Goal: Task Accomplishment & Management: Manage account settings

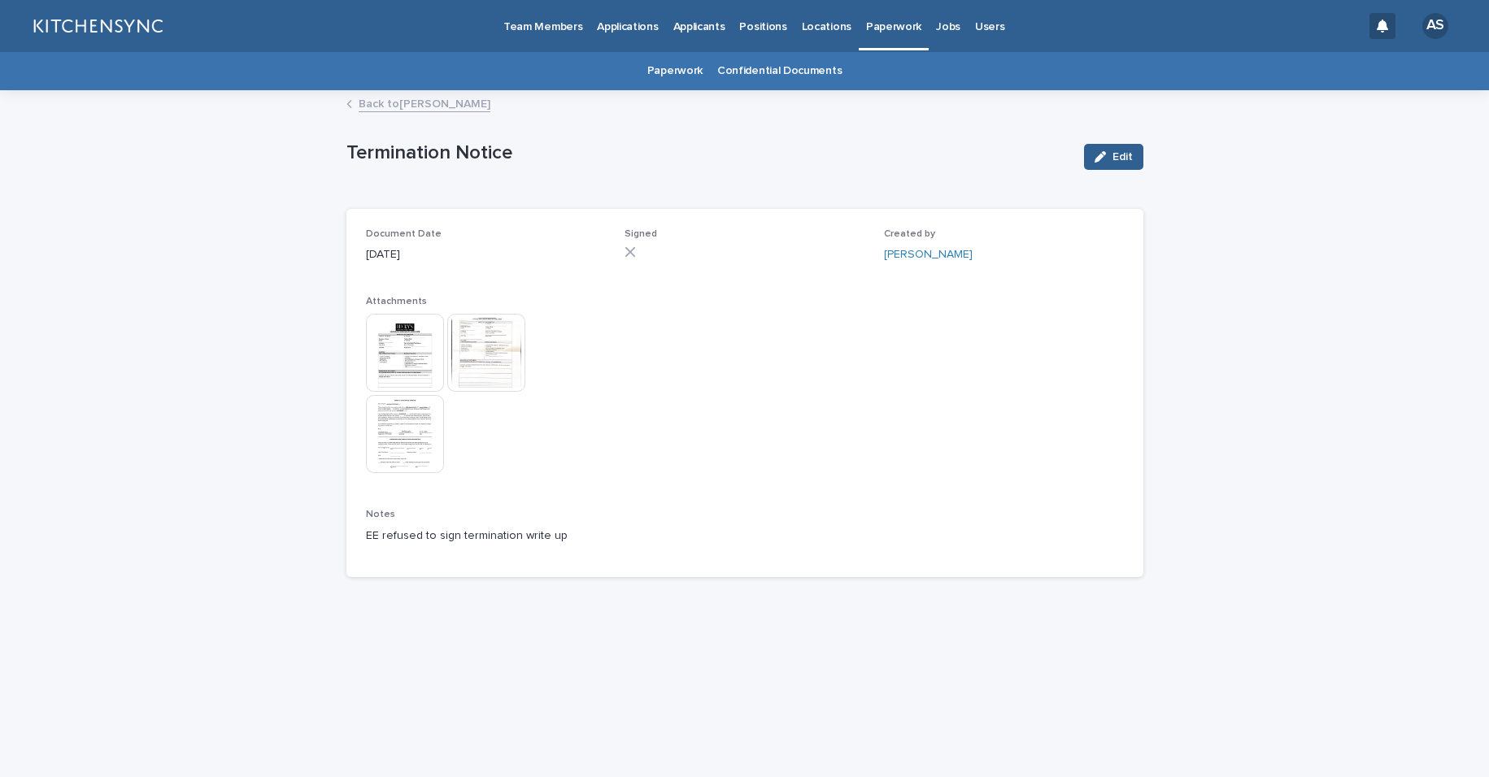
click at [463, 103] on link "Back to [PERSON_NAME]" at bounding box center [425, 103] width 132 height 19
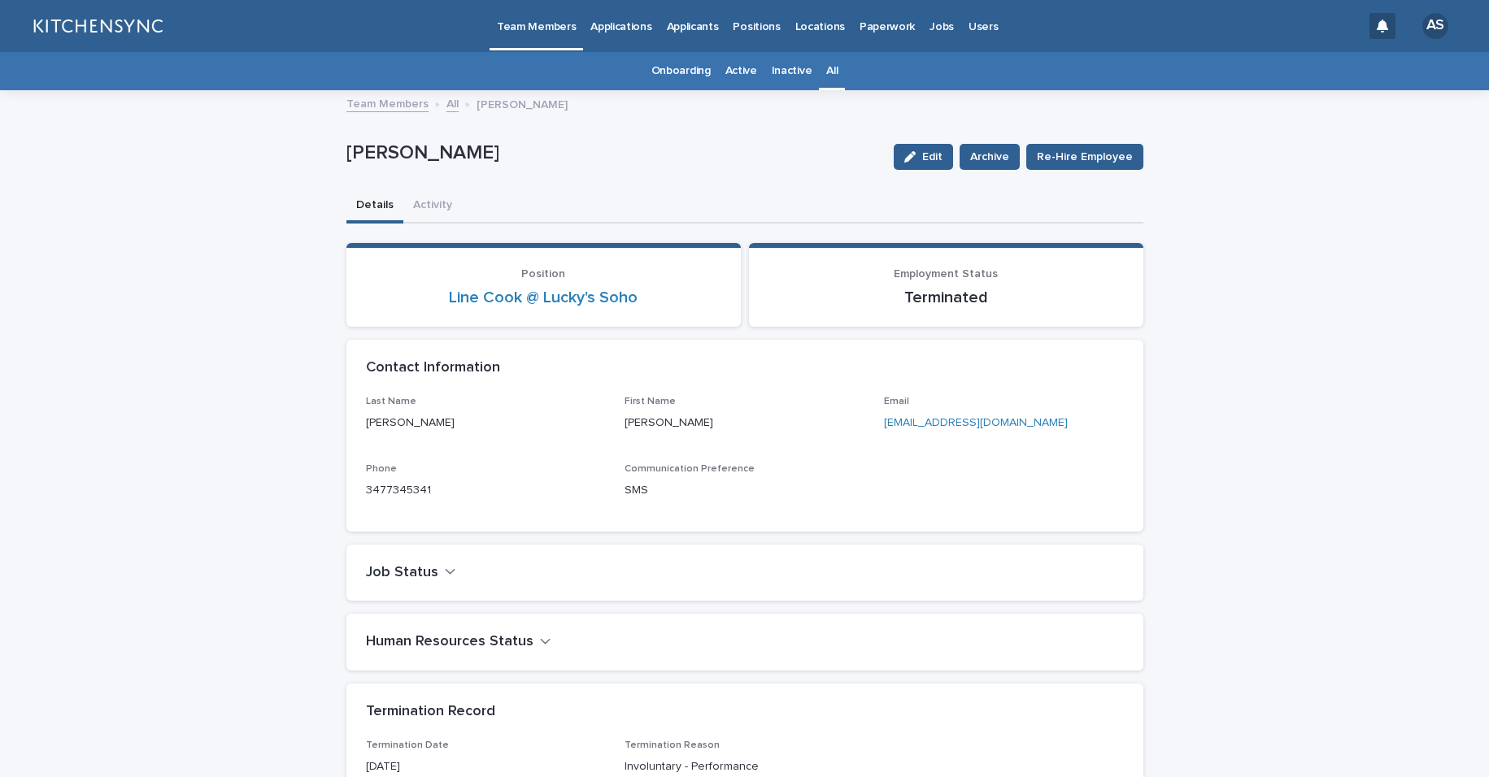
click at [826, 74] on link "All" at bounding box center [831, 71] width 11 height 38
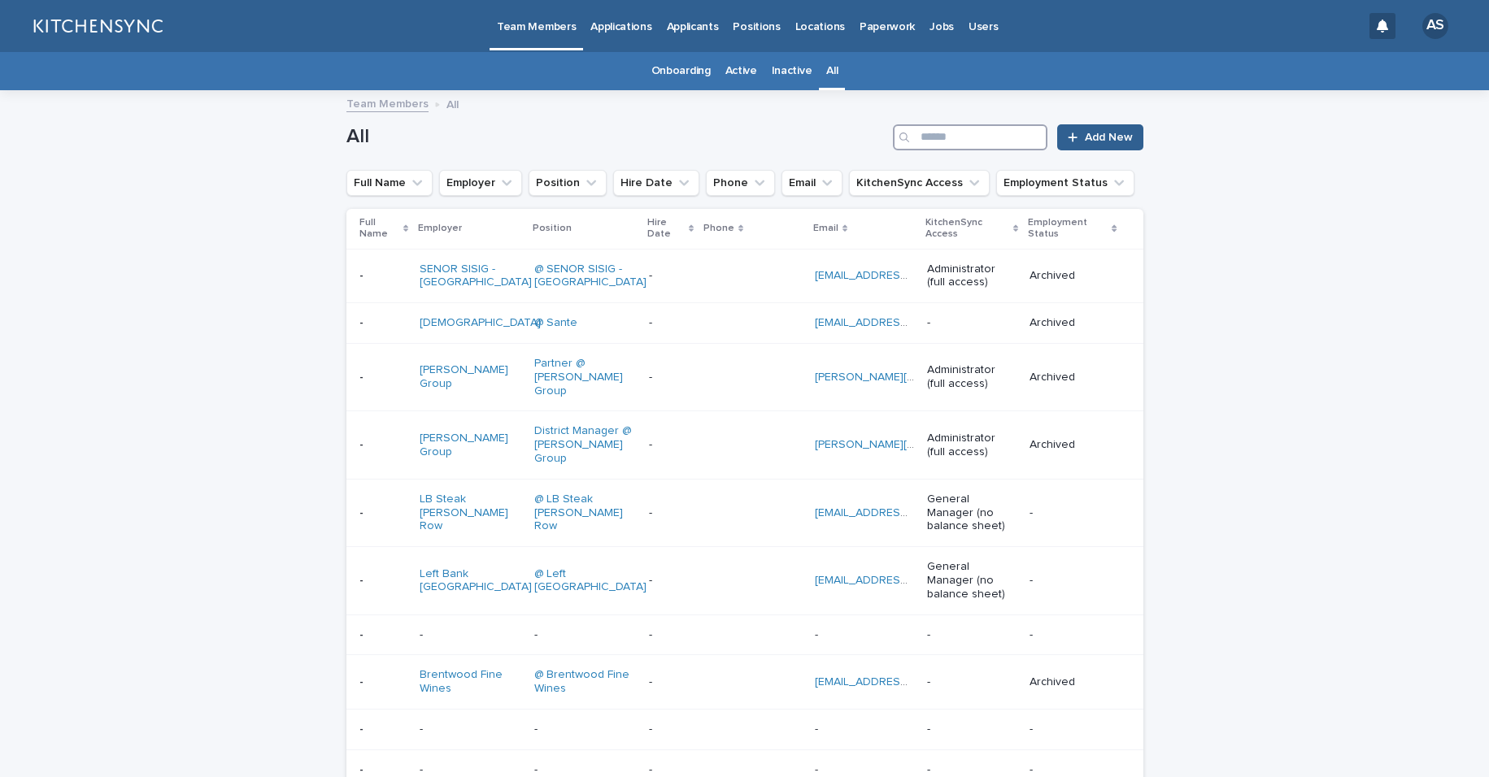
click at [963, 137] on input "Search" at bounding box center [970, 137] width 154 height 26
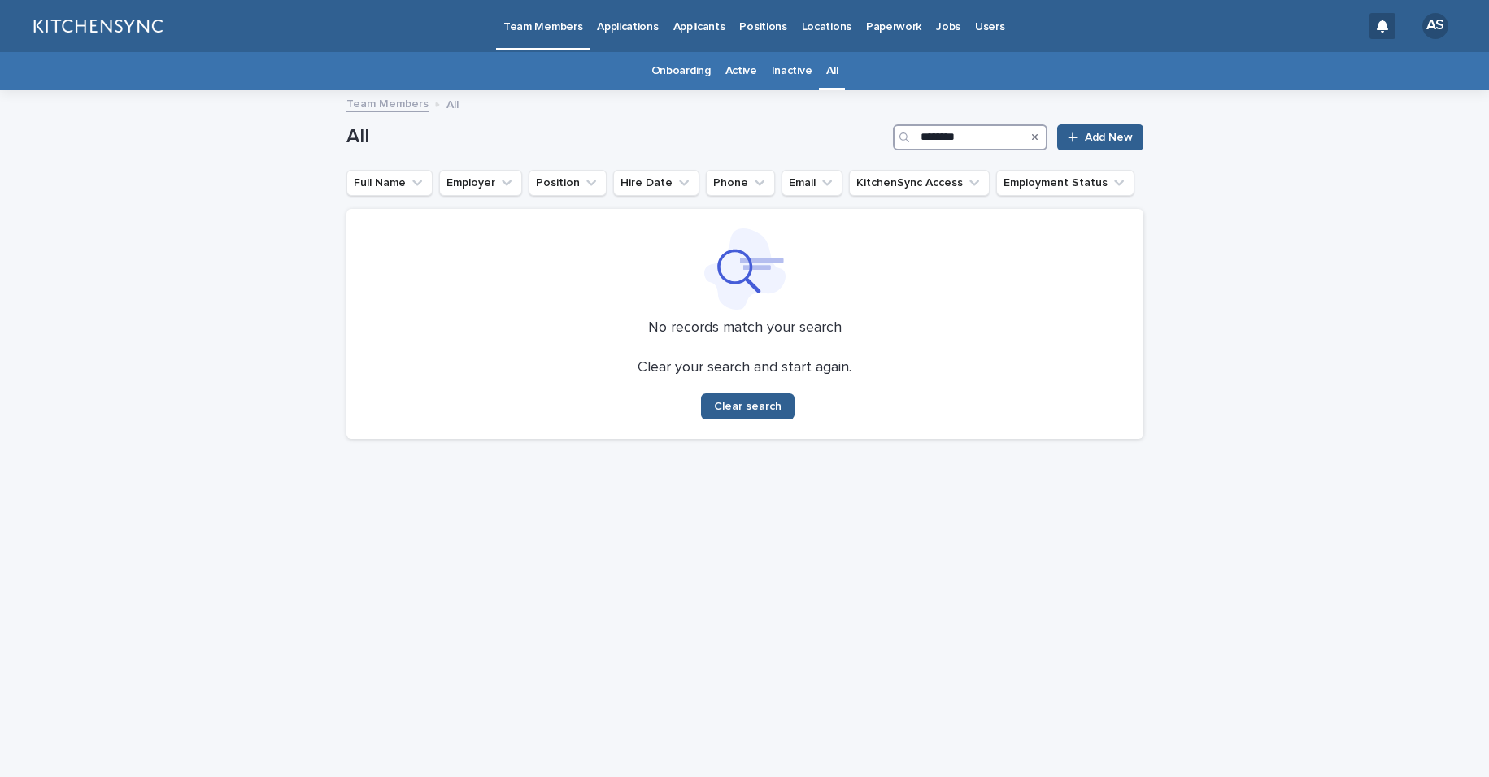
drag, startPoint x: 985, startPoint y: 137, endPoint x: 776, endPoint y: 118, distance: 209.8
click at [776, 118] on div "All ******** Add New" at bounding box center [744, 131] width 797 height 78
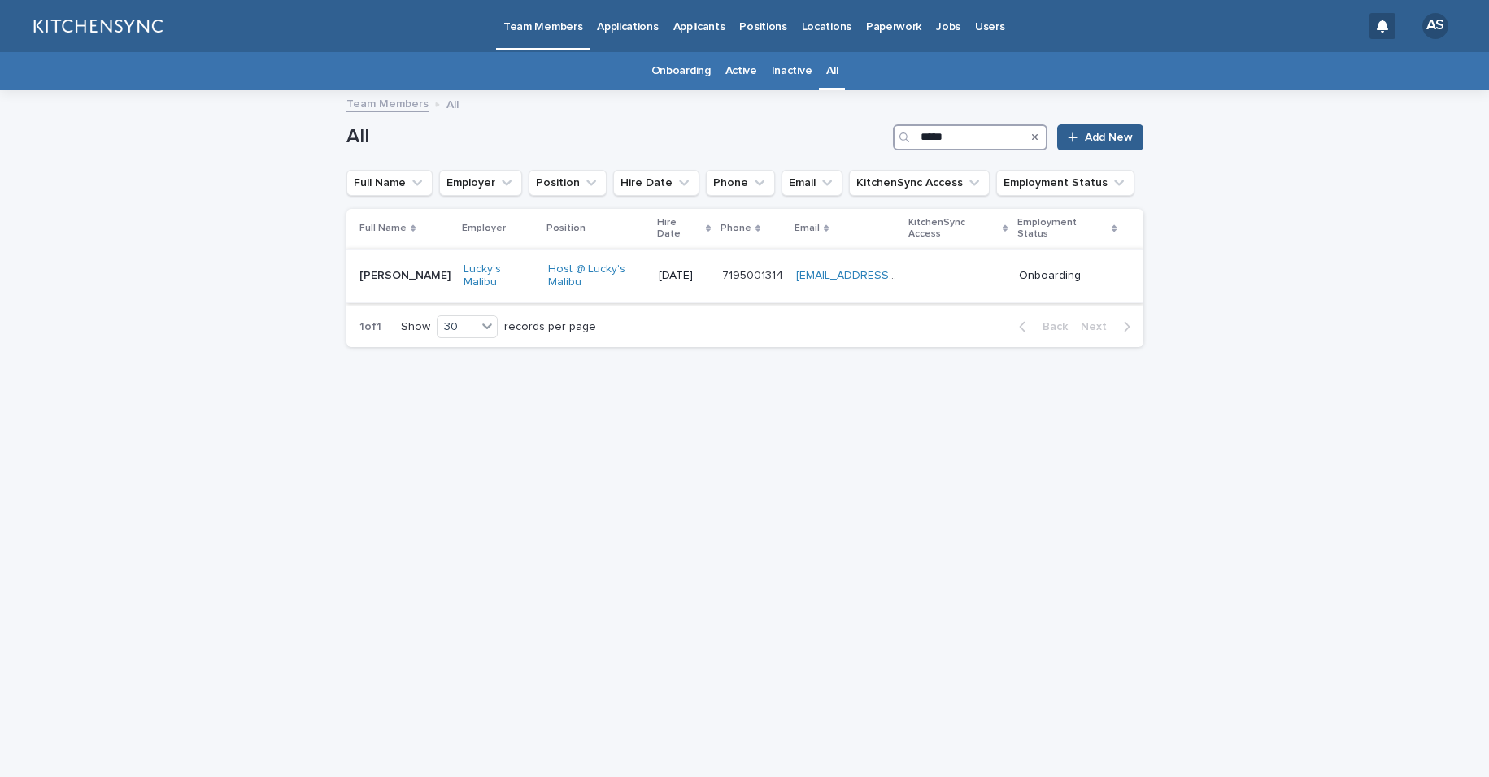
type input "*****"
click at [386, 280] on td "[PERSON_NAME] [PERSON_NAME]" at bounding box center [401, 276] width 111 height 54
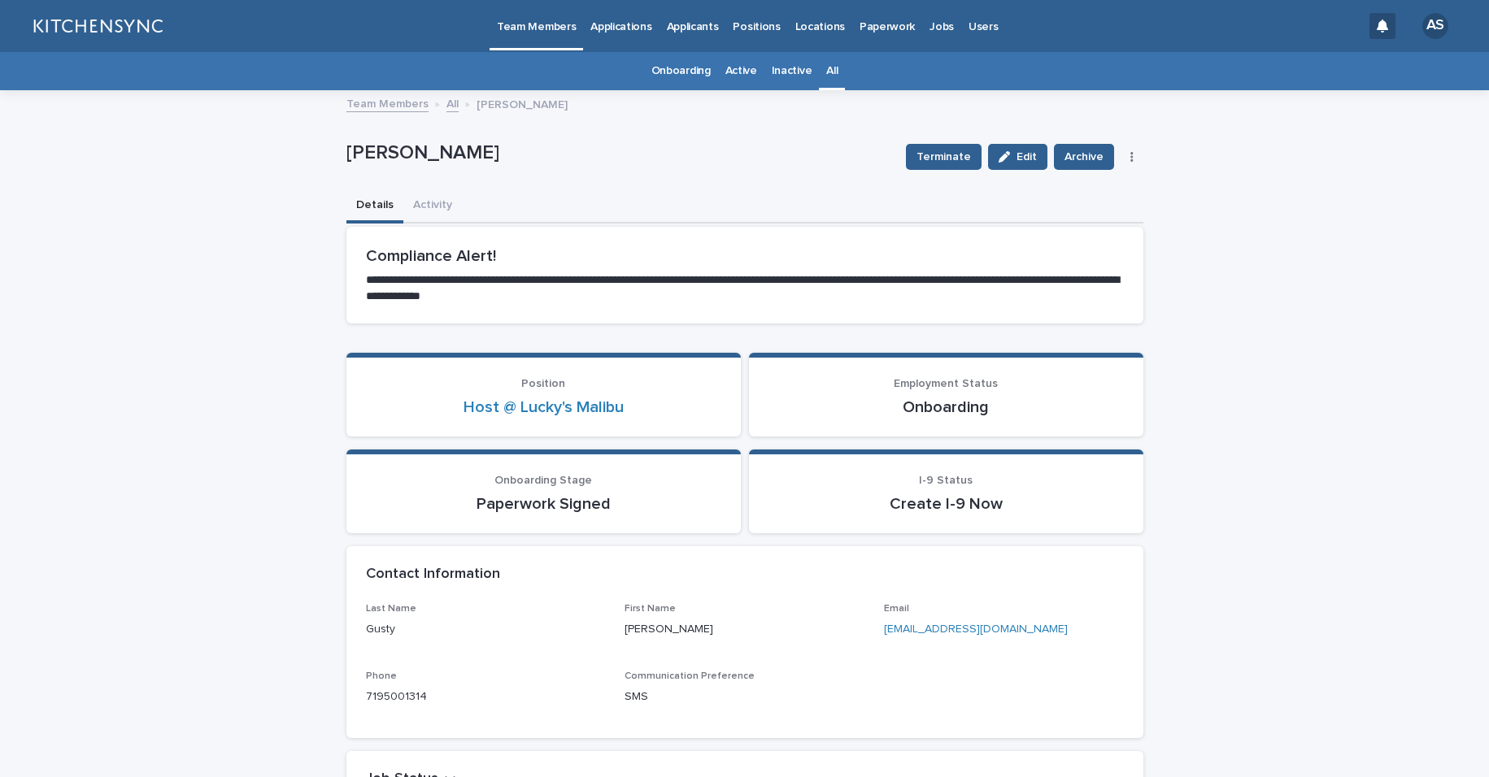
click at [1039, 629] on p "[EMAIL_ADDRESS][DOMAIN_NAME]" at bounding box center [1004, 629] width 240 height 17
drag, startPoint x: 1039, startPoint y: 629, endPoint x: 878, endPoint y: 632, distance: 161.0
click at [884, 632] on p "[EMAIL_ADDRESS][DOMAIN_NAME]" at bounding box center [1004, 629] width 240 height 17
copy link "[EMAIL_ADDRESS][DOMAIN_NAME]"
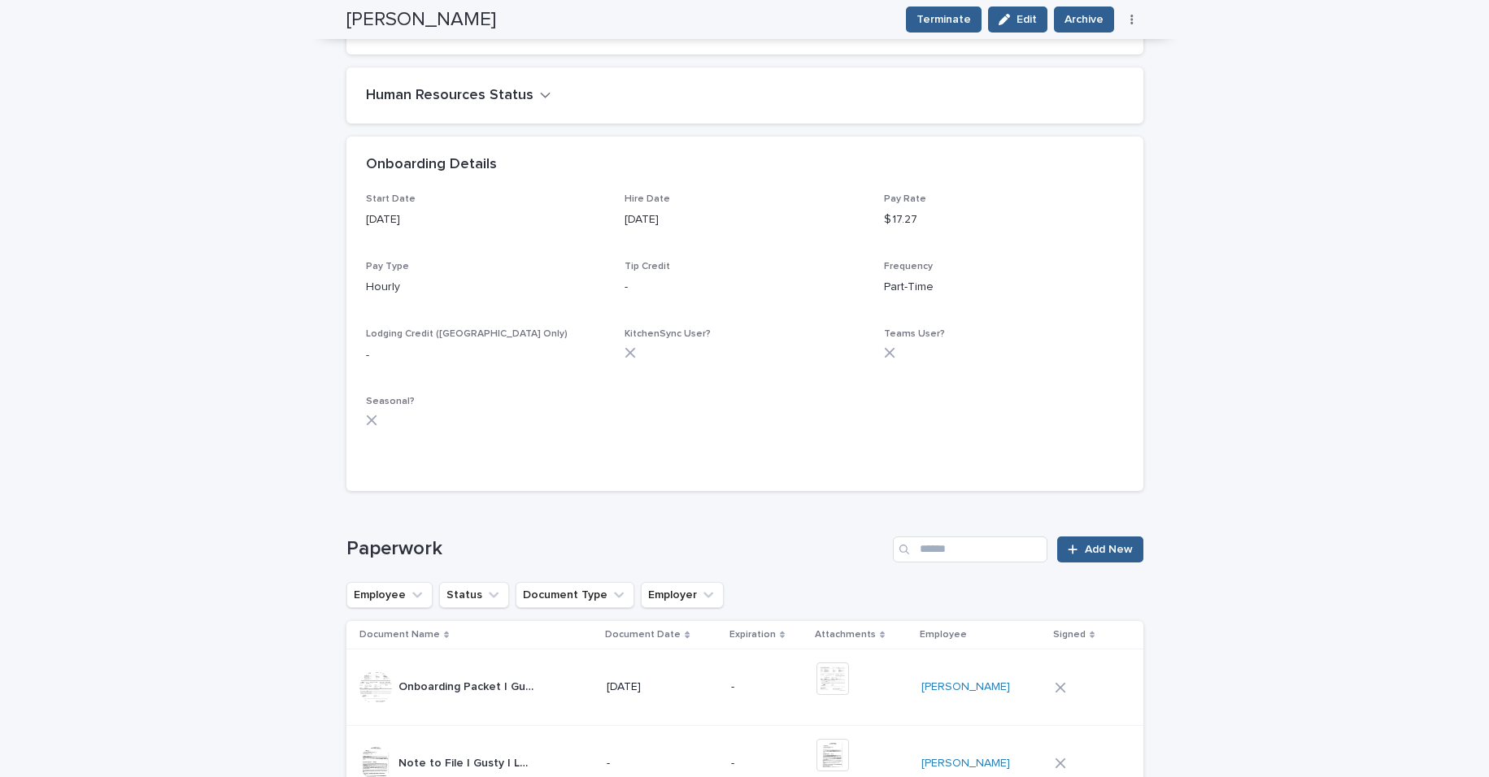
scroll to position [982, 0]
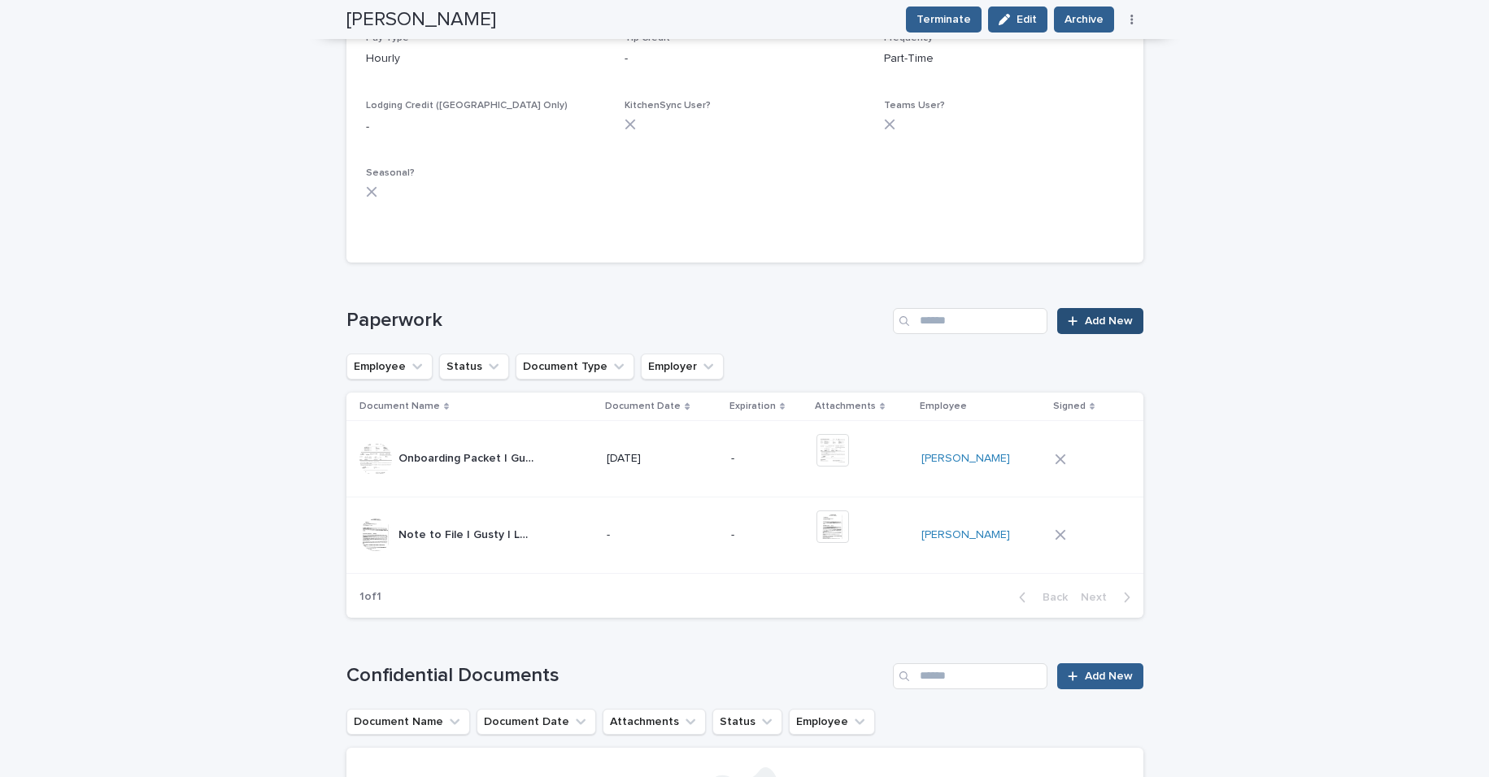
click at [1096, 322] on span "Add New" at bounding box center [1109, 320] width 48 height 11
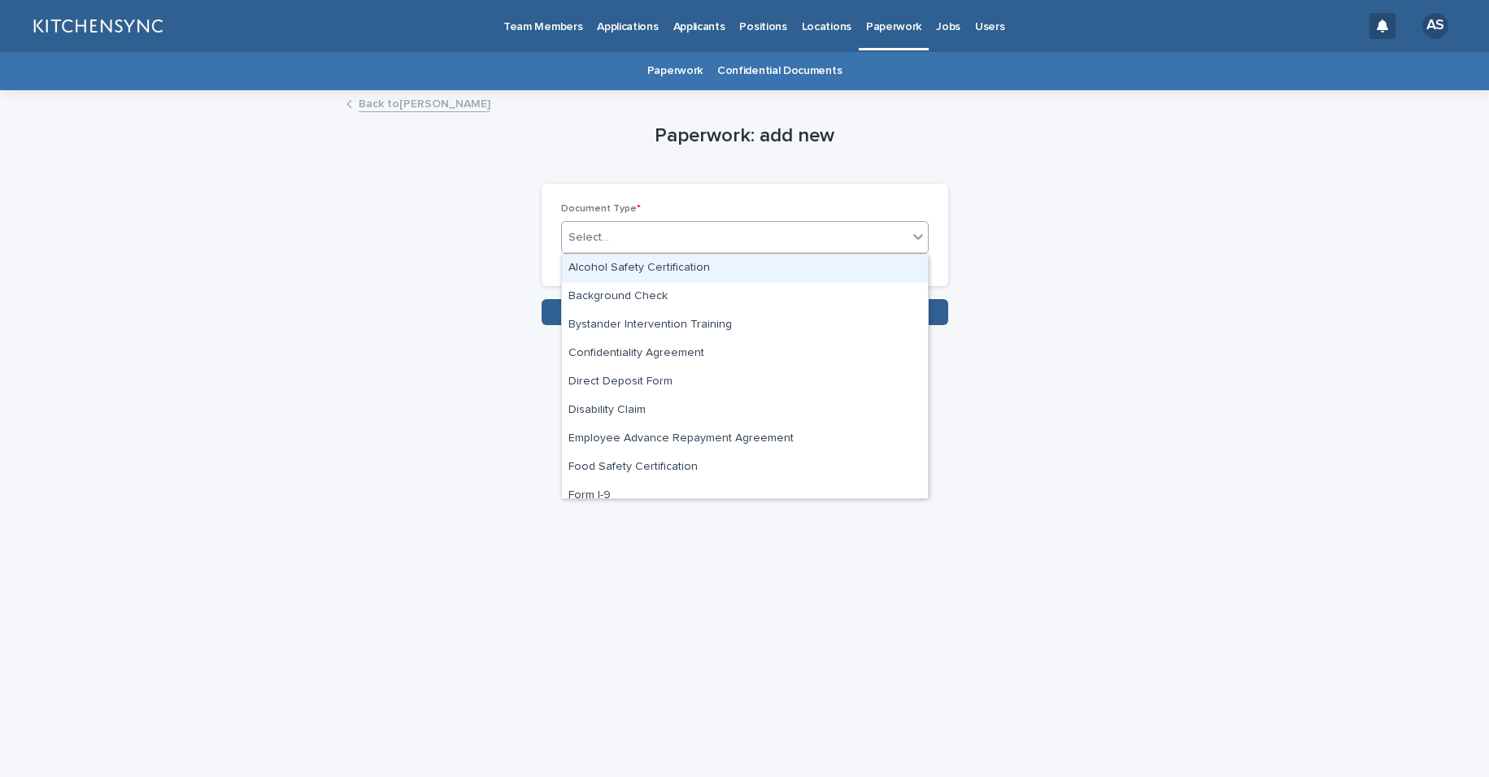
click at [720, 237] on div "Select..." at bounding box center [735, 237] width 346 height 27
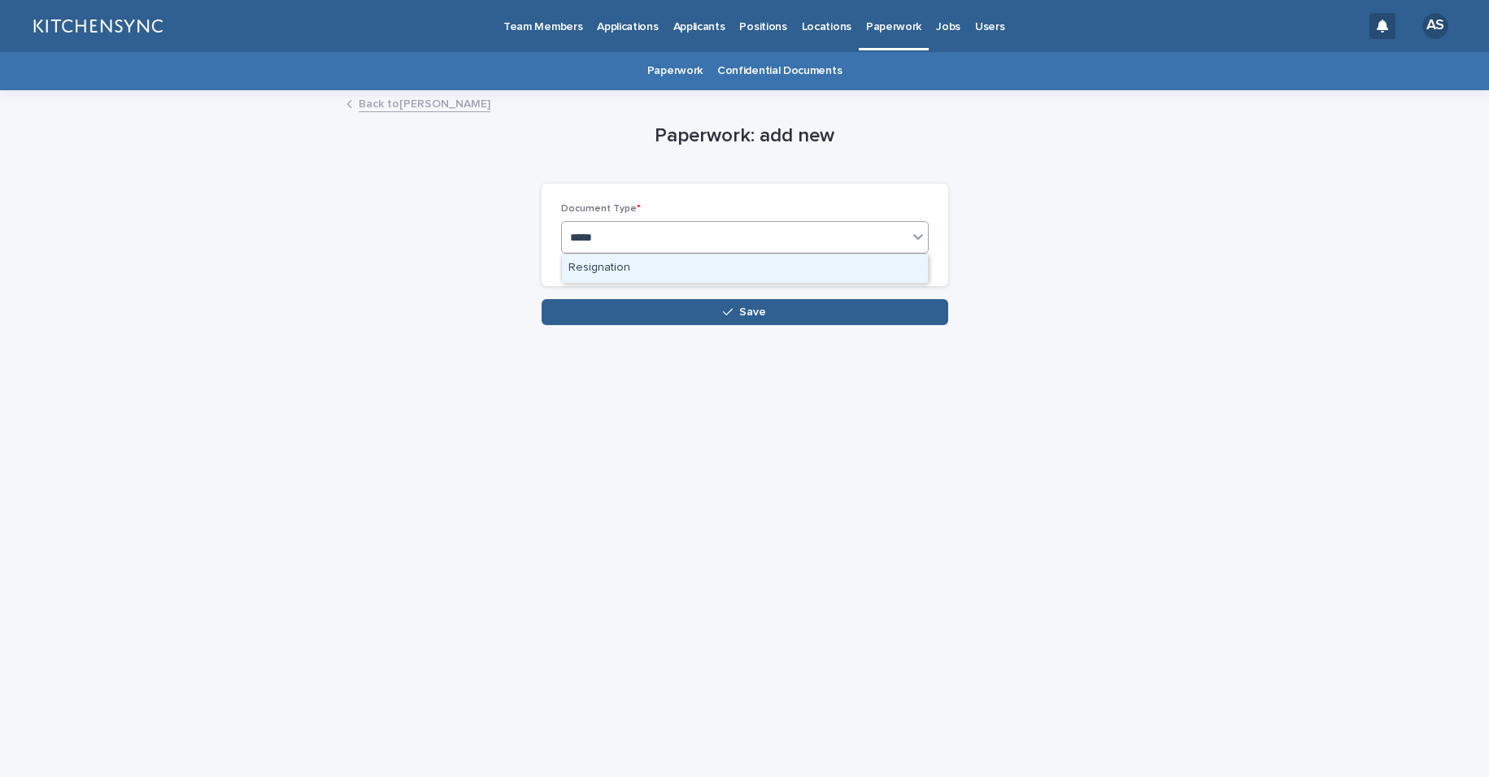
type input "******"
click at [705, 273] on div "Resignation" at bounding box center [745, 268] width 366 height 28
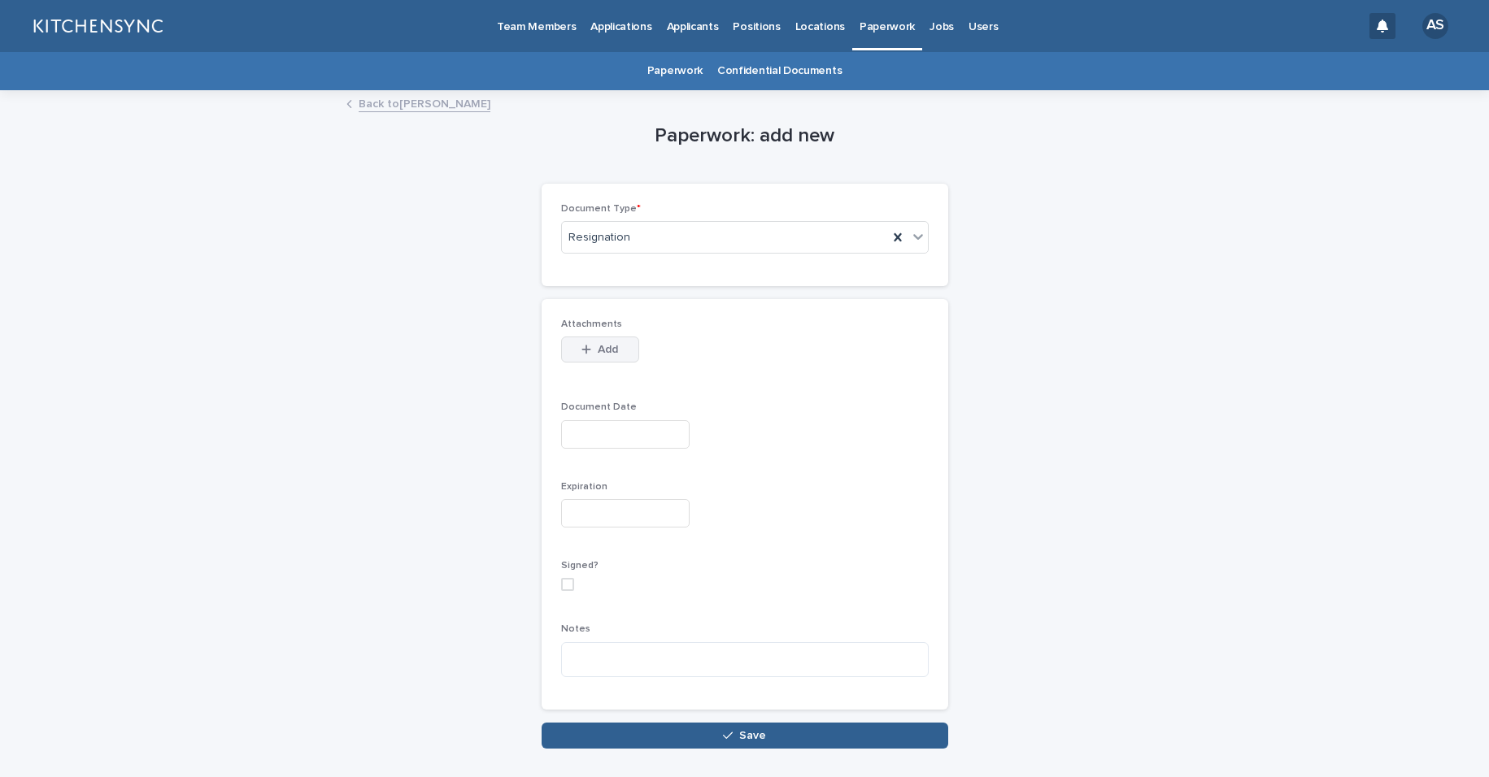
click at [612, 353] on button "Add" at bounding box center [600, 350] width 78 height 26
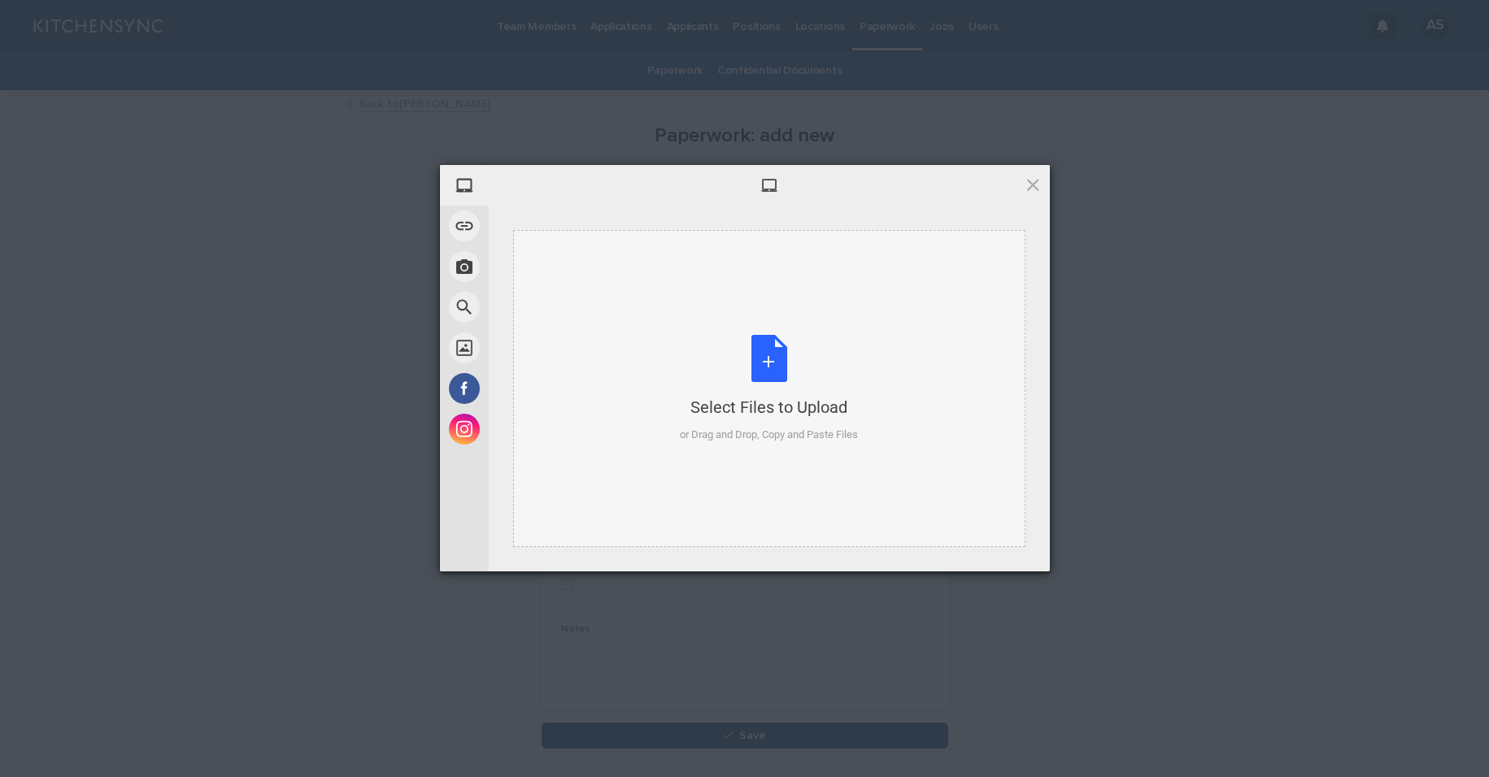
click at [774, 369] on div "Select Files to Upload or Drag and Drop, Copy and Paste Files" at bounding box center [769, 389] width 178 height 108
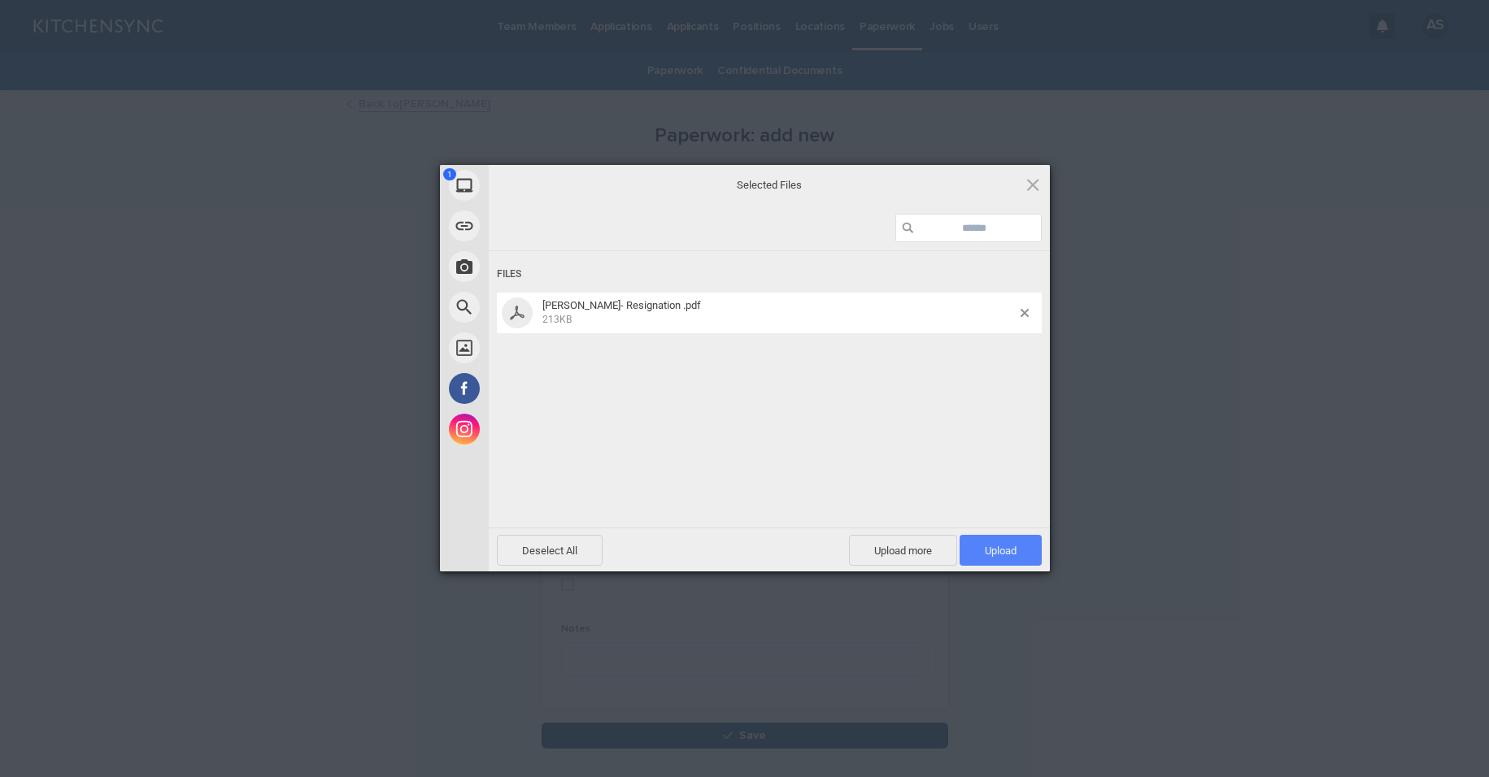
click at [997, 537] on span "Upload 1" at bounding box center [1000, 550] width 82 height 31
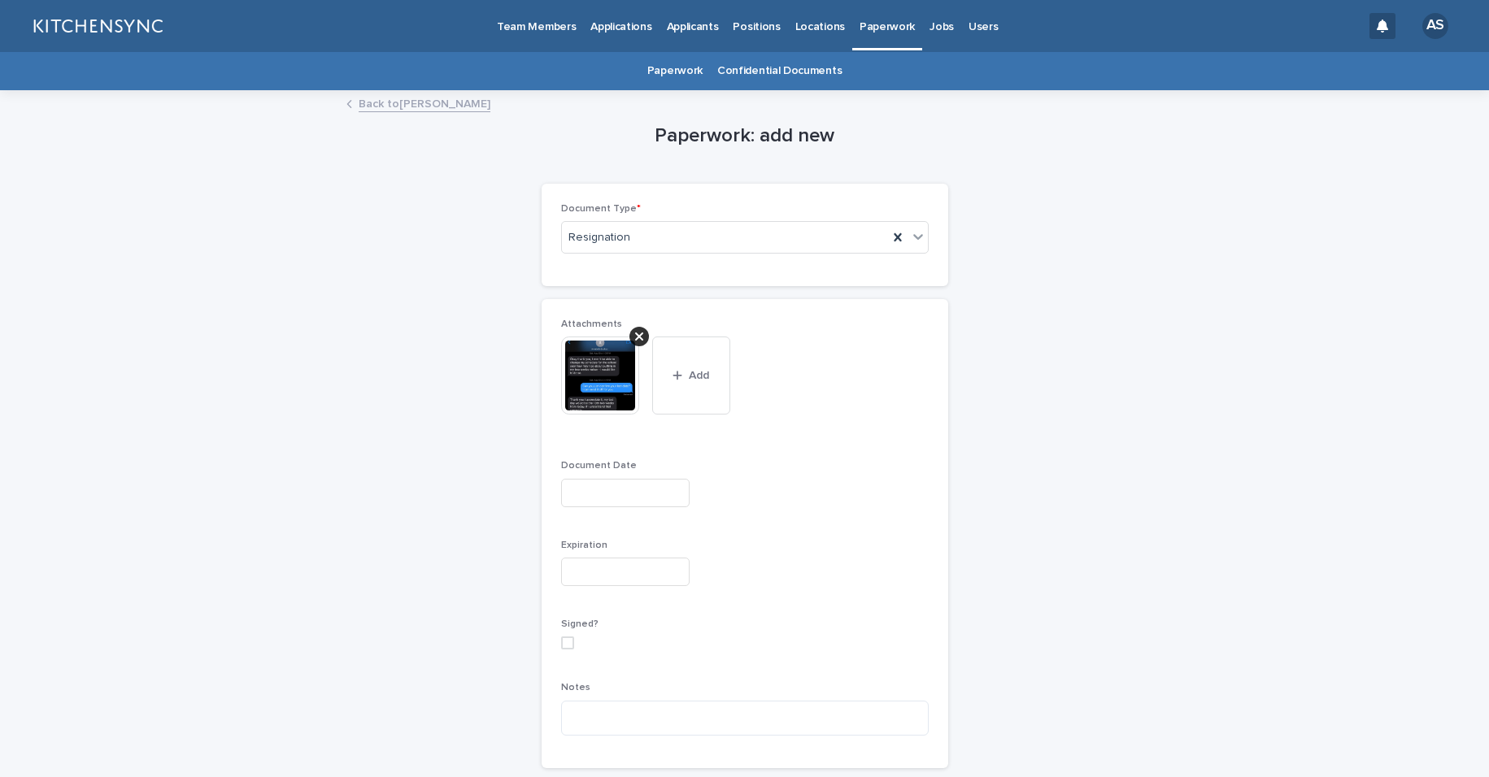
click at [633, 492] on input "text" at bounding box center [625, 493] width 128 height 28
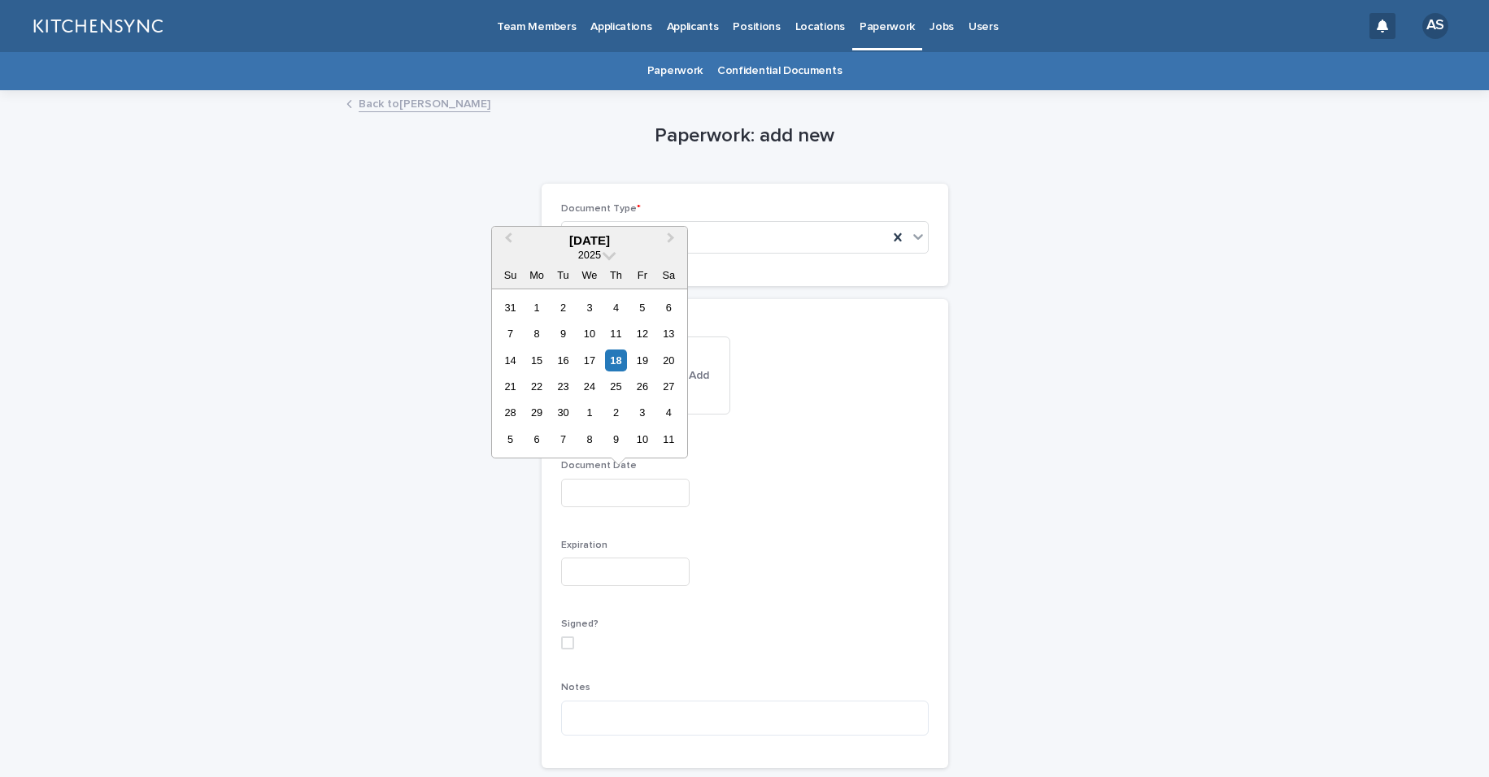
click at [851, 497] on div at bounding box center [745, 493] width 368 height 28
click at [624, 481] on input "text" at bounding box center [625, 493] width 128 height 28
click at [664, 338] on div "13" at bounding box center [669, 334] width 22 height 22
type input "**********"
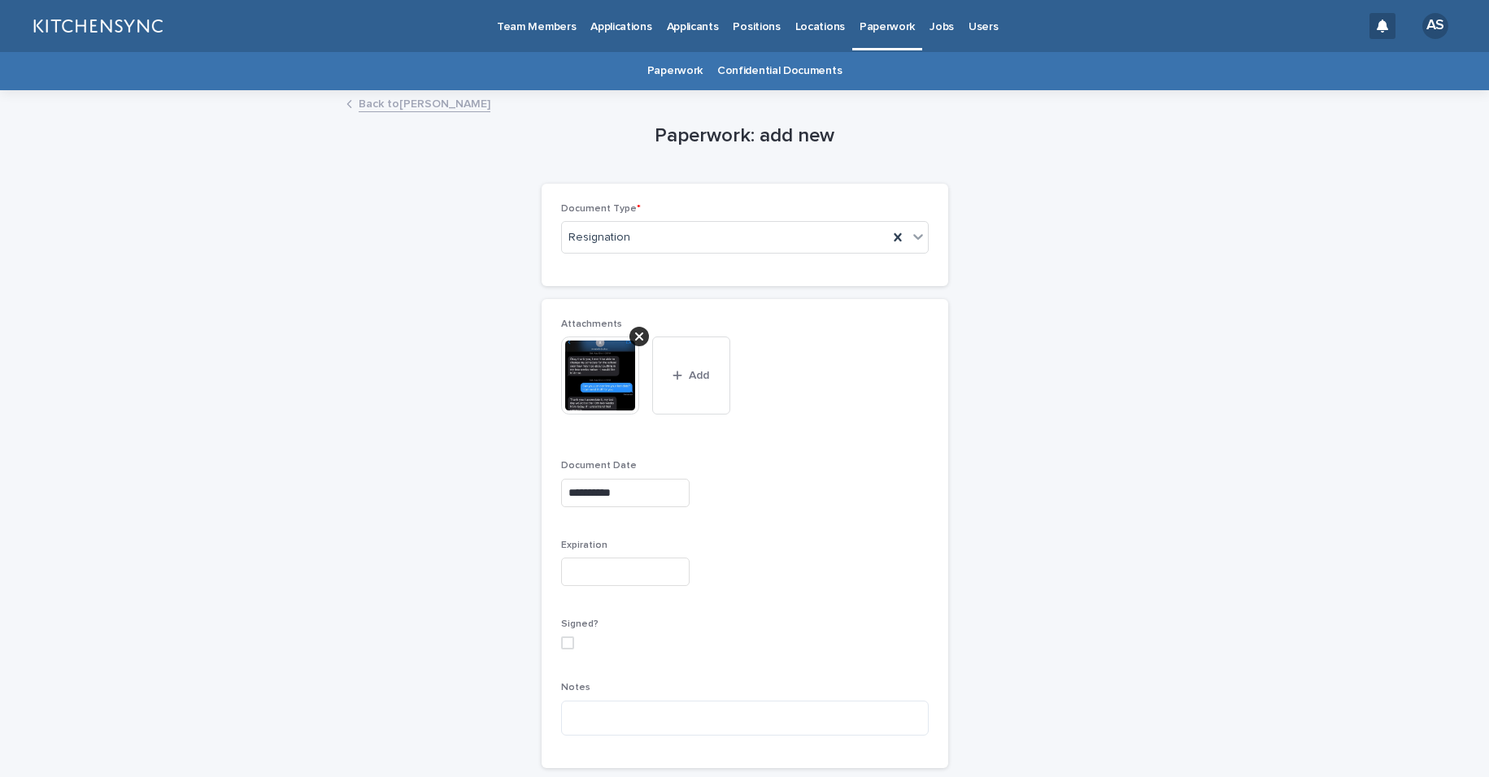
click at [782, 479] on div "**********" at bounding box center [745, 493] width 368 height 28
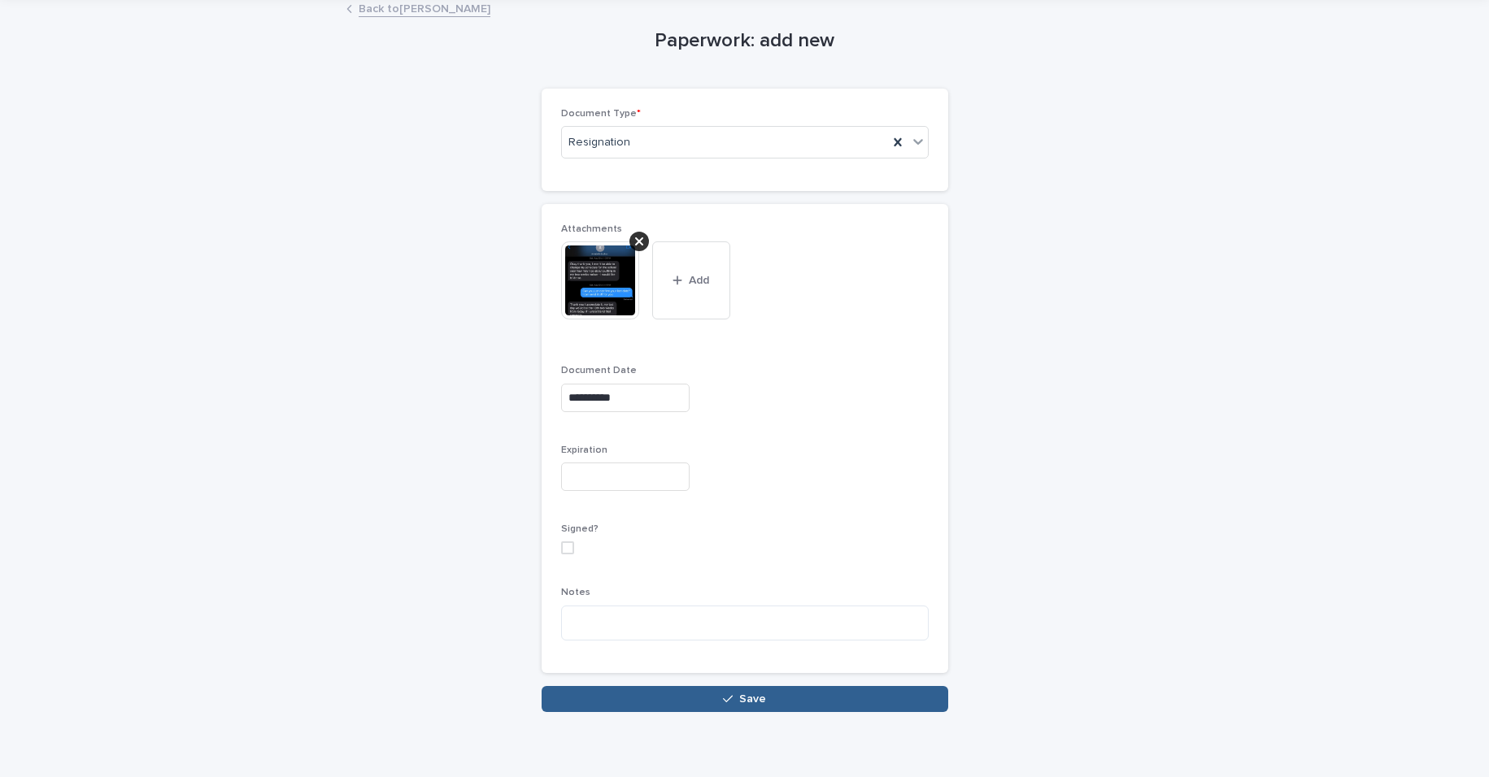
scroll to position [111, 0]
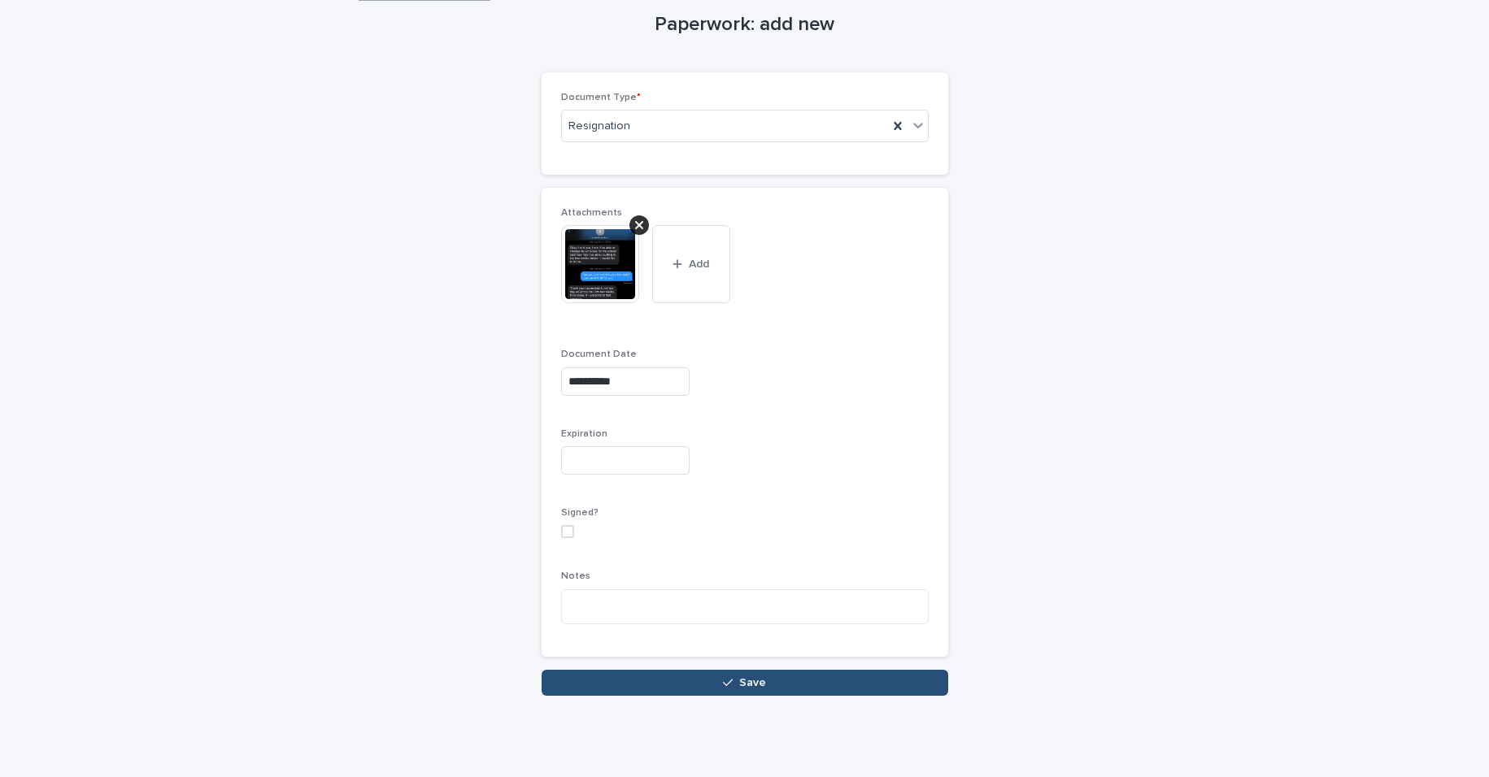
click at [824, 681] on button "Save" at bounding box center [744, 683] width 407 height 26
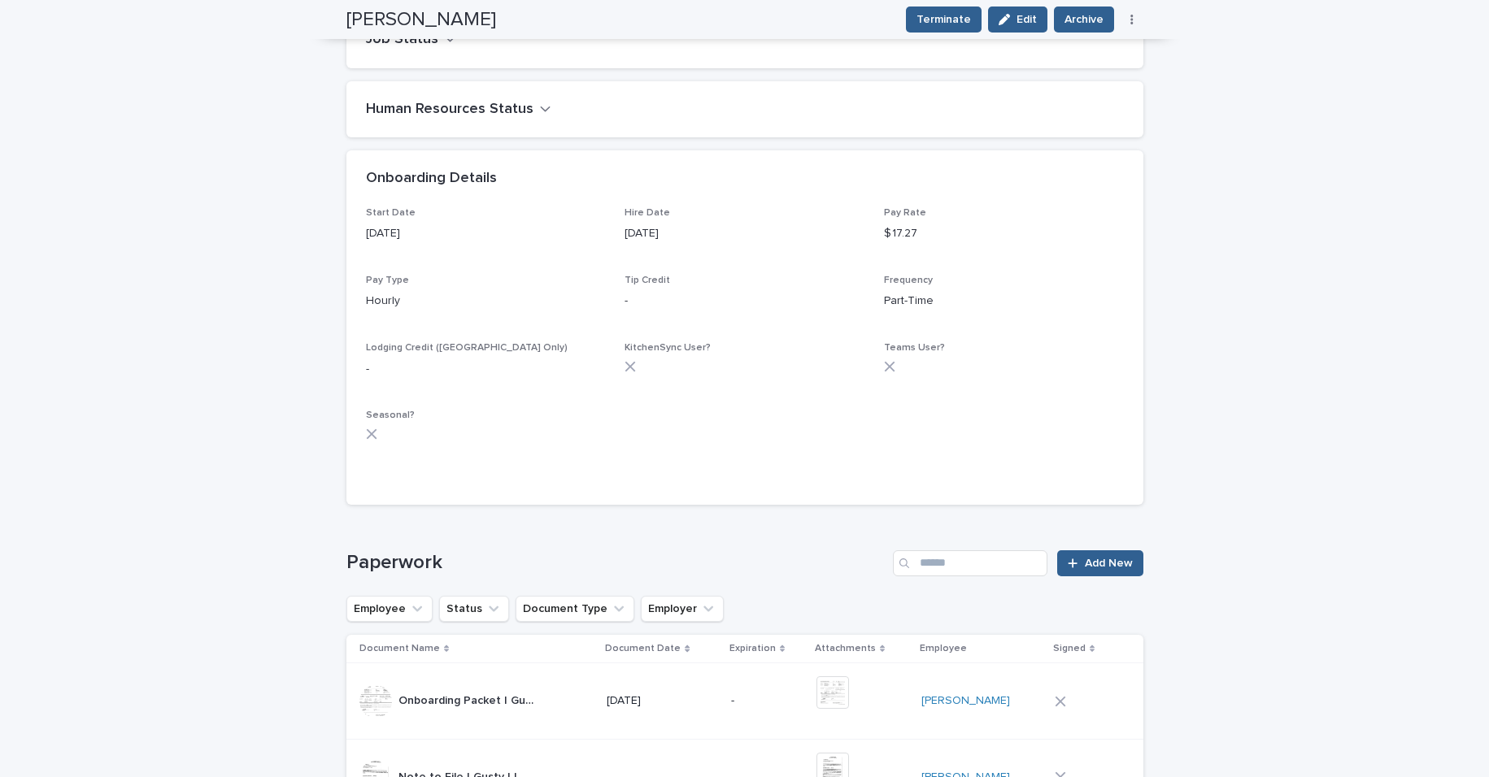
scroll to position [745, 0]
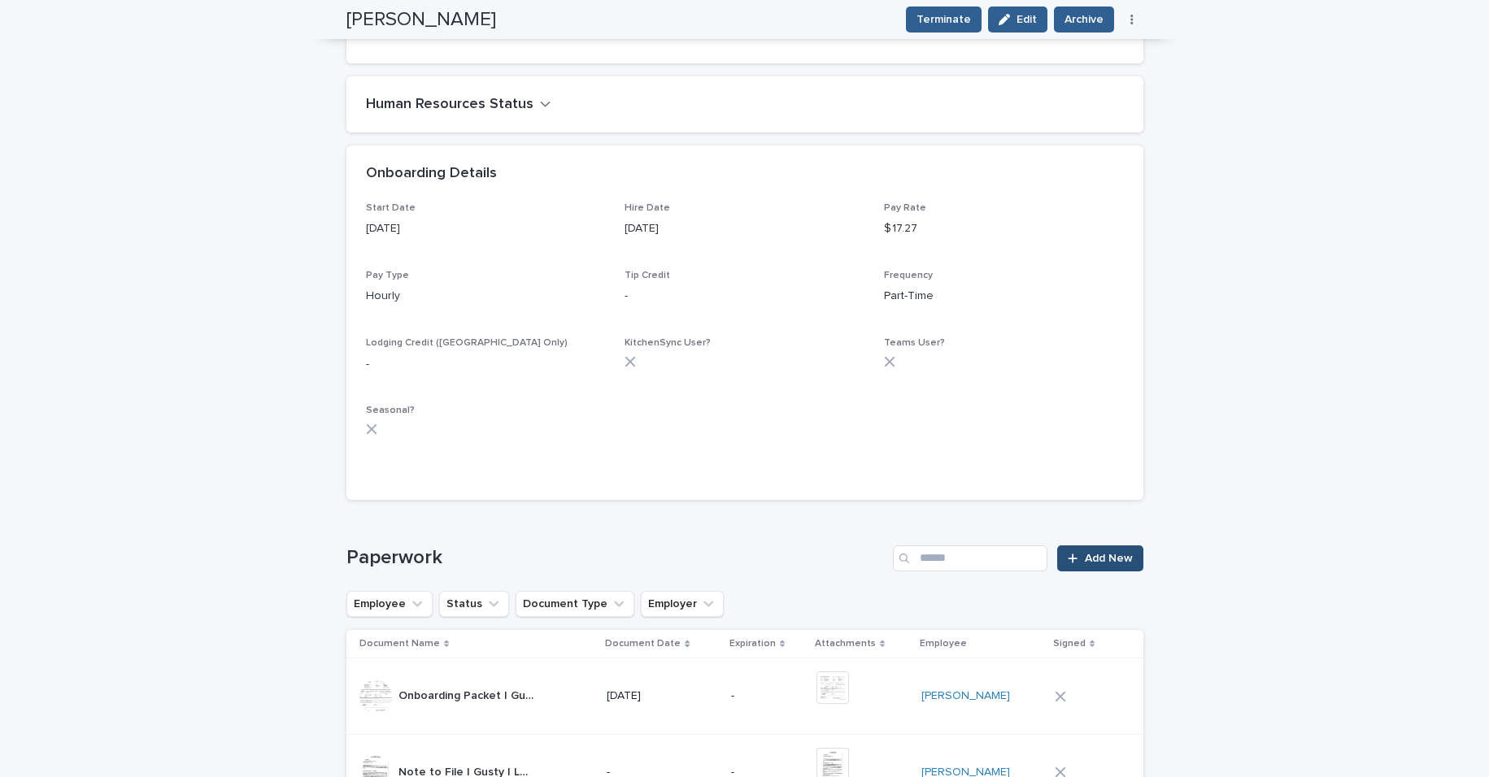
click at [1096, 554] on span "Add New" at bounding box center [1109, 558] width 48 height 11
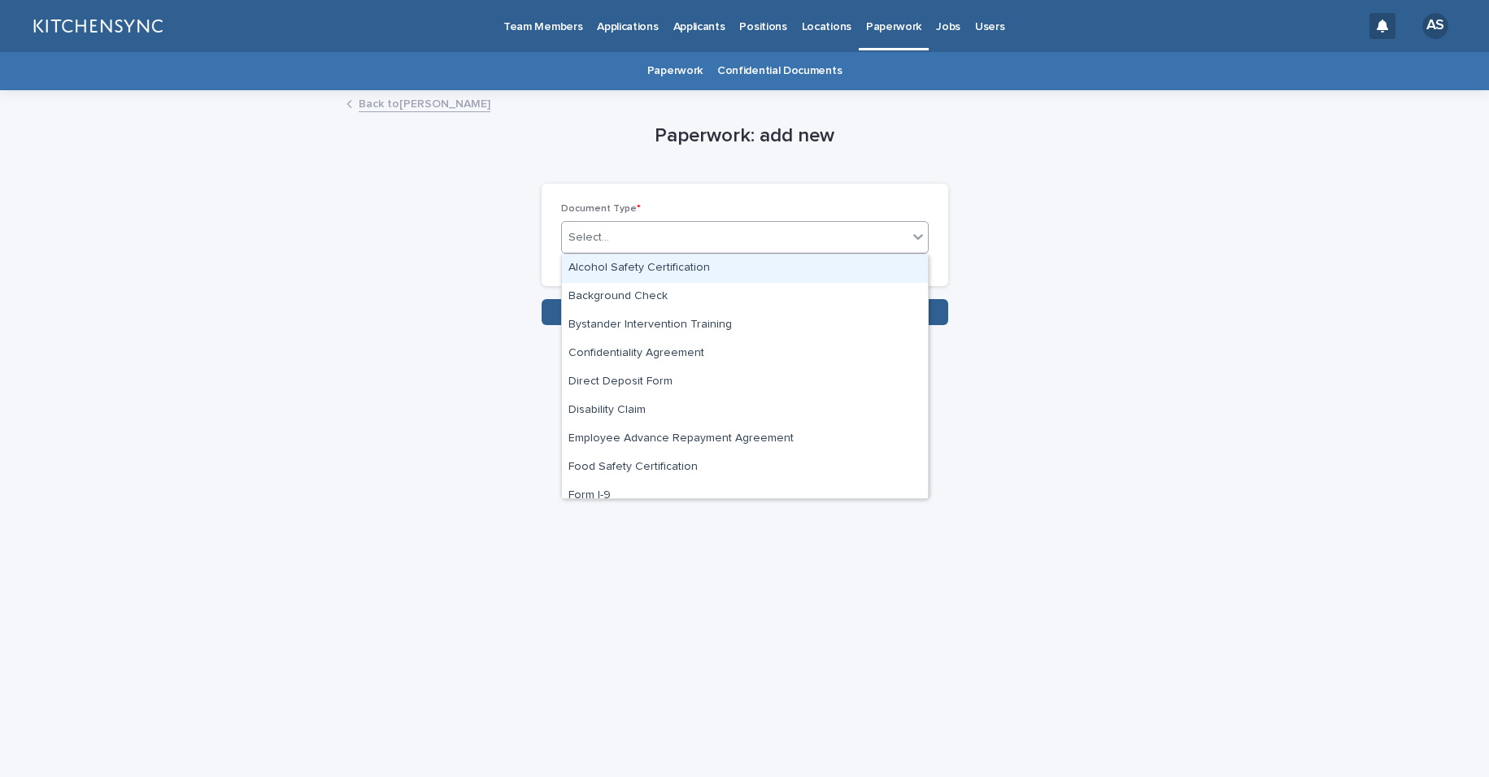
click at [720, 247] on div "Select..." at bounding box center [735, 237] width 346 height 27
type input "***"
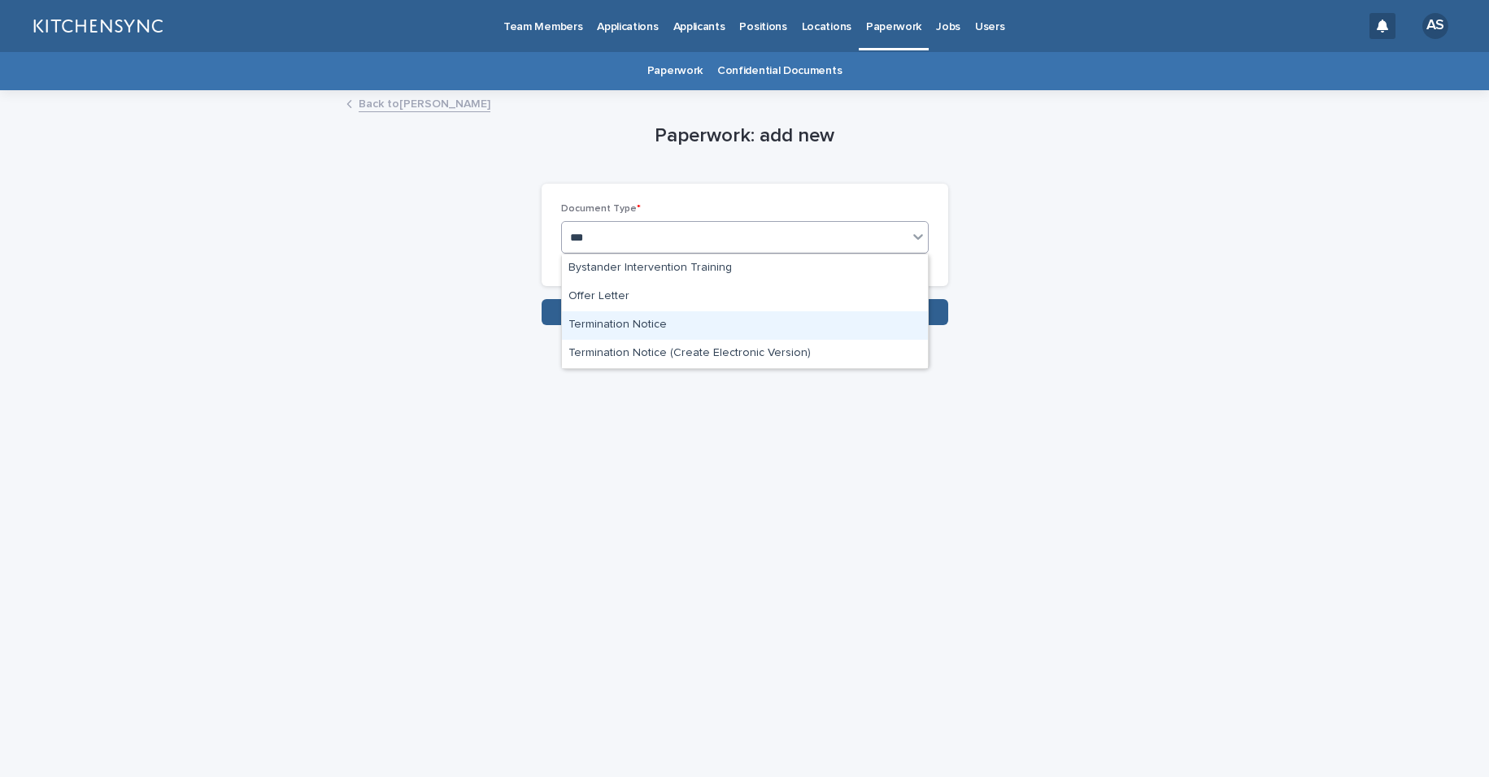
click at [696, 326] on div "Termination Notice" at bounding box center [745, 325] width 366 height 28
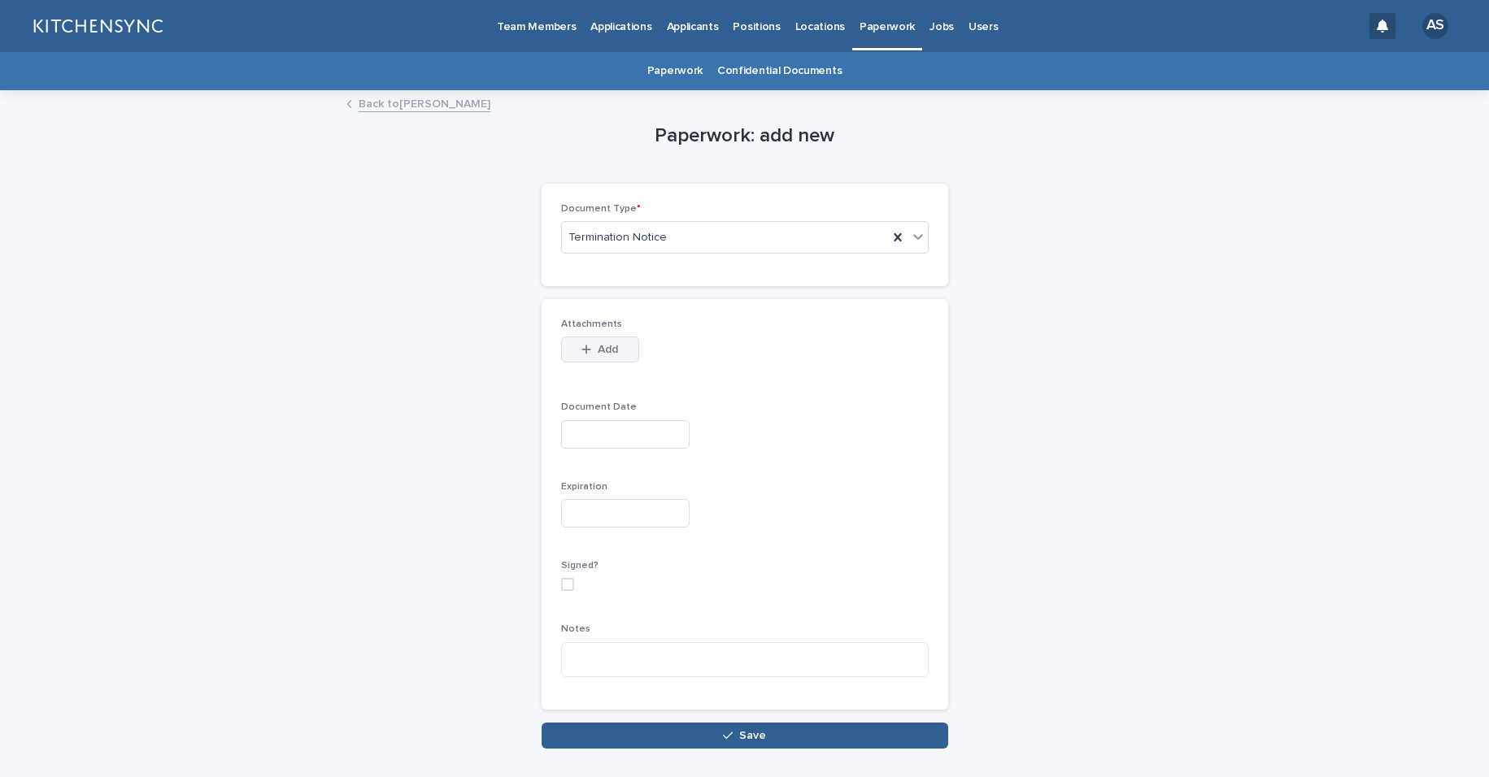
click at [581, 348] on icon "button" at bounding box center [586, 349] width 10 height 11
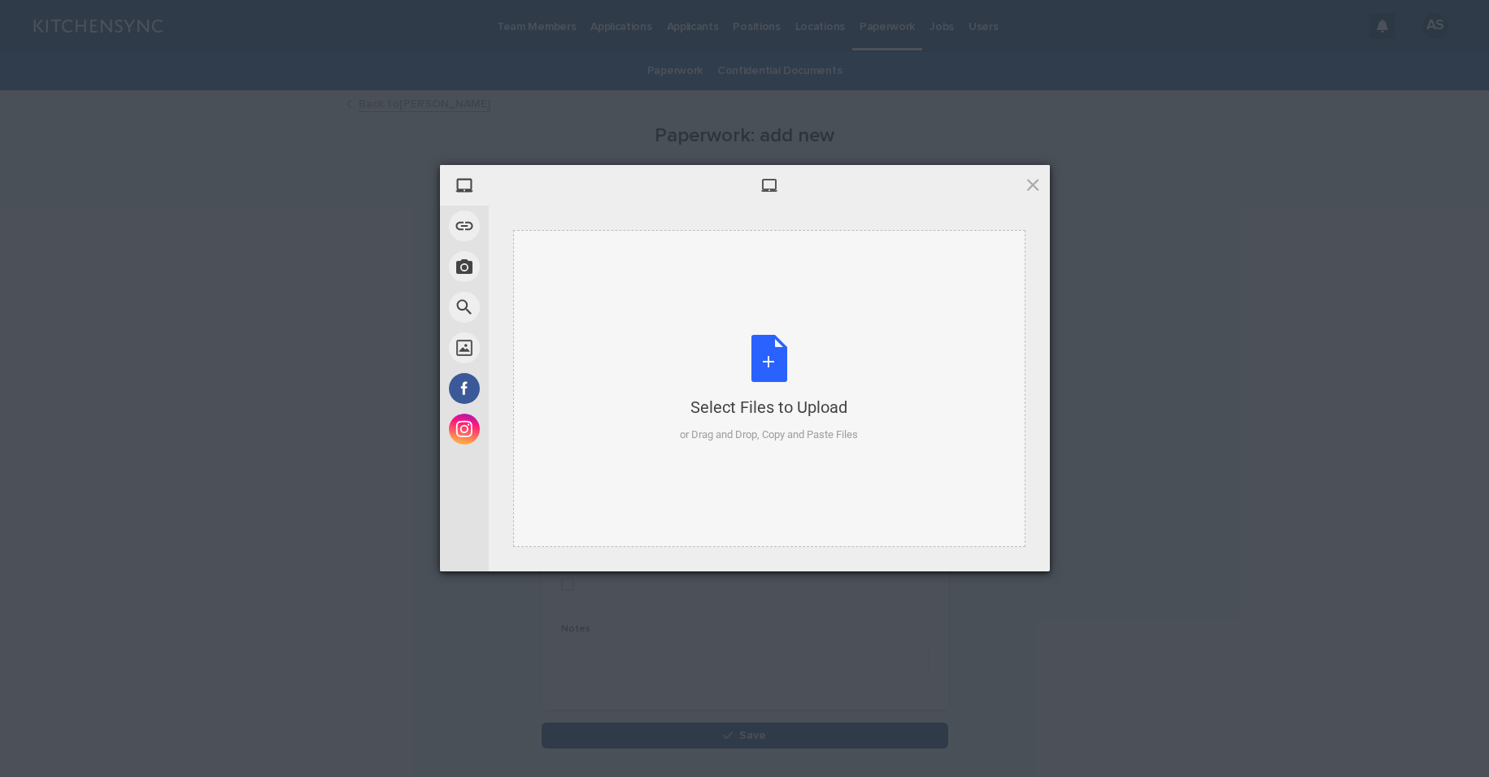
click at [773, 353] on div "Select Files to Upload or Drag and Drop, Copy and Paste Files" at bounding box center [769, 389] width 178 height 108
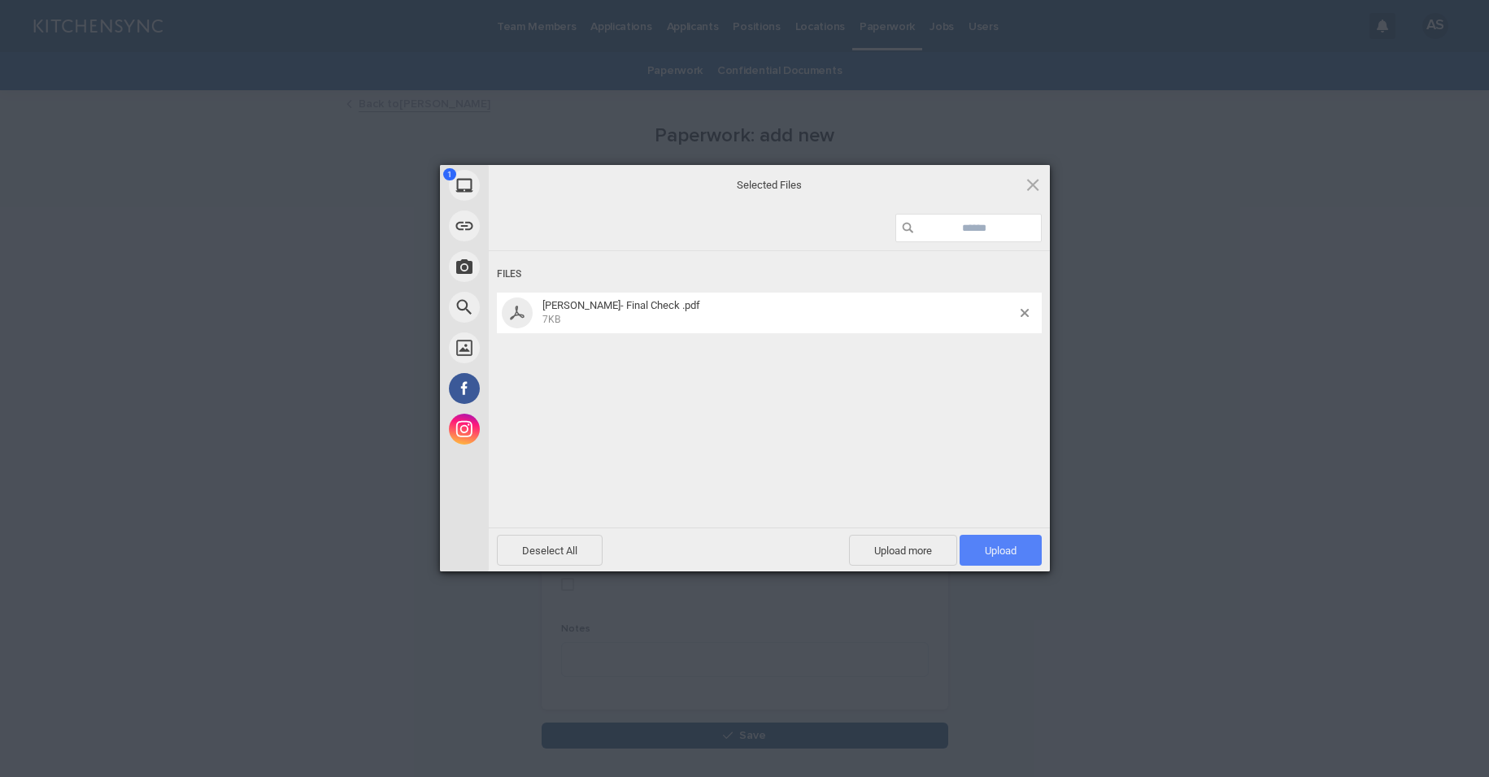
click at [1006, 551] on span "Upload 1" at bounding box center [1001, 551] width 32 height 12
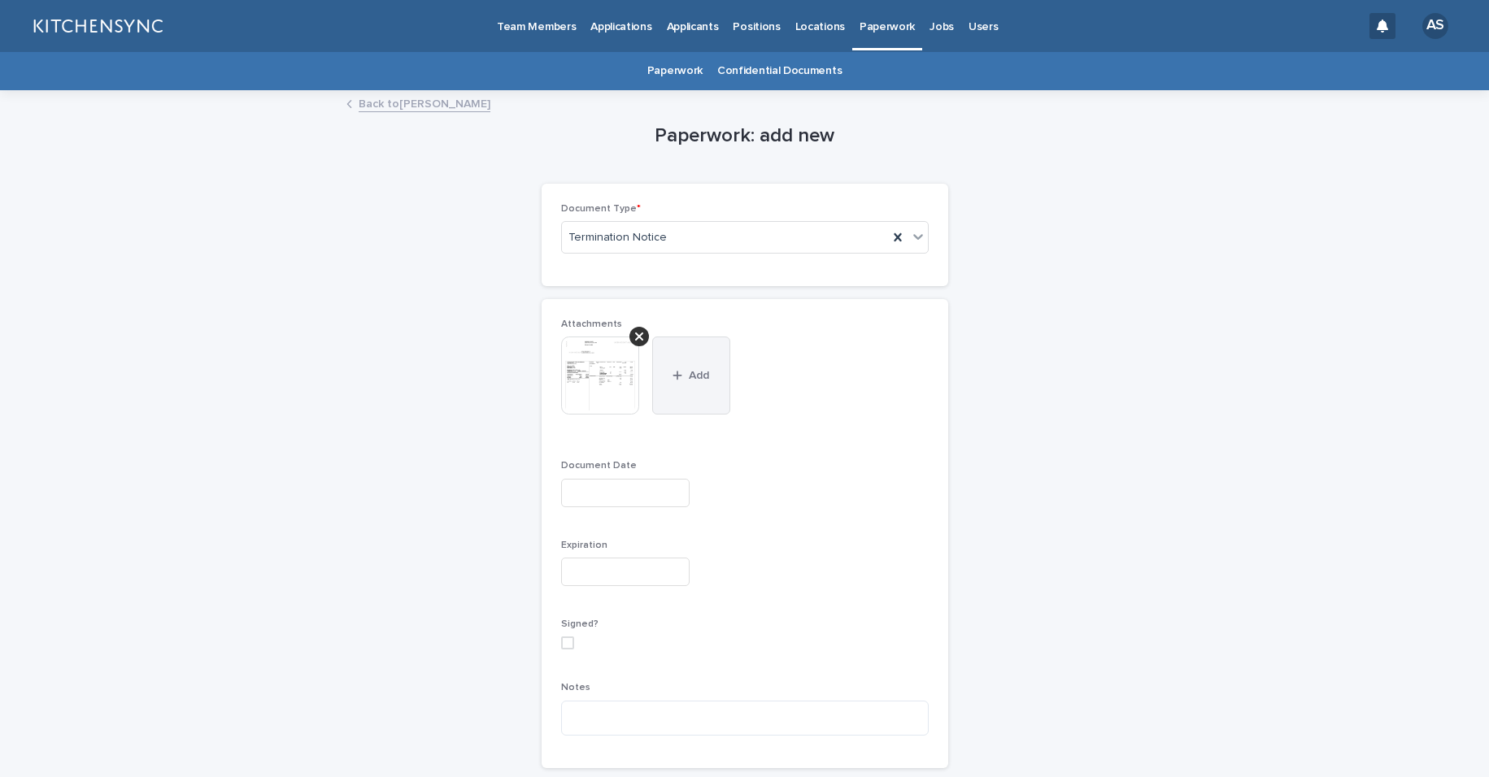
click at [696, 403] on button "Add" at bounding box center [691, 376] width 78 height 78
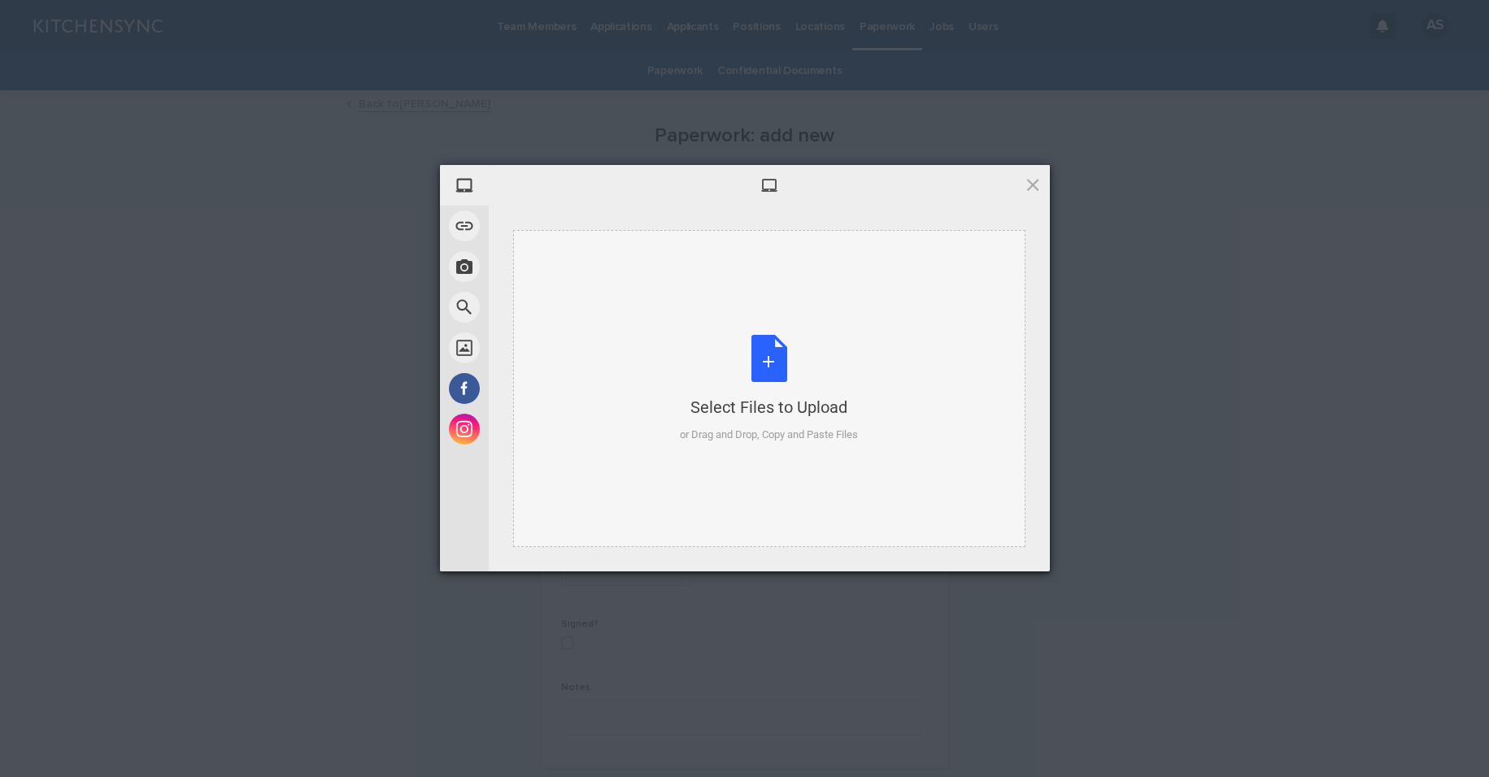
click at [776, 367] on div "Select Files to Upload or Drag and Drop, Copy and Paste Files" at bounding box center [769, 389] width 178 height 108
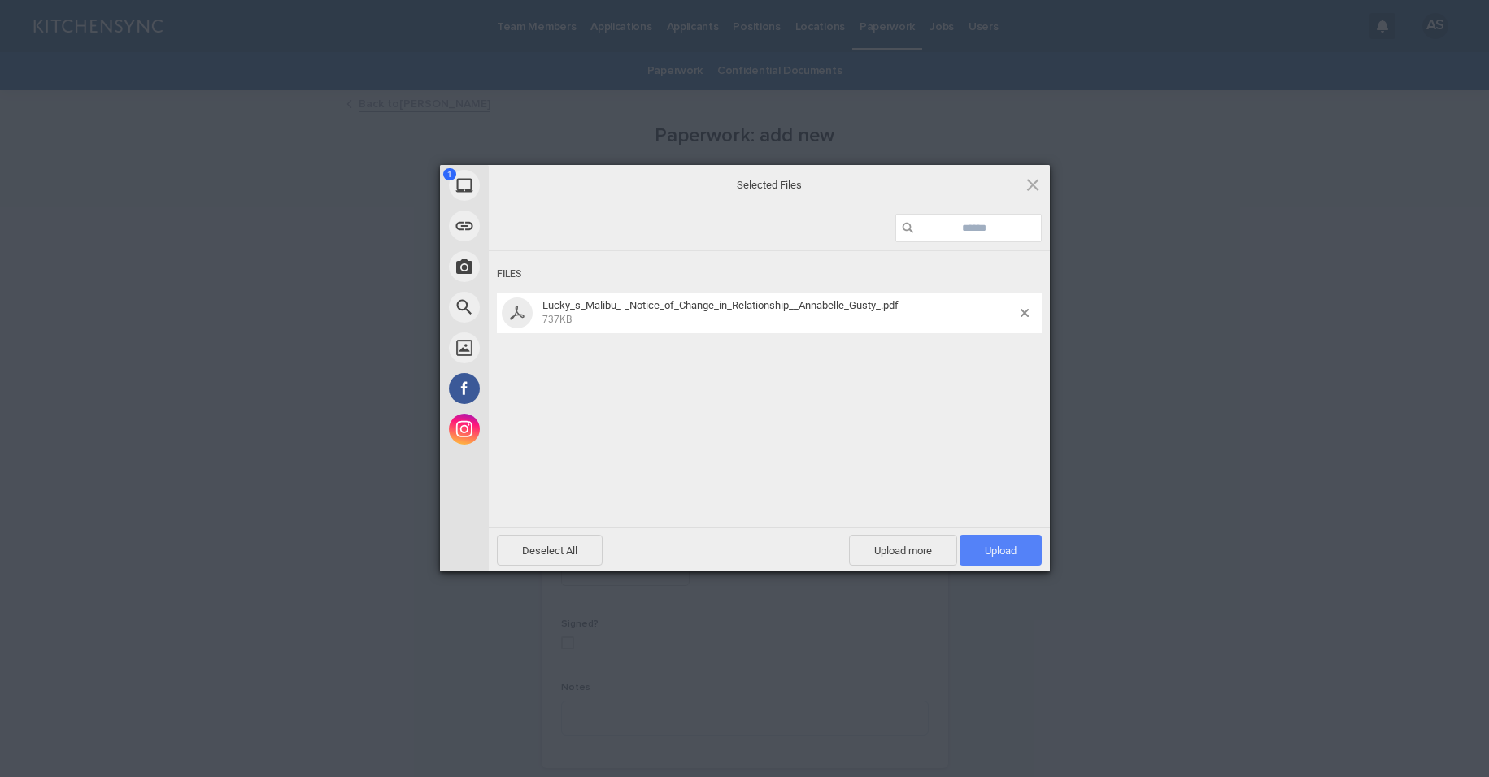
click at [985, 546] on span "Upload 1" at bounding box center [1001, 551] width 32 height 12
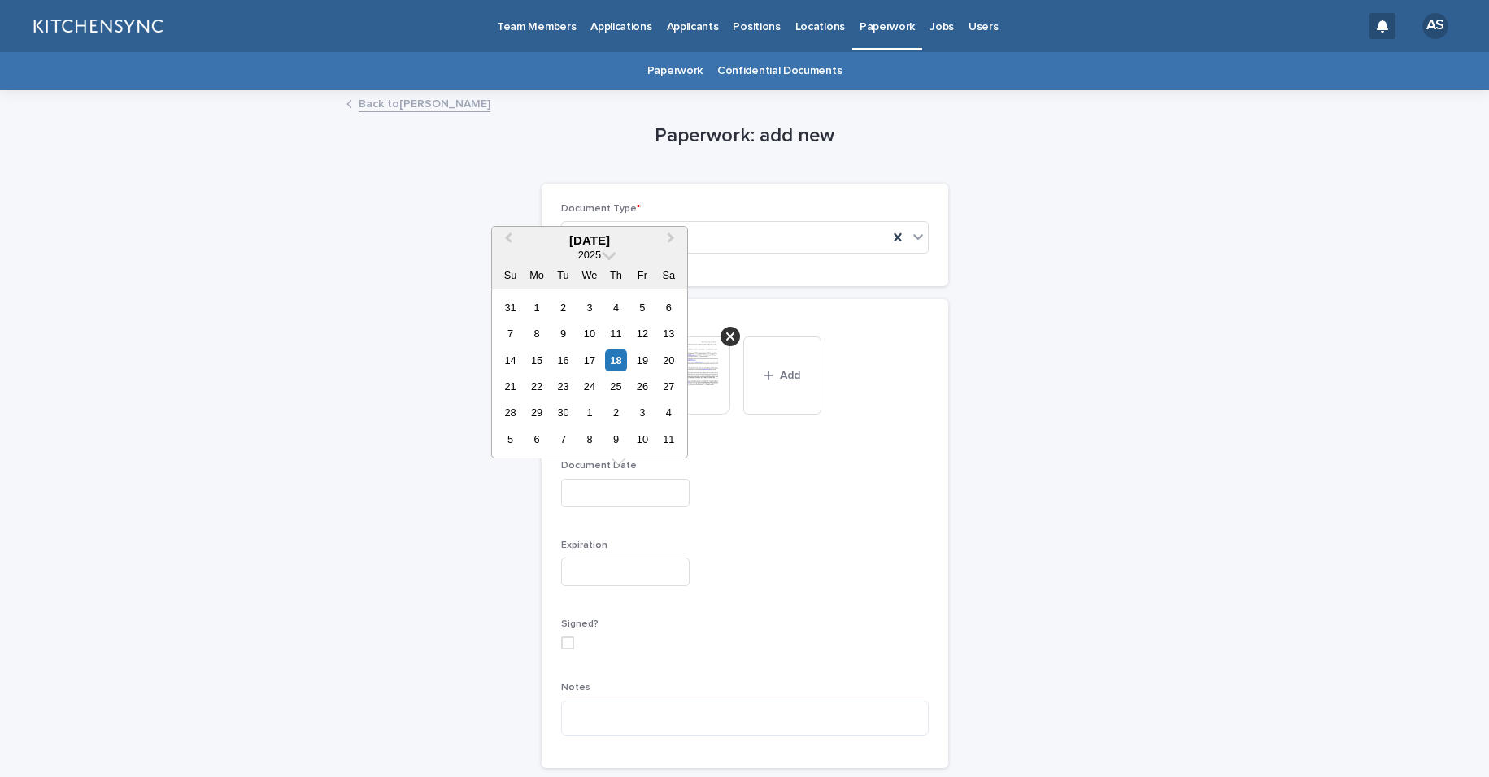
click at [629, 500] on input "text" at bounding box center [625, 493] width 128 height 28
click at [636, 365] on div "19" at bounding box center [642, 361] width 22 height 22
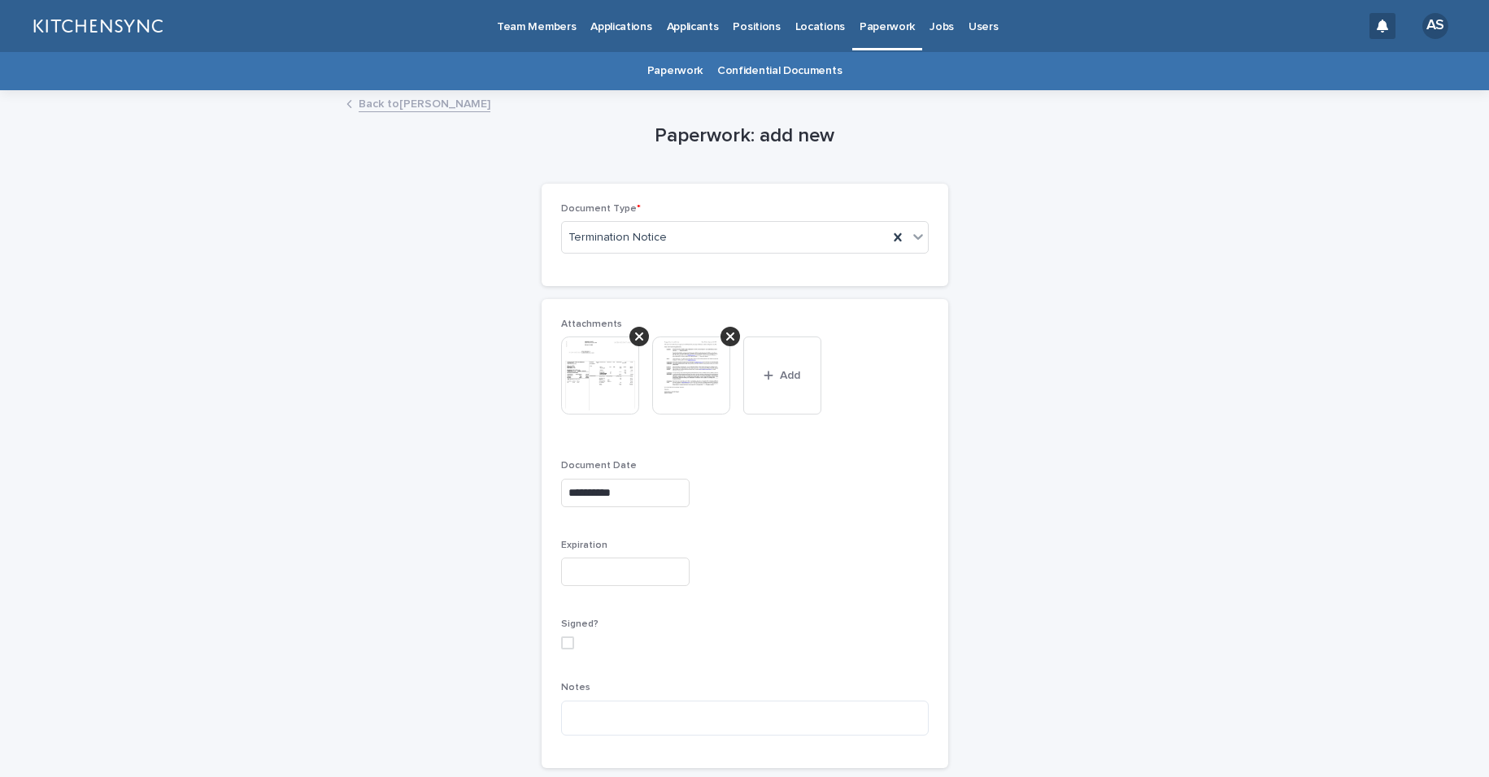
click at [793, 582] on div at bounding box center [745, 572] width 368 height 28
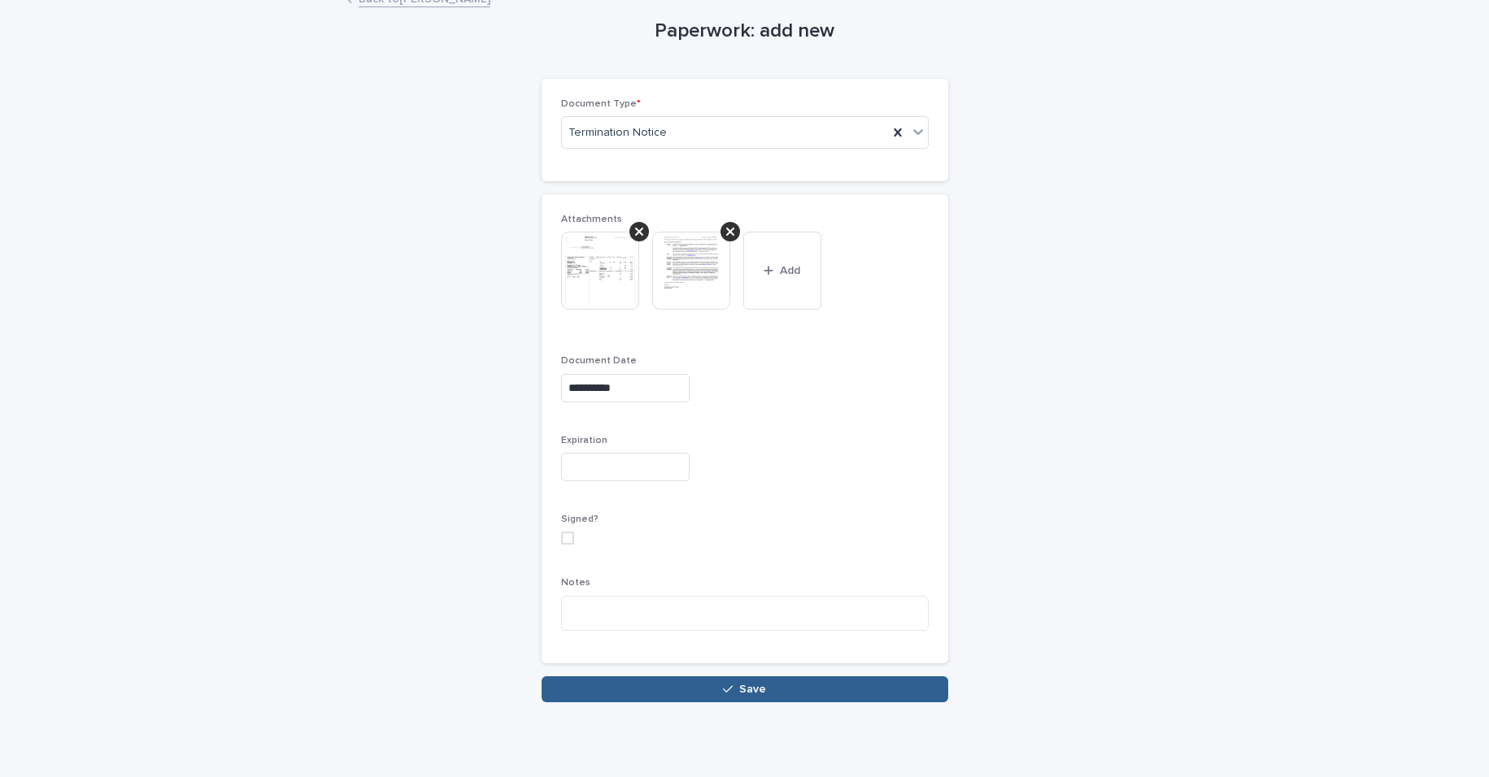
scroll to position [111, 0]
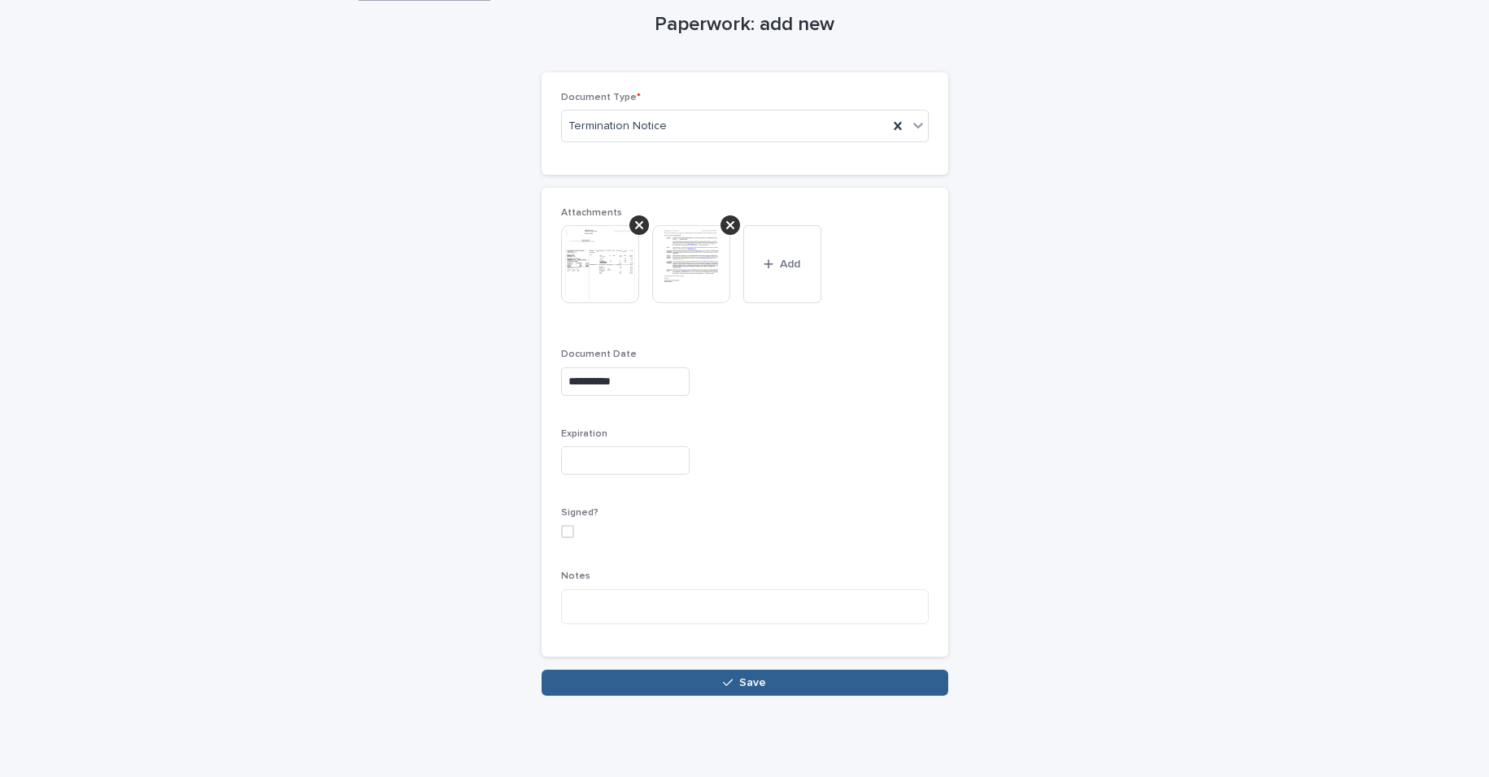
click at [610, 388] on input "**********" at bounding box center [625, 382] width 128 height 28
click at [620, 251] on div "18" at bounding box center [616, 249] width 22 height 22
type input "**********"
click at [815, 512] on p "Signed?" at bounding box center [745, 512] width 368 height 11
click at [800, 676] on button "Save" at bounding box center [744, 683] width 407 height 26
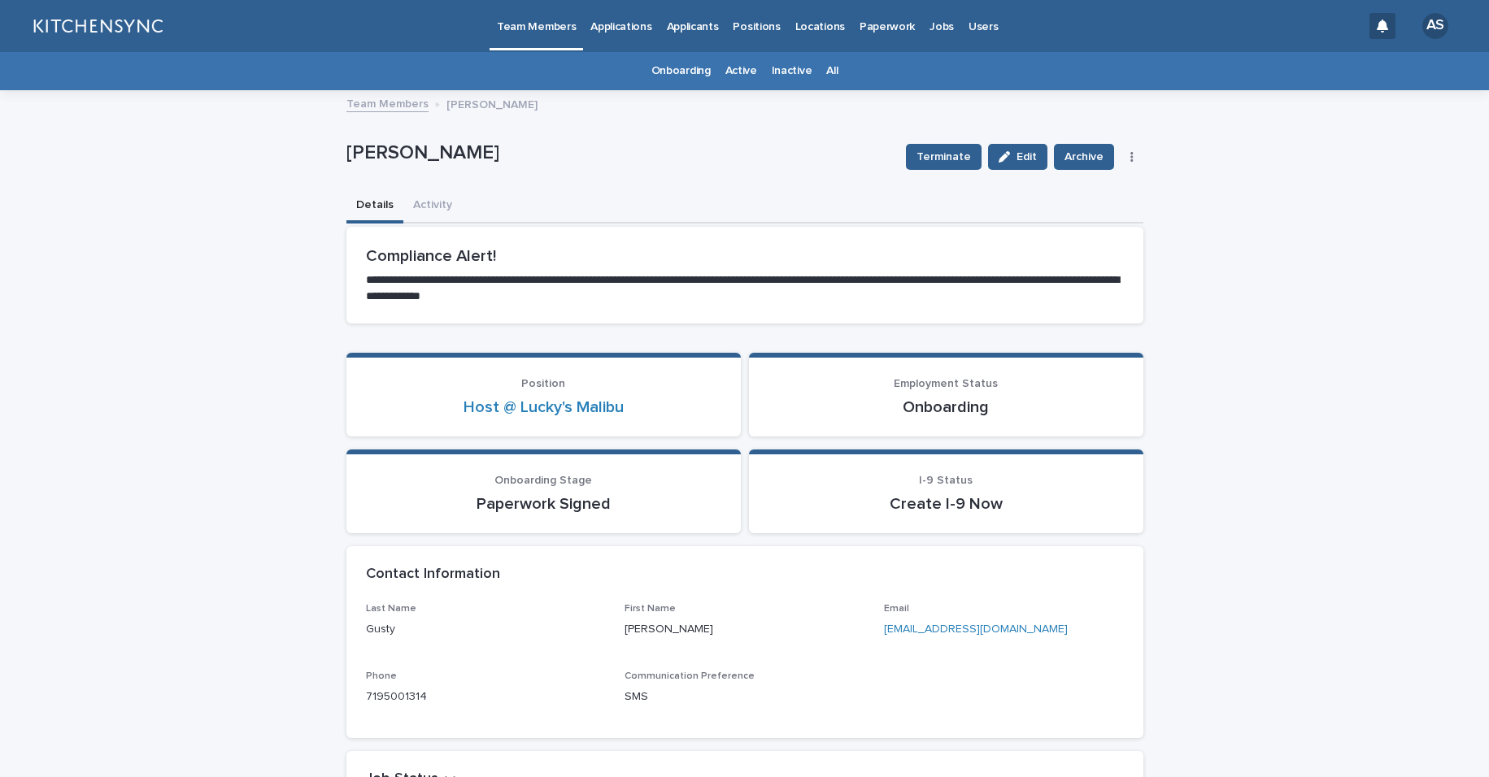
click at [828, 72] on link "All" at bounding box center [831, 71] width 11 height 38
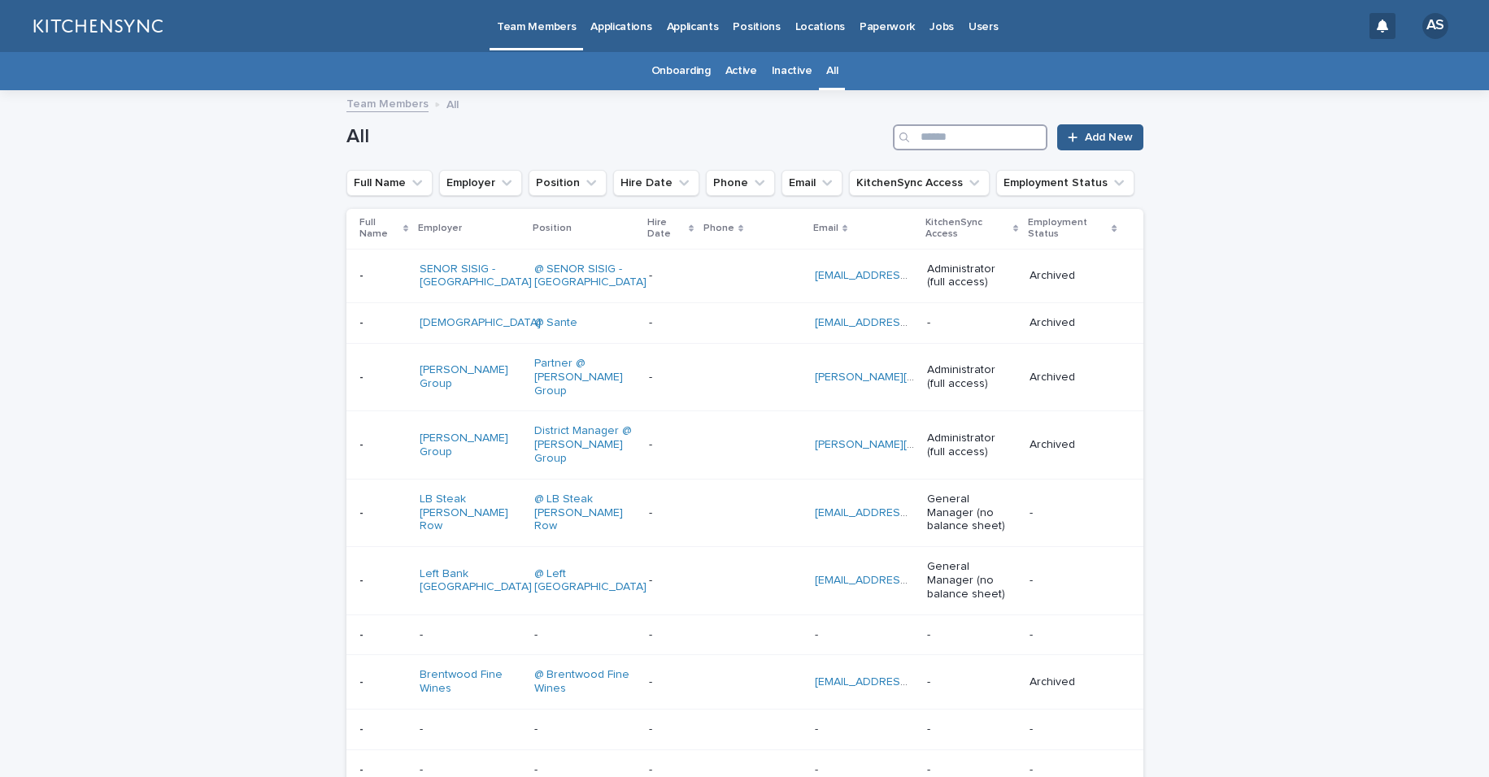
click at [970, 135] on input "Search" at bounding box center [970, 137] width 154 height 26
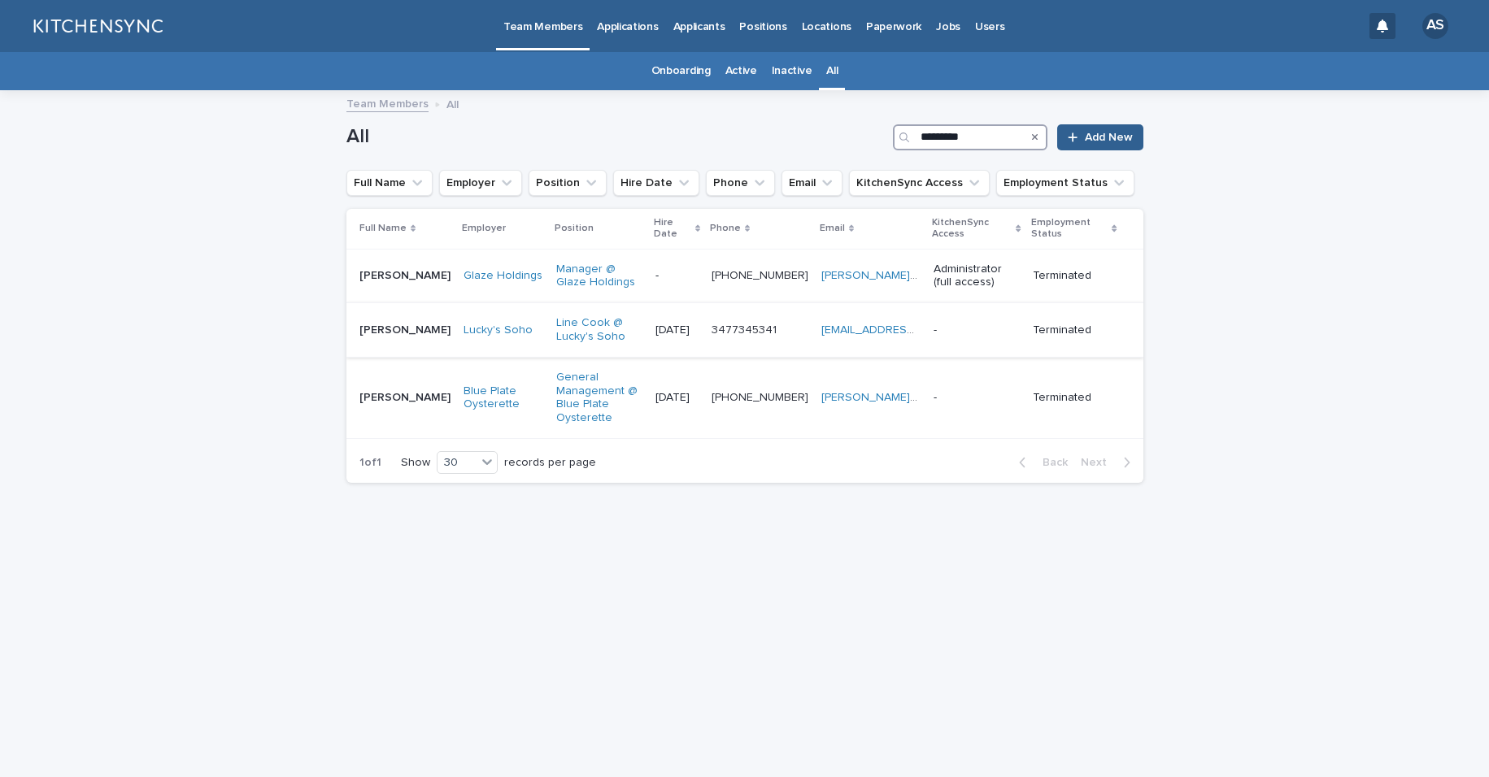
type input "********"
click at [411, 339] on div "[PERSON_NAME] [PERSON_NAME]" at bounding box center [404, 330] width 91 height 27
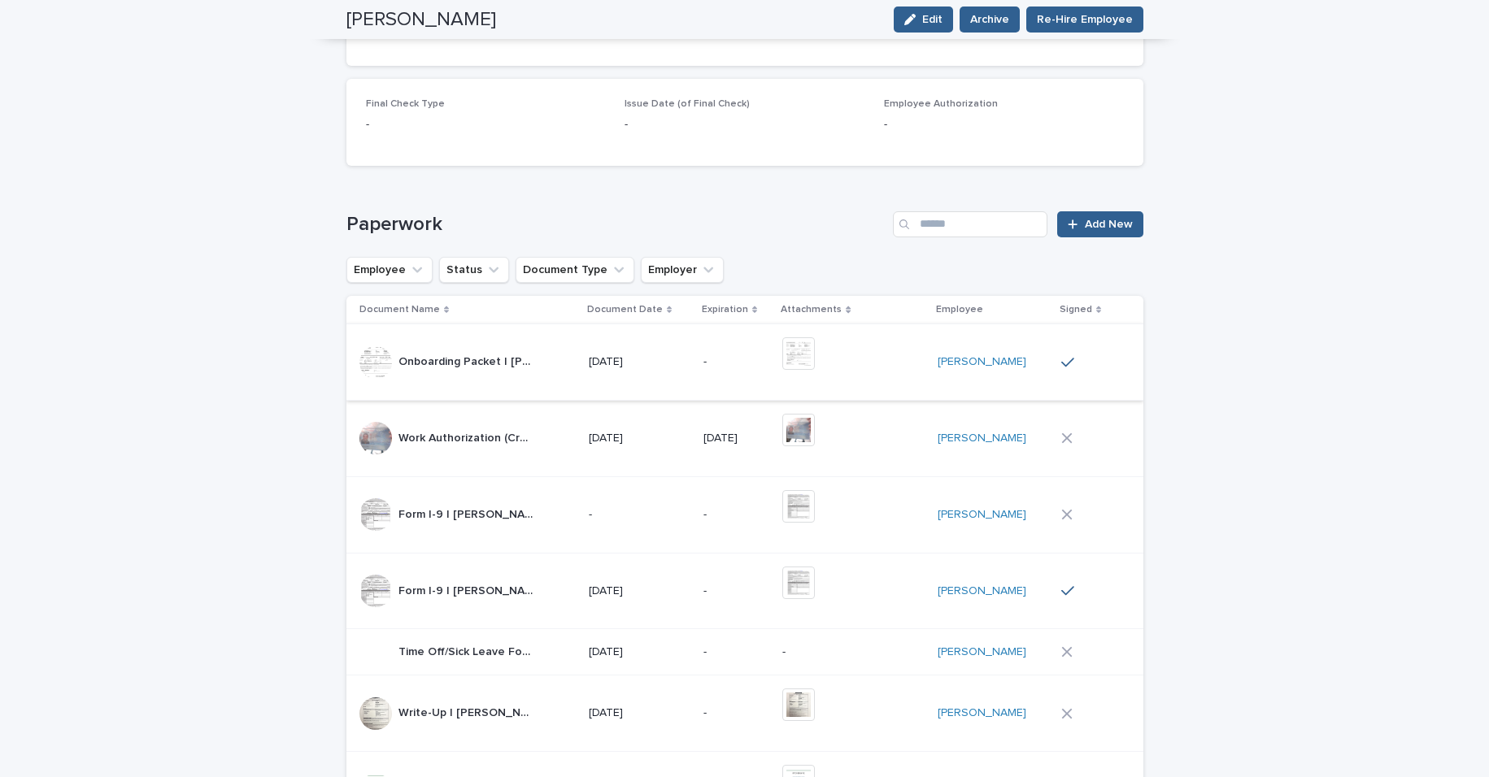
scroll to position [854, 0]
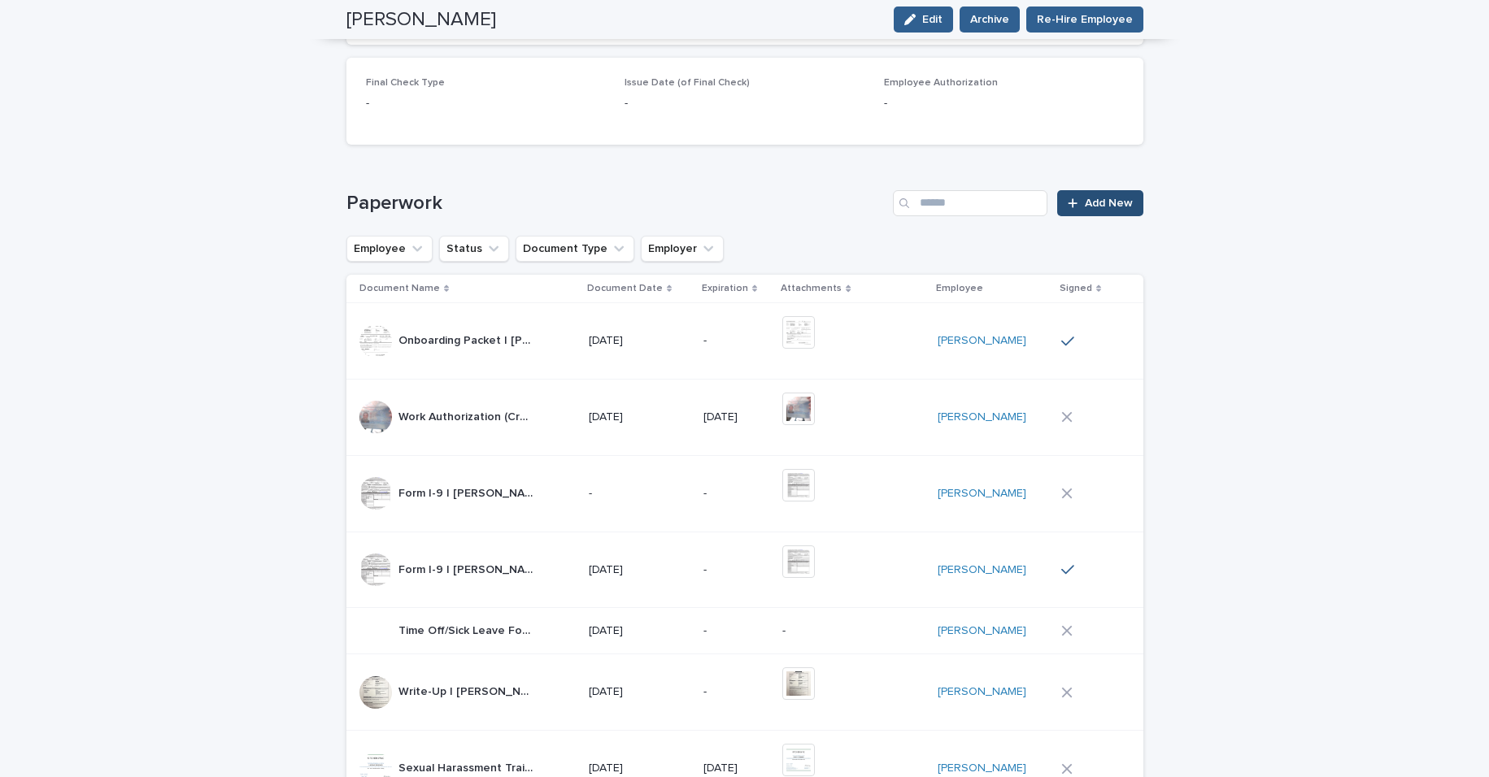
click at [1085, 193] on link "Add New" at bounding box center [1099, 203] width 85 height 26
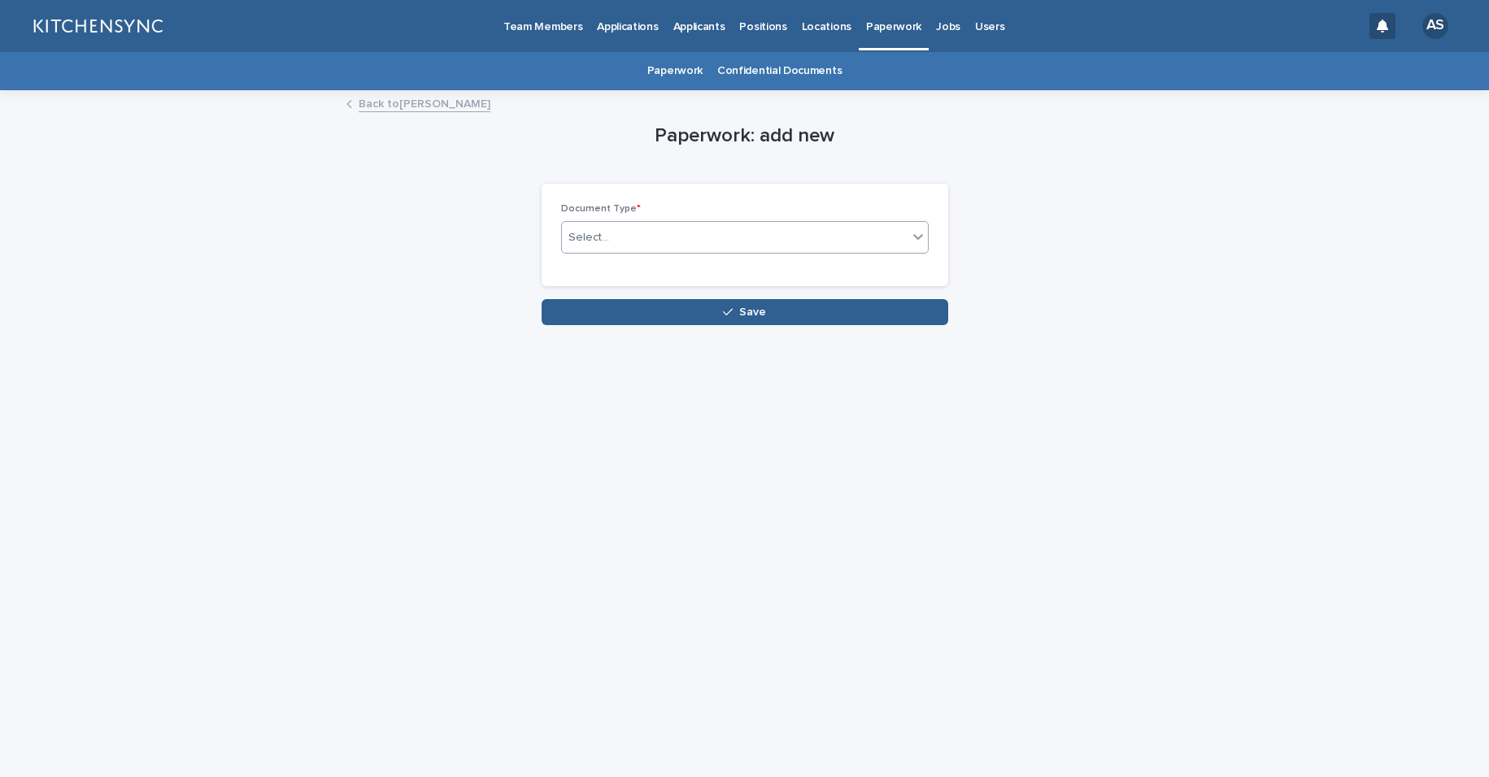
click at [755, 237] on div "Select..." at bounding box center [735, 237] width 346 height 27
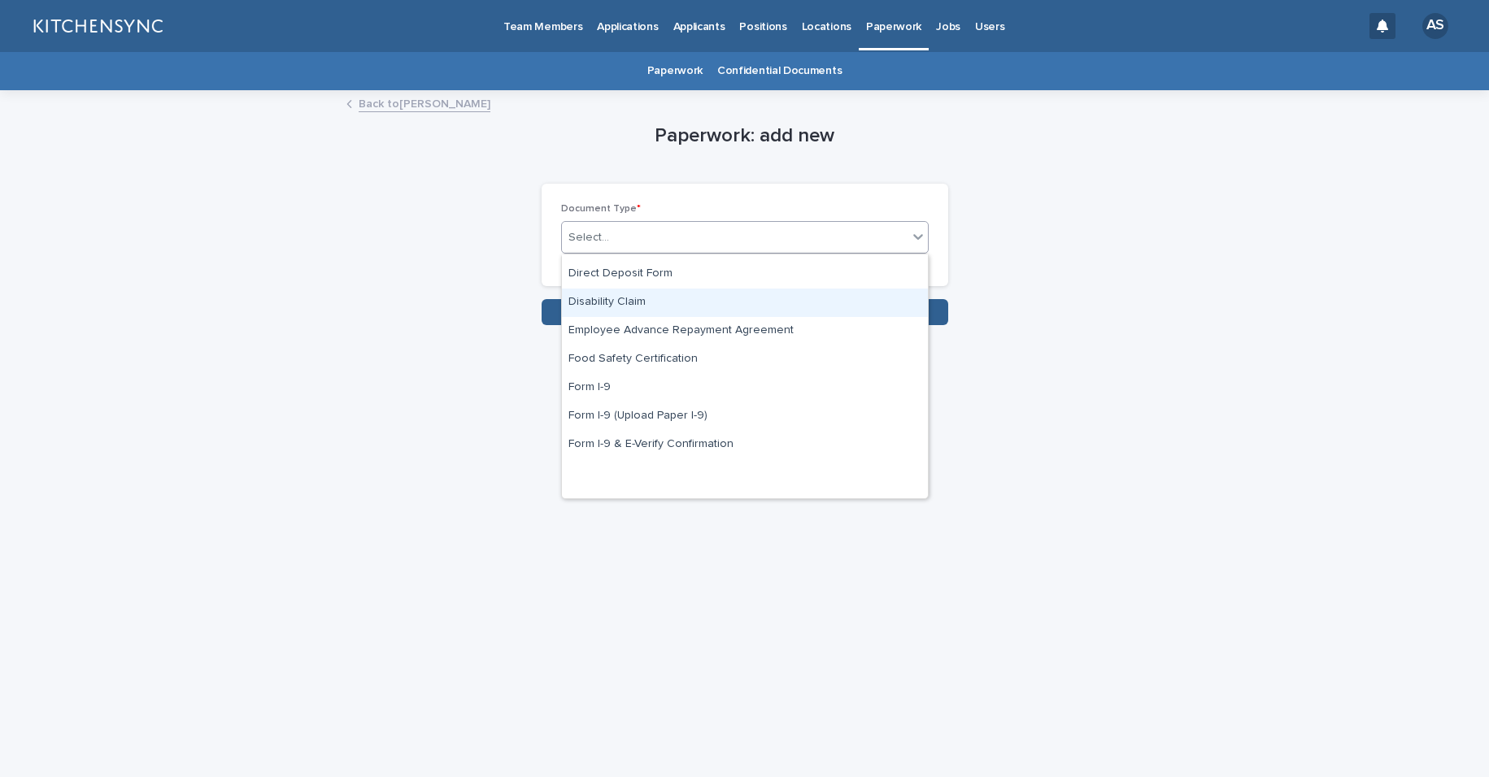
scroll to position [126, 0]
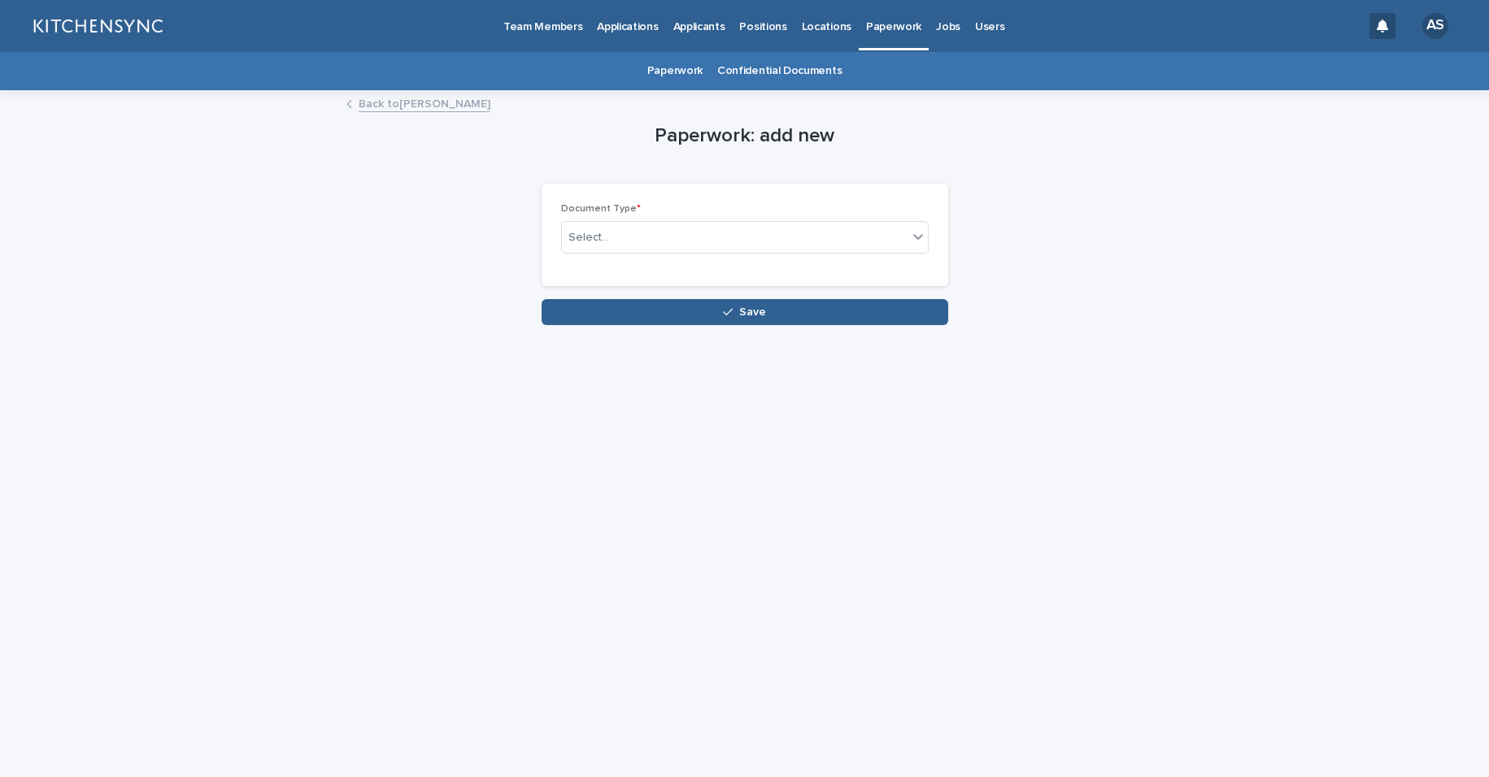
drag, startPoint x: 427, startPoint y: 139, endPoint x: 426, endPoint y: 118, distance: 21.2
click at [427, 139] on div "Paperwork: add new Loading... Saving… Loading... Saving… Loading... Saving… Doc…" at bounding box center [744, 208] width 797 height 233
click at [428, 108] on link "Back to [PERSON_NAME]" at bounding box center [425, 103] width 132 height 19
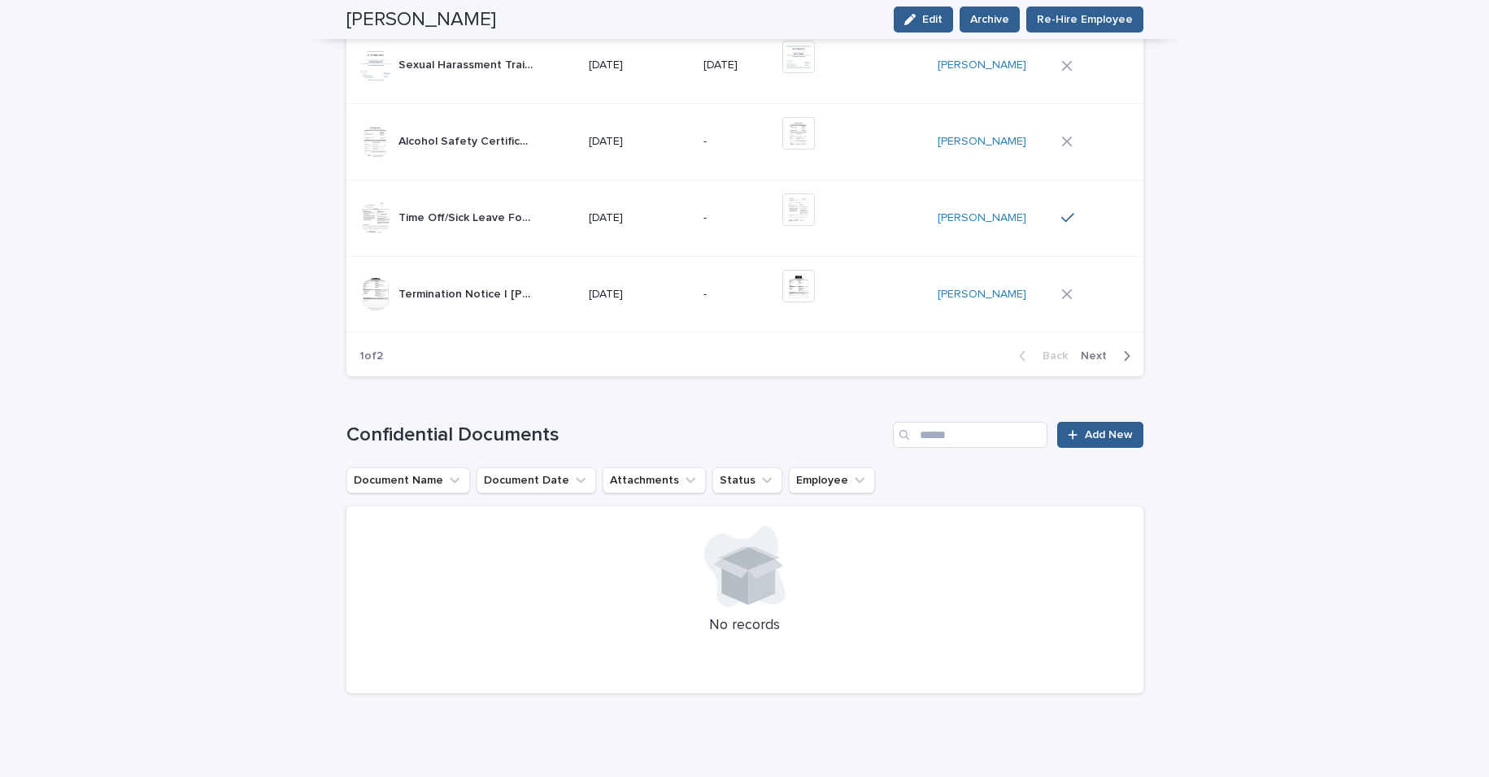
scroll to position [1568, 0]
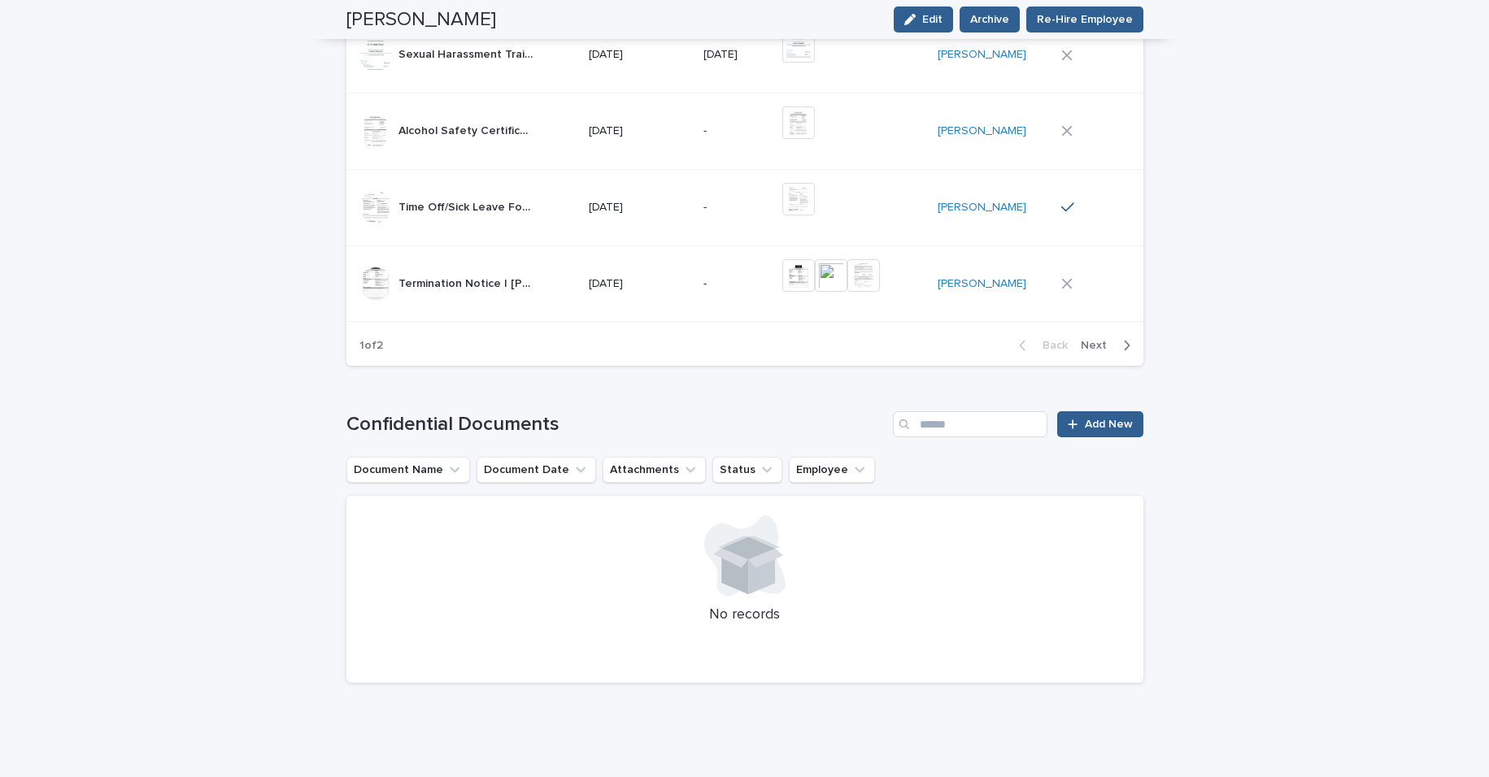
click at [661, 314] on td "[DATE]" at bounding box center [639, 284] width 115 height 76
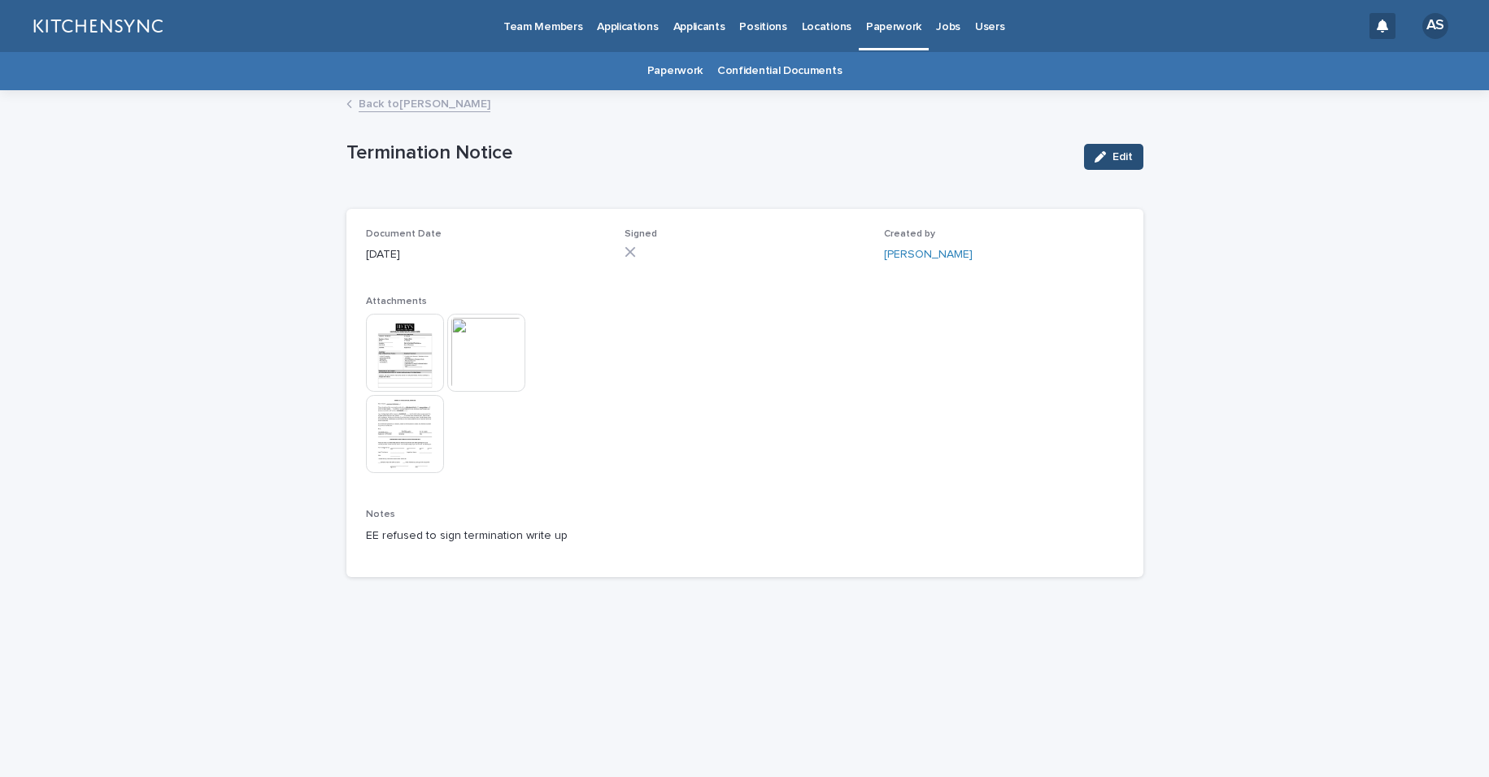
click at [1123, 159] on span "Edit" at bounding box center [1122, 156] width 20 height 11
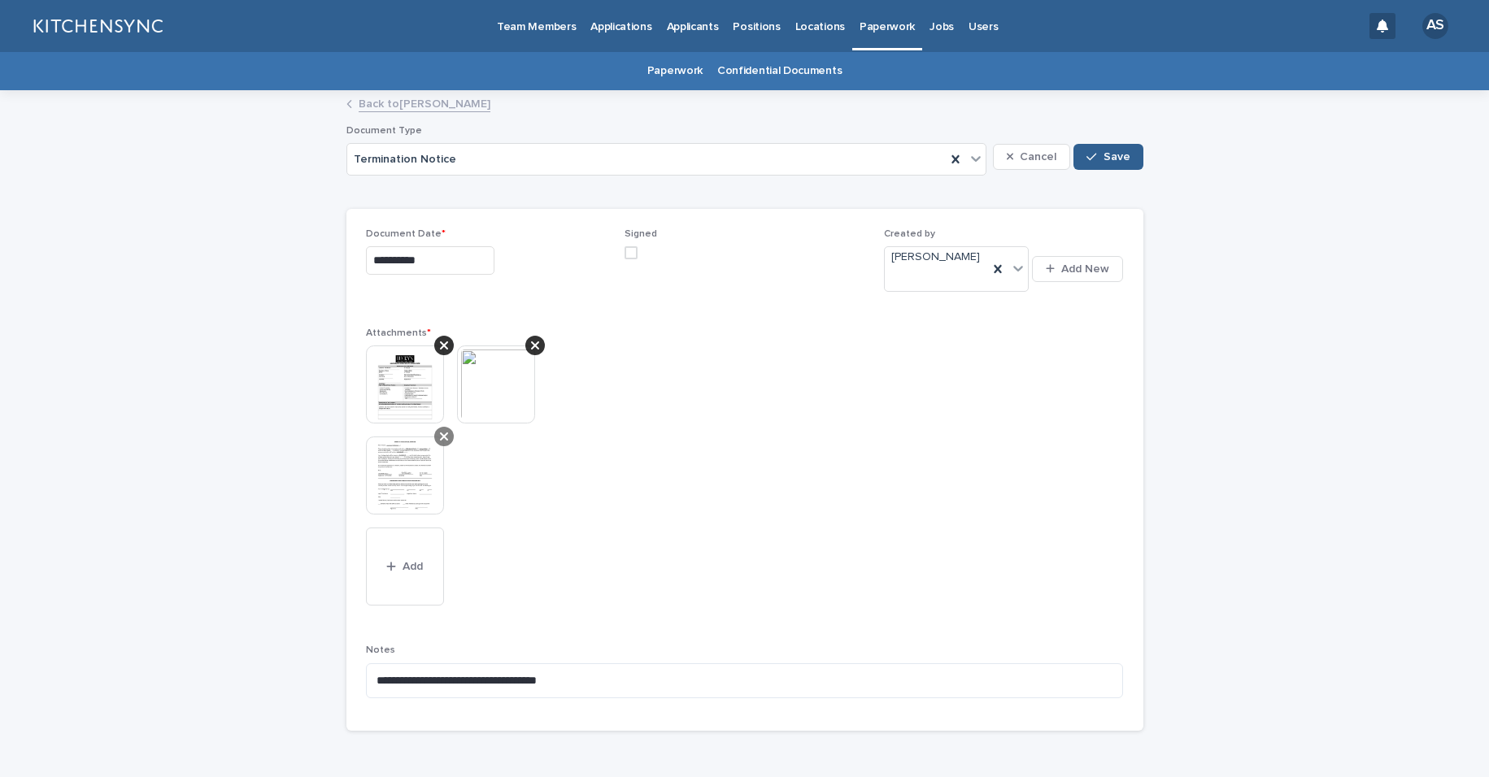
click at [440, 433] on icon at bounding box center [444, 437] width 8 height 8
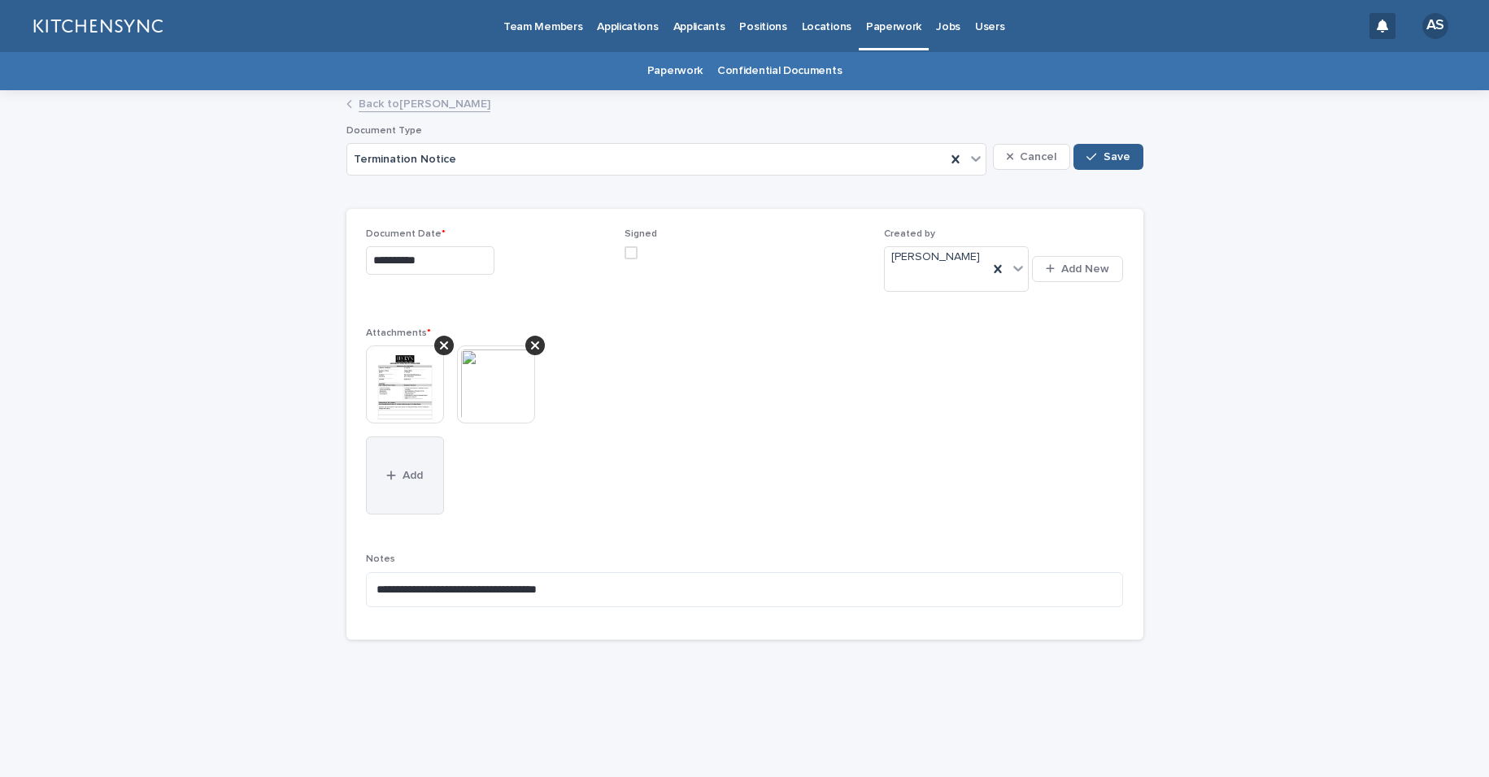
click at [424, 455] on button "Add" at bounding box center [405, 476] width 78 height 78
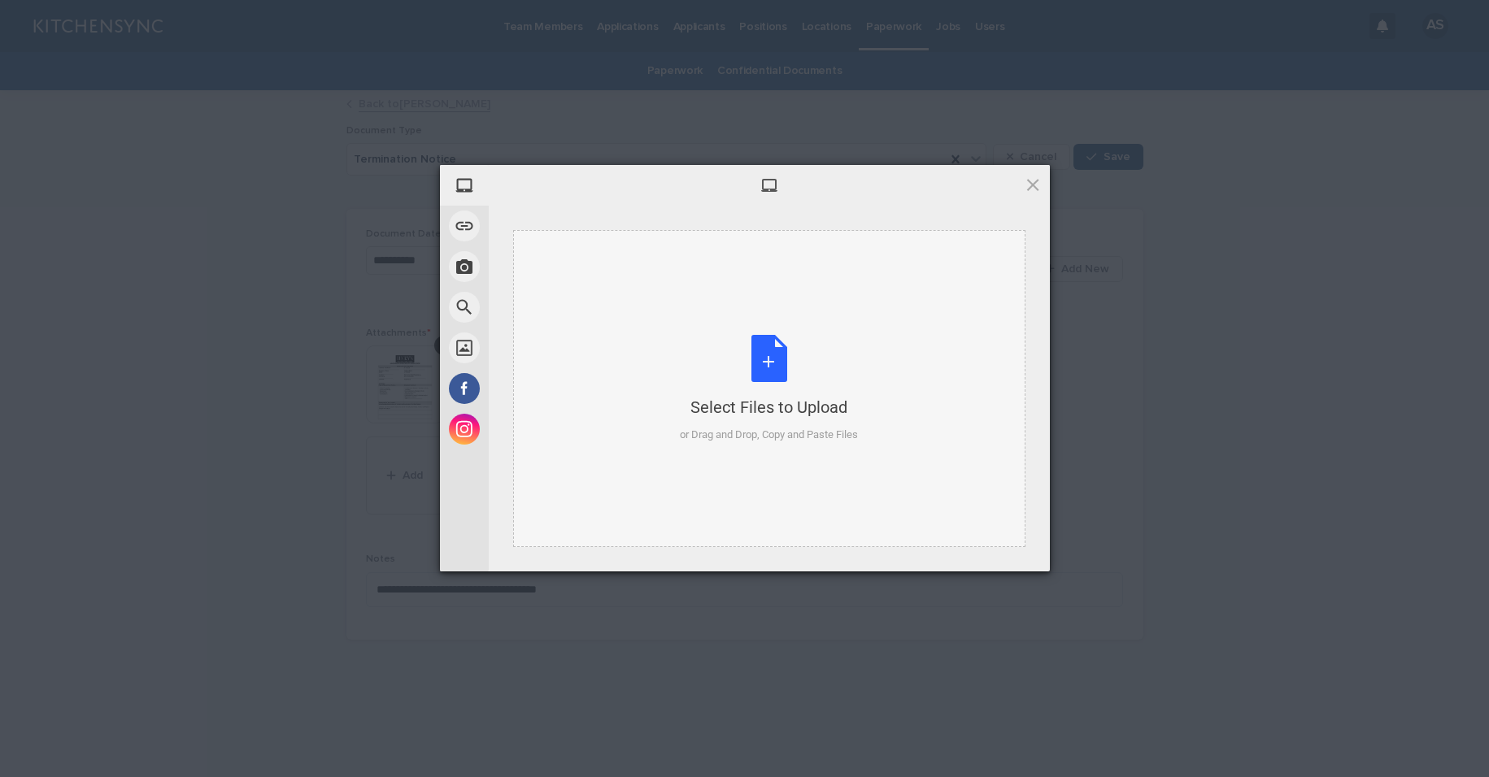
click at [763, 368] on div "Select Files to Upload or Drag and Drop, Copy and Paste Files" at bounding box center [769, 389] width 178 height 108
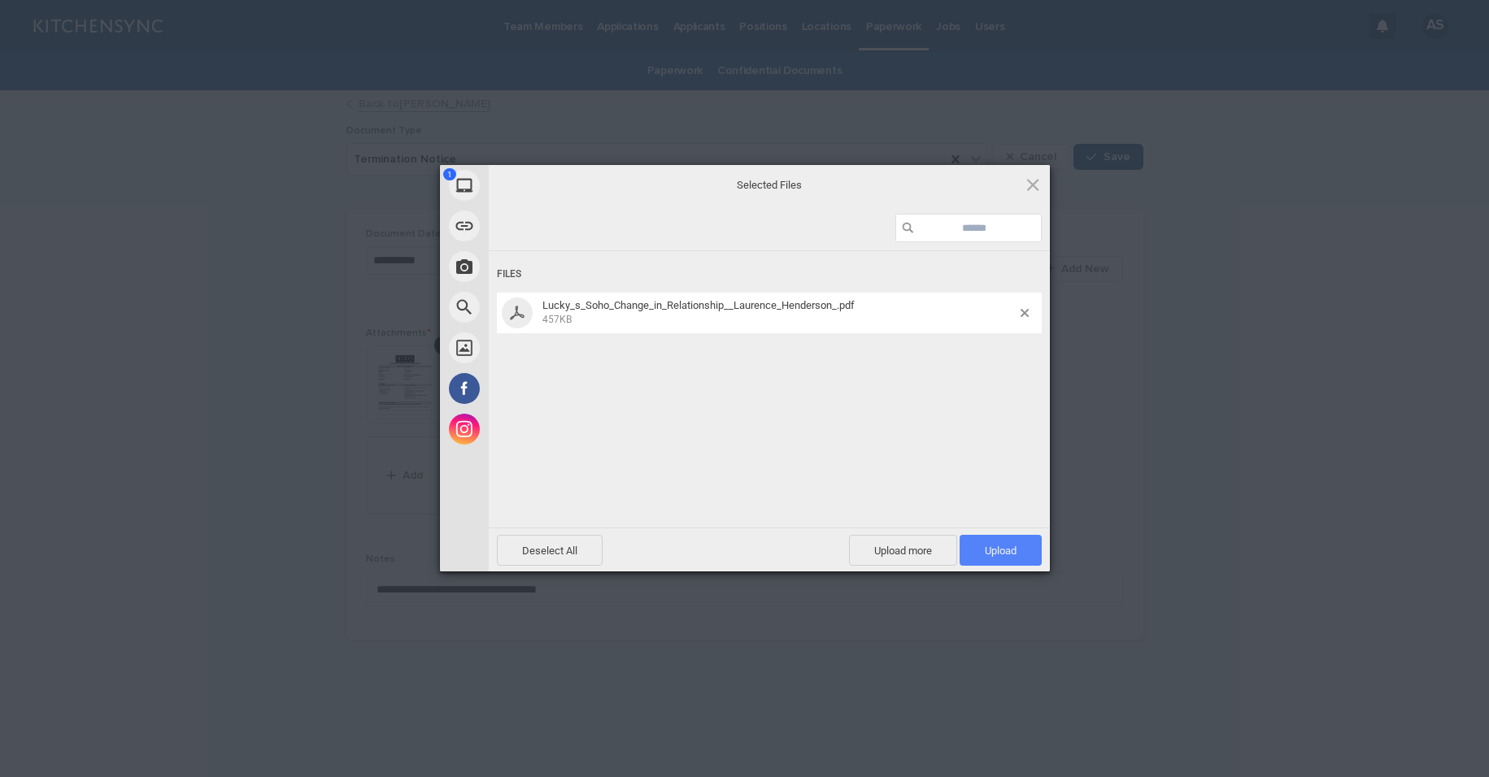
click at [1025, 554] on span "Upload 1" at bounding box center [1000, 550] width 82 height 31
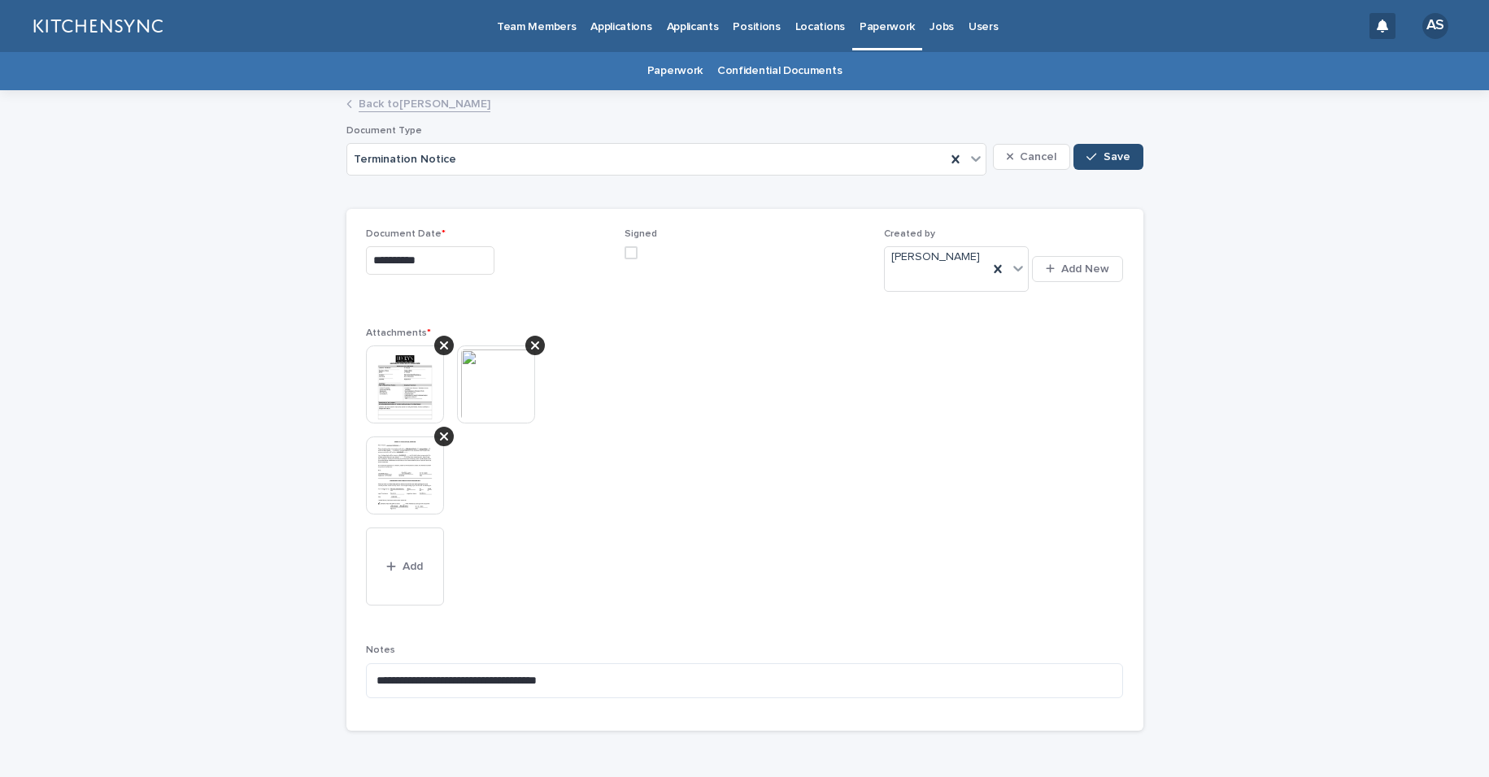
click at [1103, 160] on span "Save" at bounding box center [1116, 156] width 27 height 11
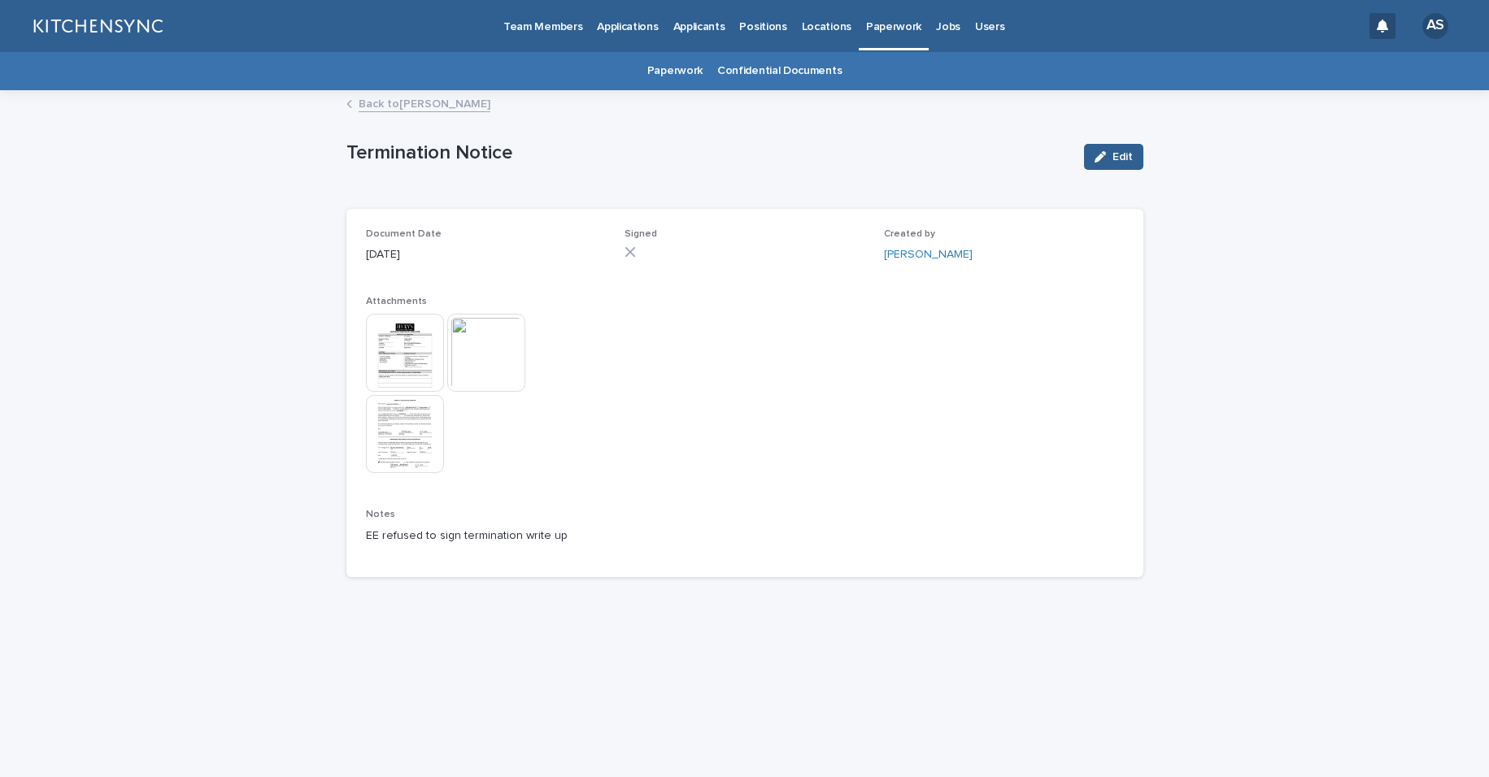
click at [472, 97] on link "Back to [PERSON_NAME]" at bounding box center [425, 103] width 132 height 19
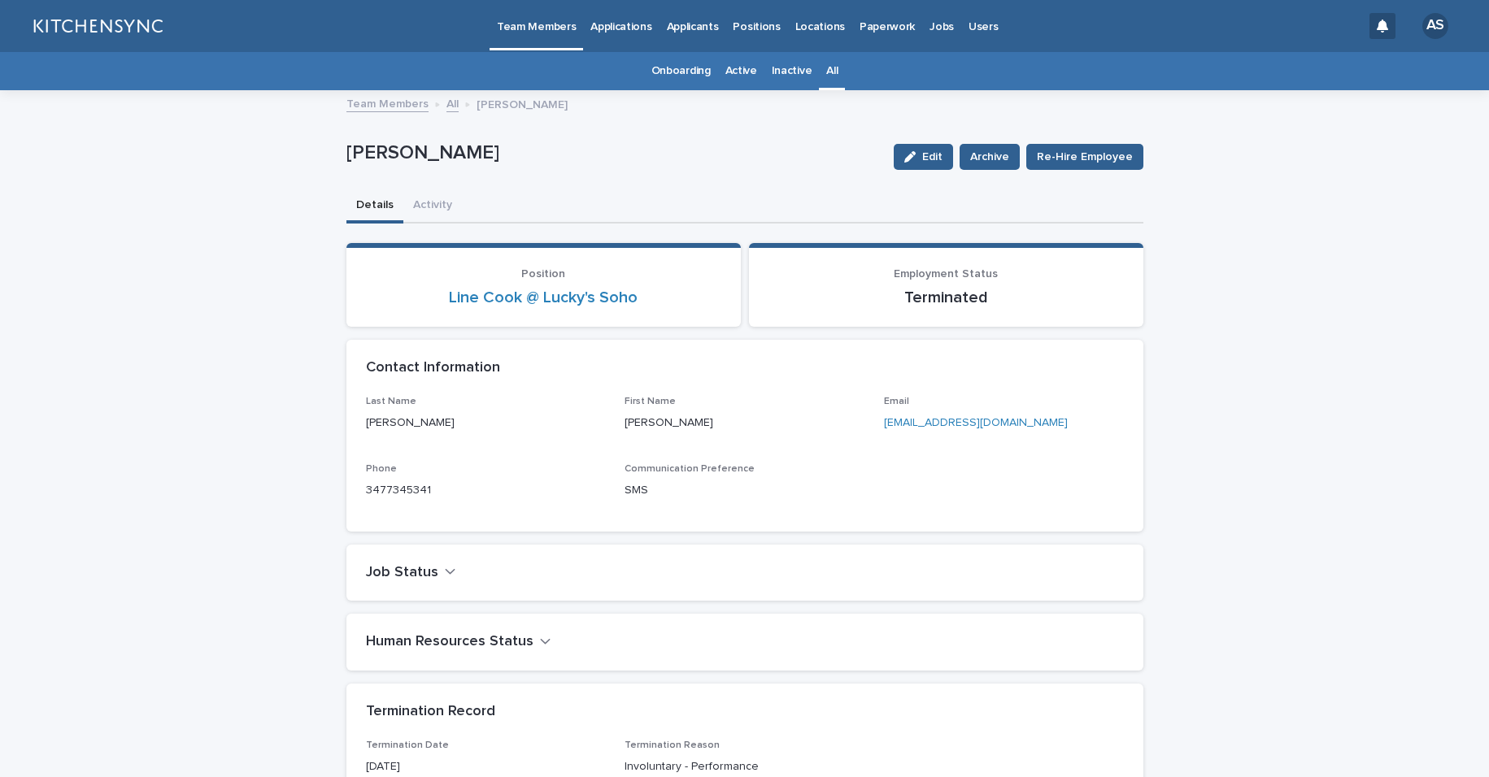
scroll to position [52, 0]
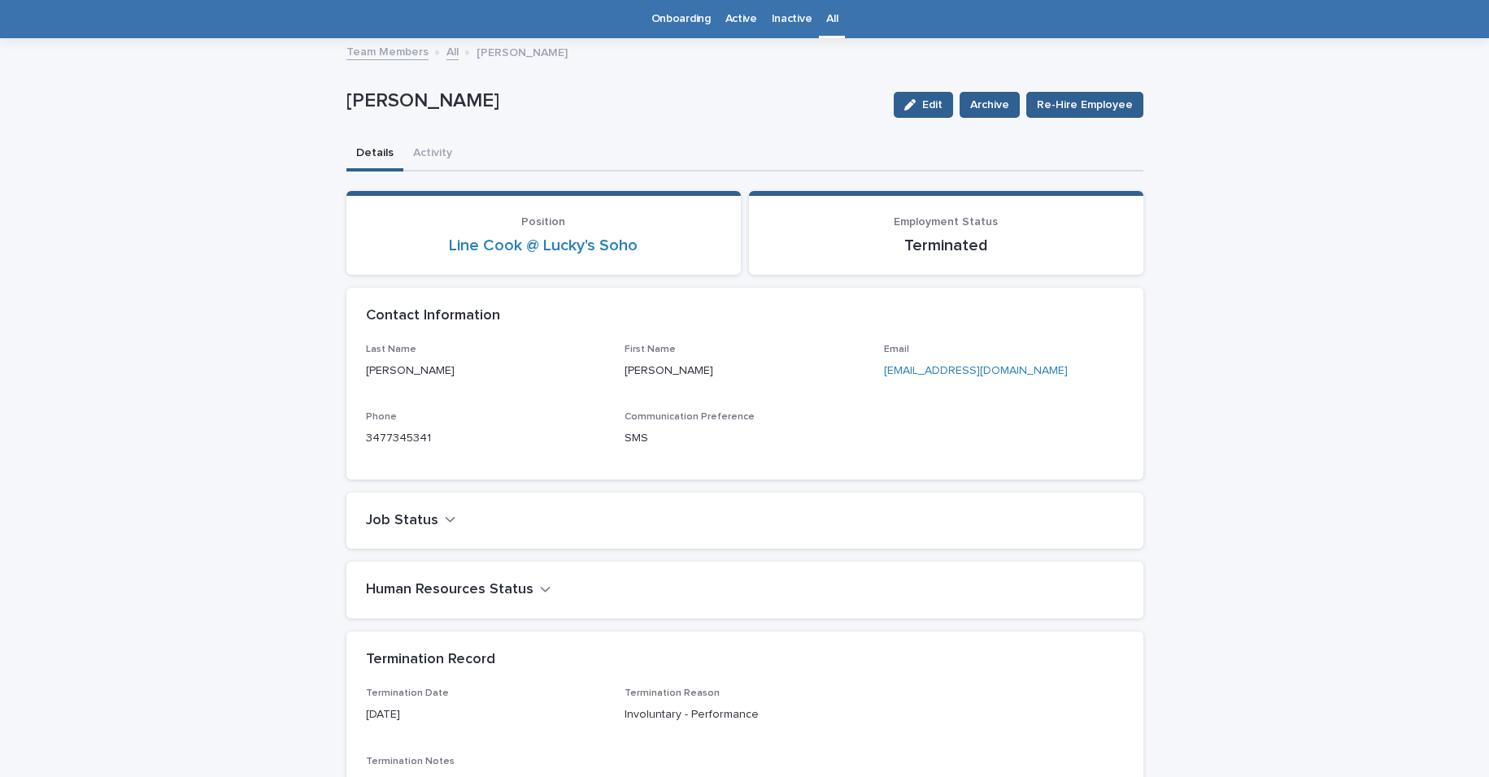
click at [833, 16] on div "All" at bounding box center [832, 19] width 26 height 38
click at [826, 28] on link "All" at bounding box center [831, 19] width 11 height 38
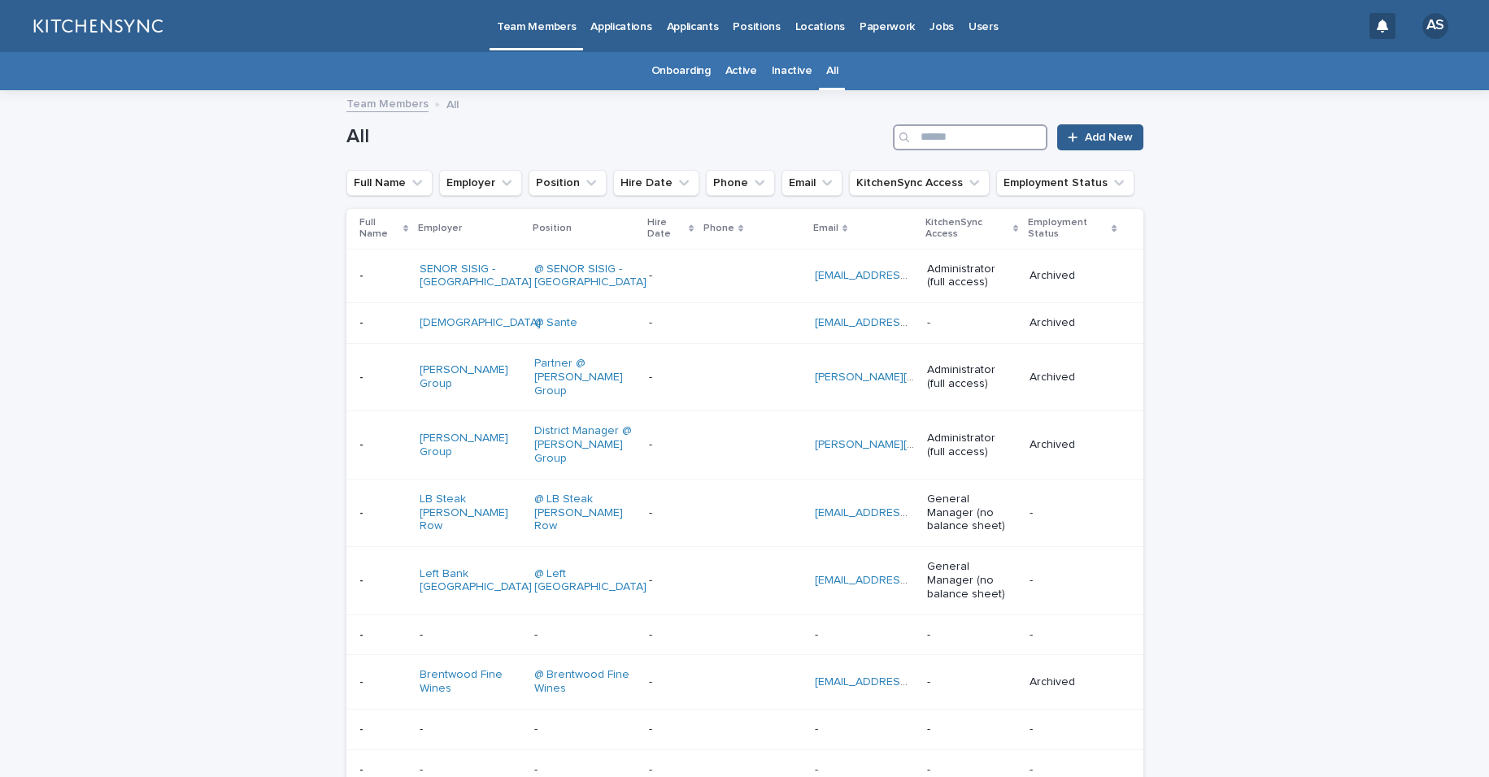
click at [981, 125] on input "Search" at bounding box center [970, 137] width 154 height 26
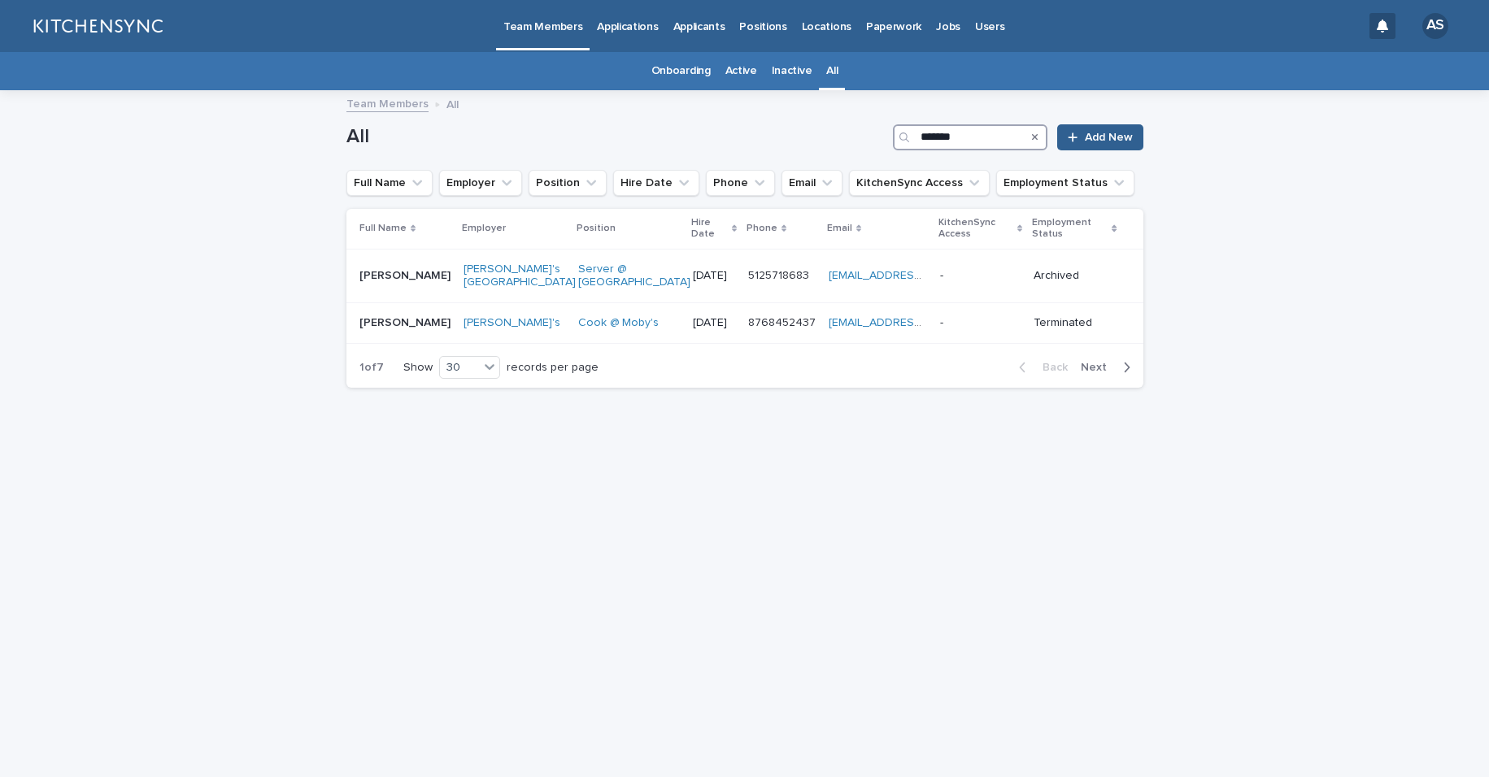
type input "********"
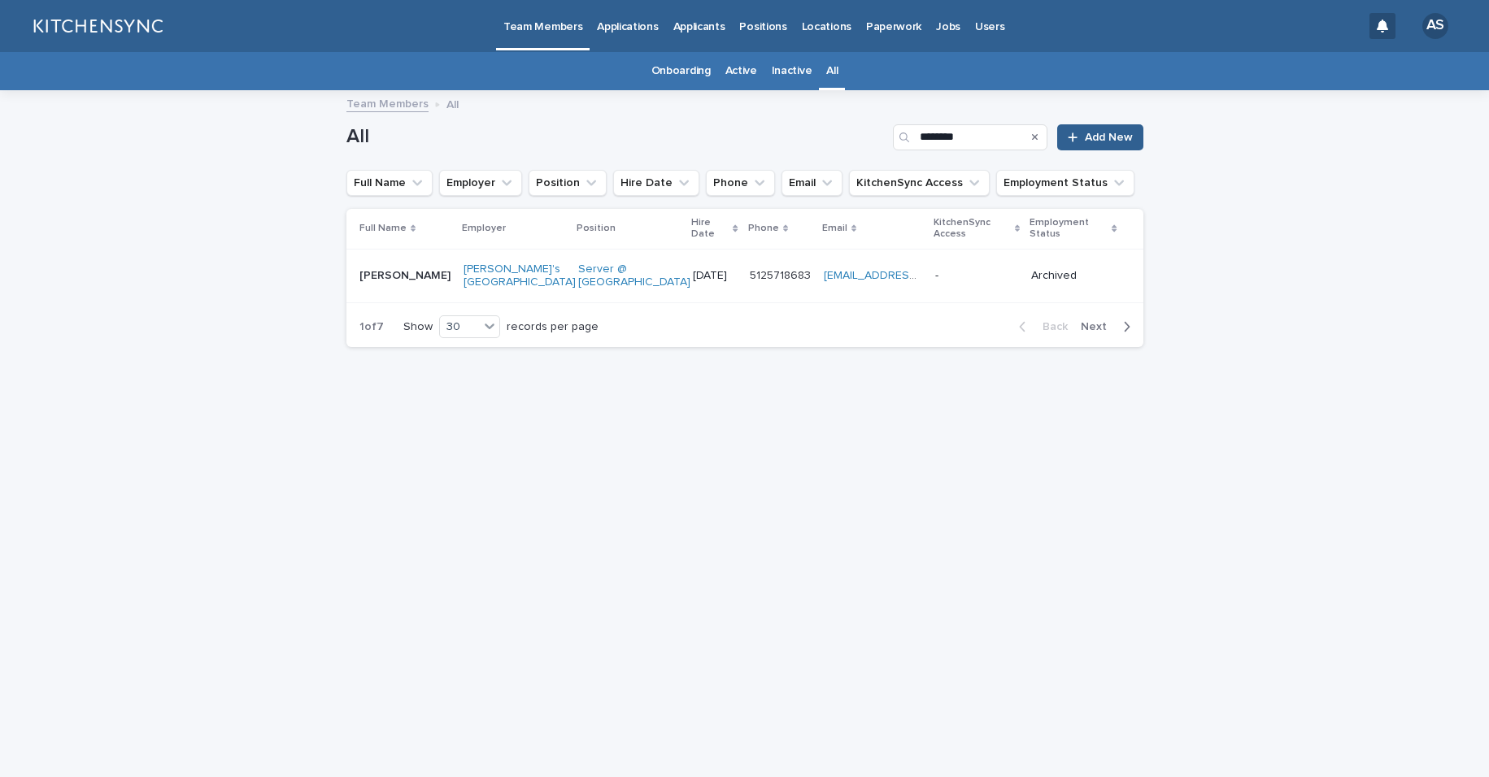
click at [376, 285] on div "[PERSON_NAME] [PERSON_NAME]" at bounding box center [404, 276] width 91 height 27
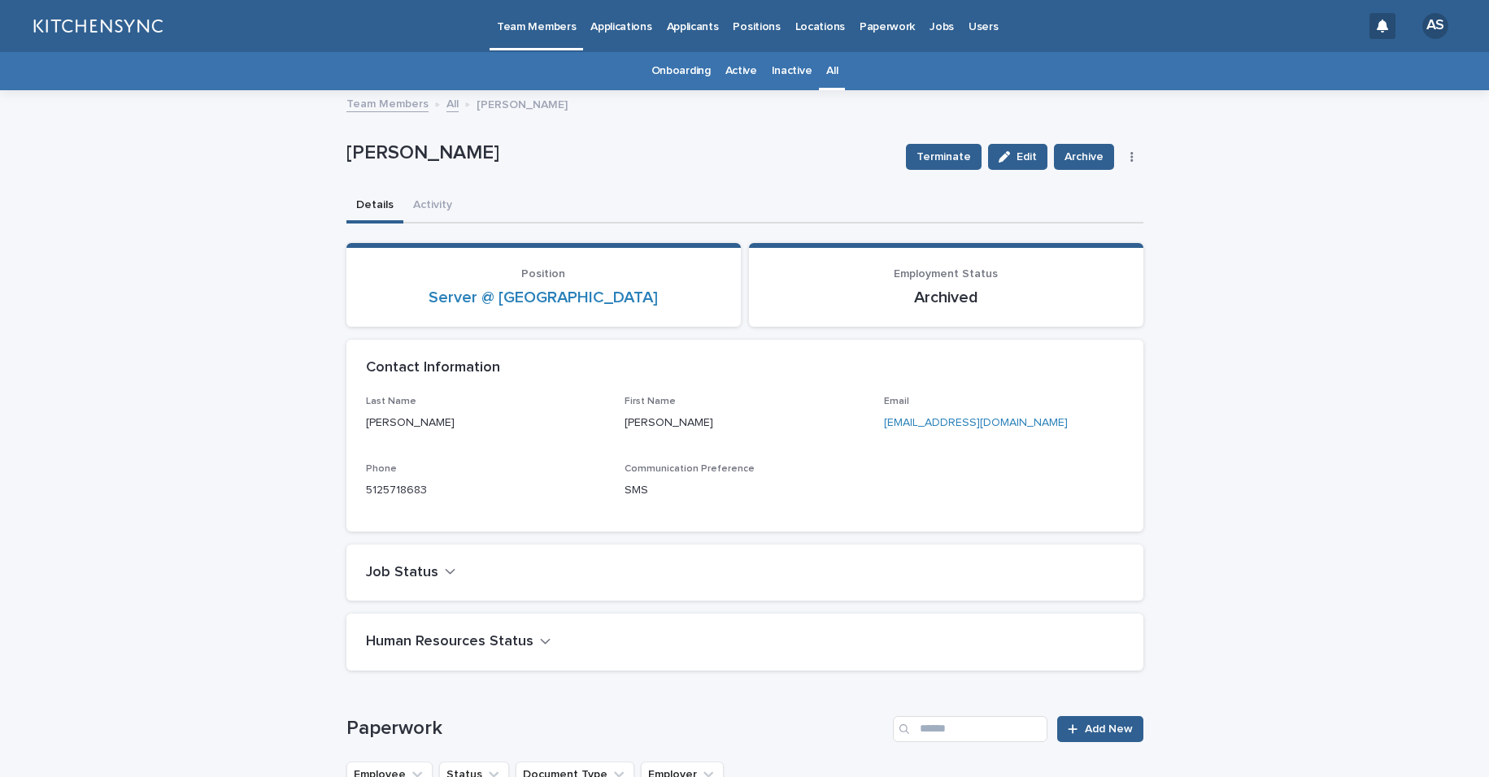
click at [826, 66] on link "All" at bounding box center [831, 71] width 11 height 38
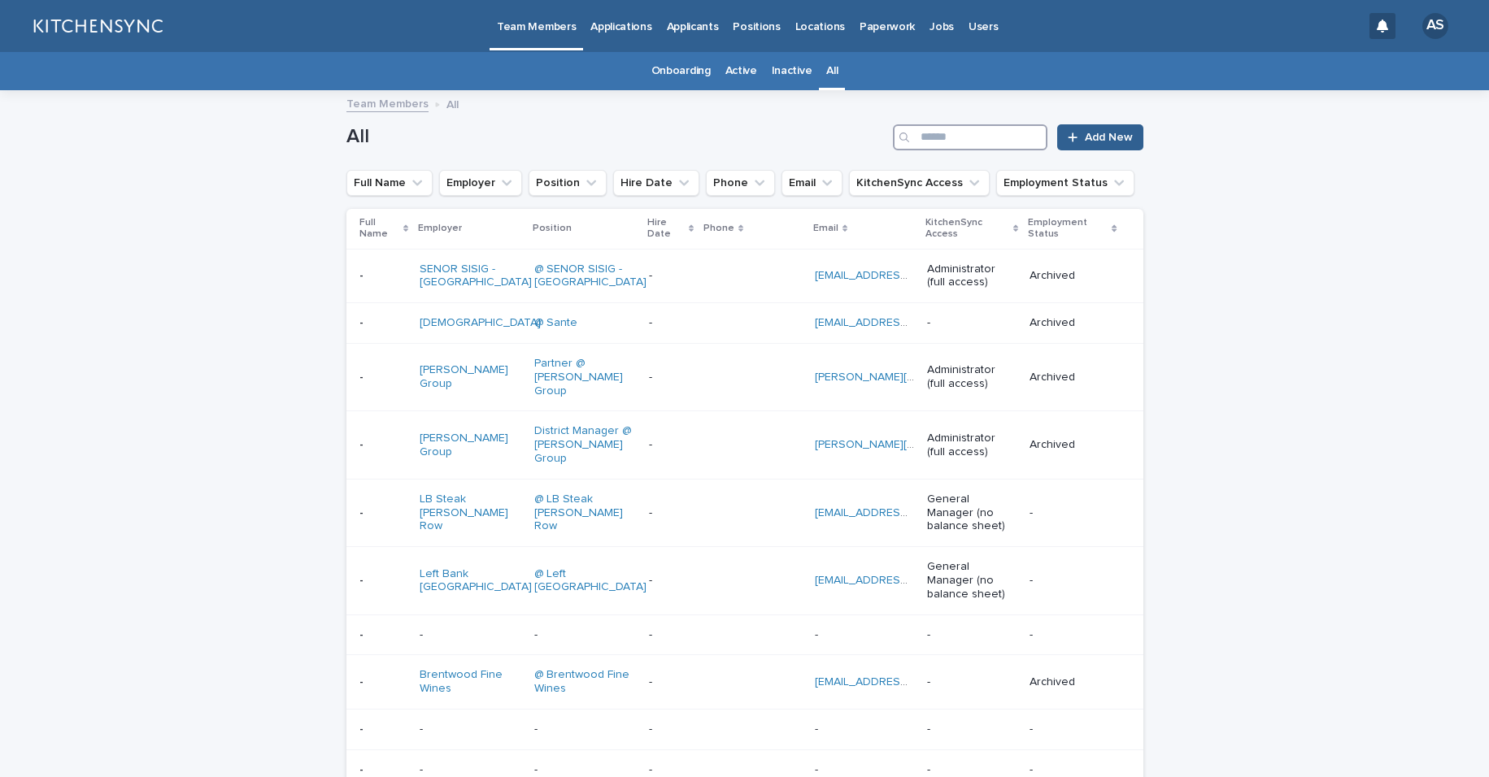
click at [951, 134] on input "Search" at bounding box center [970, 137] width 154 height 26
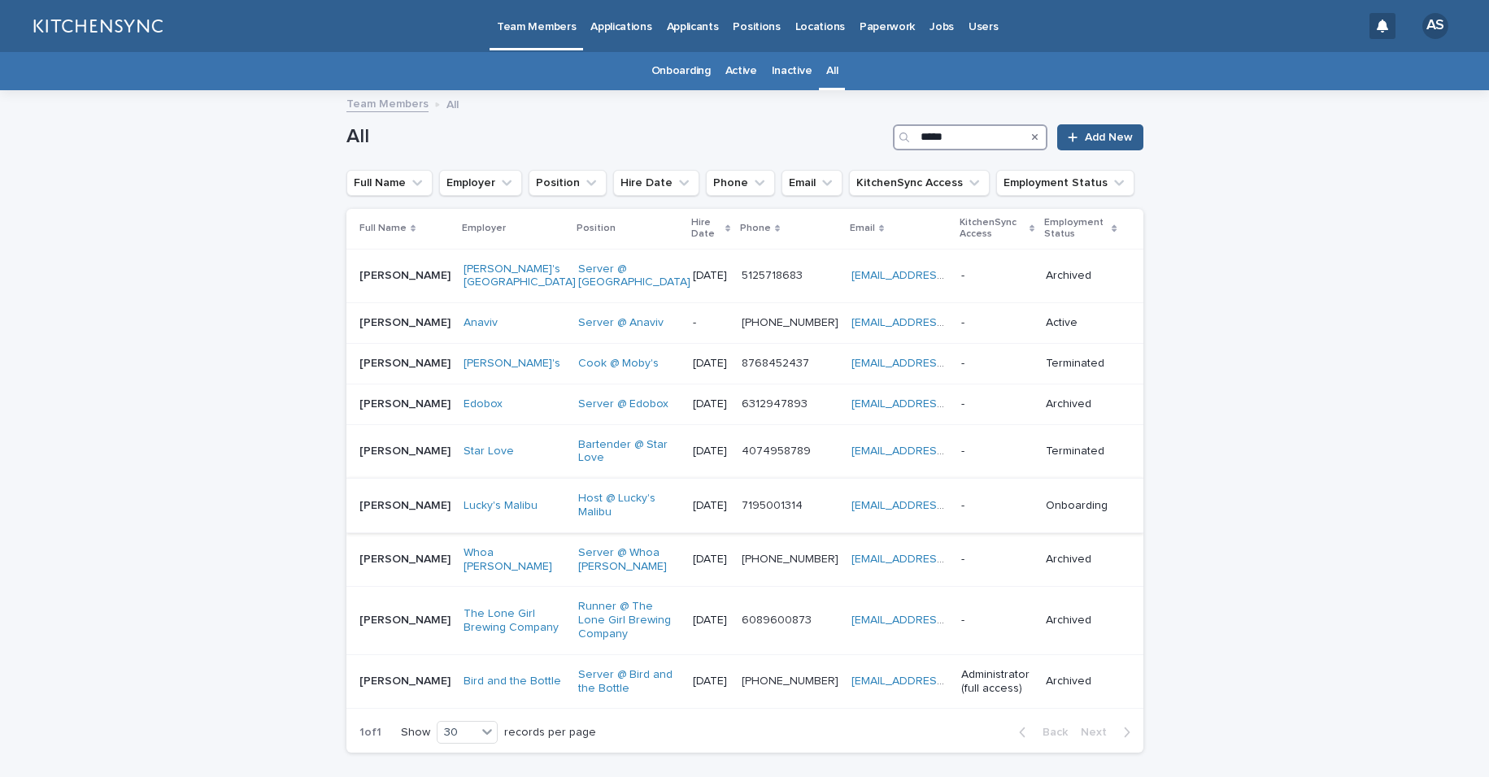
type input "*****"
click at [389, 521] on td "[PERSON_NAME] [PERSON_NAME]" at bounding box center [401, 506] width 111 height 54
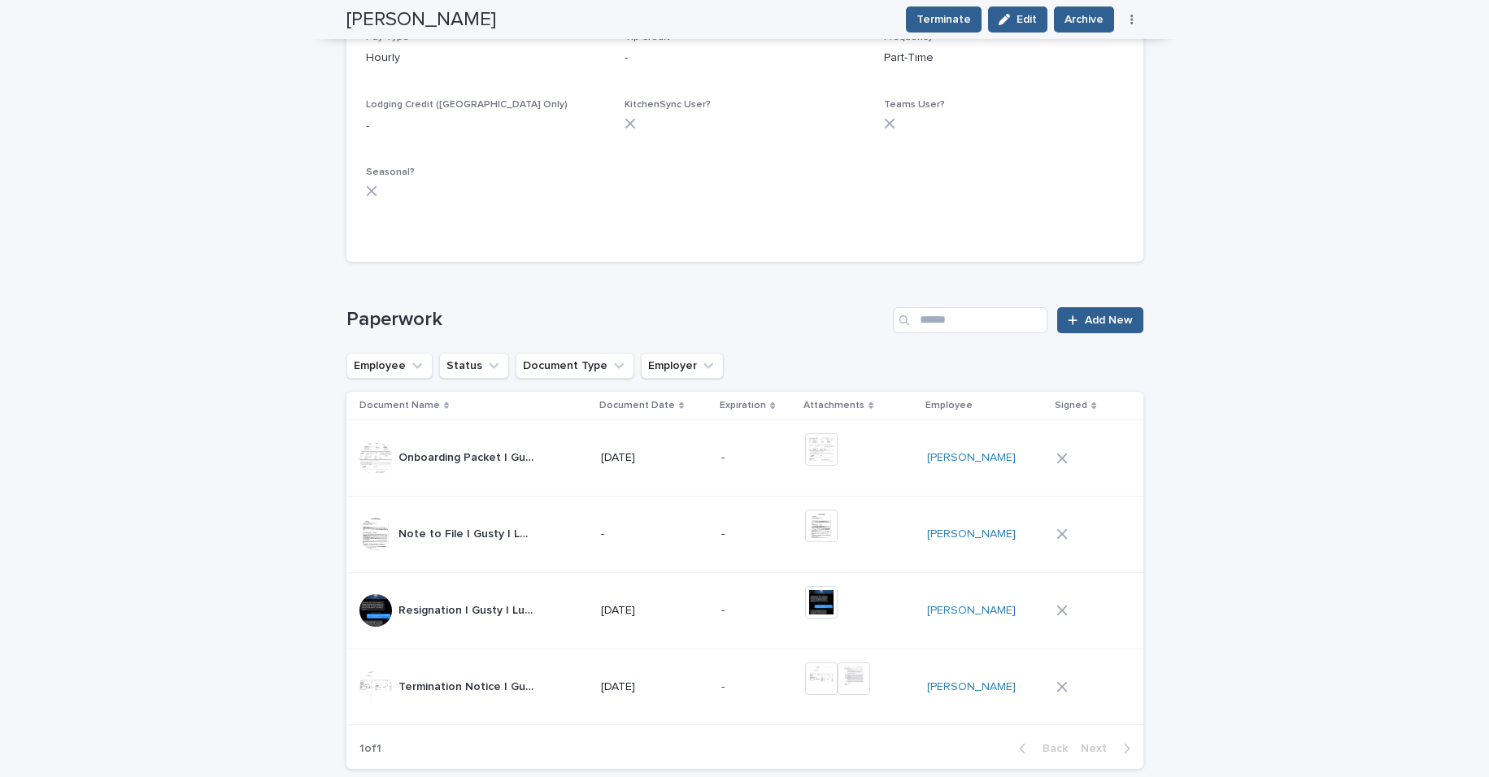
scroll to position [1009, 0]
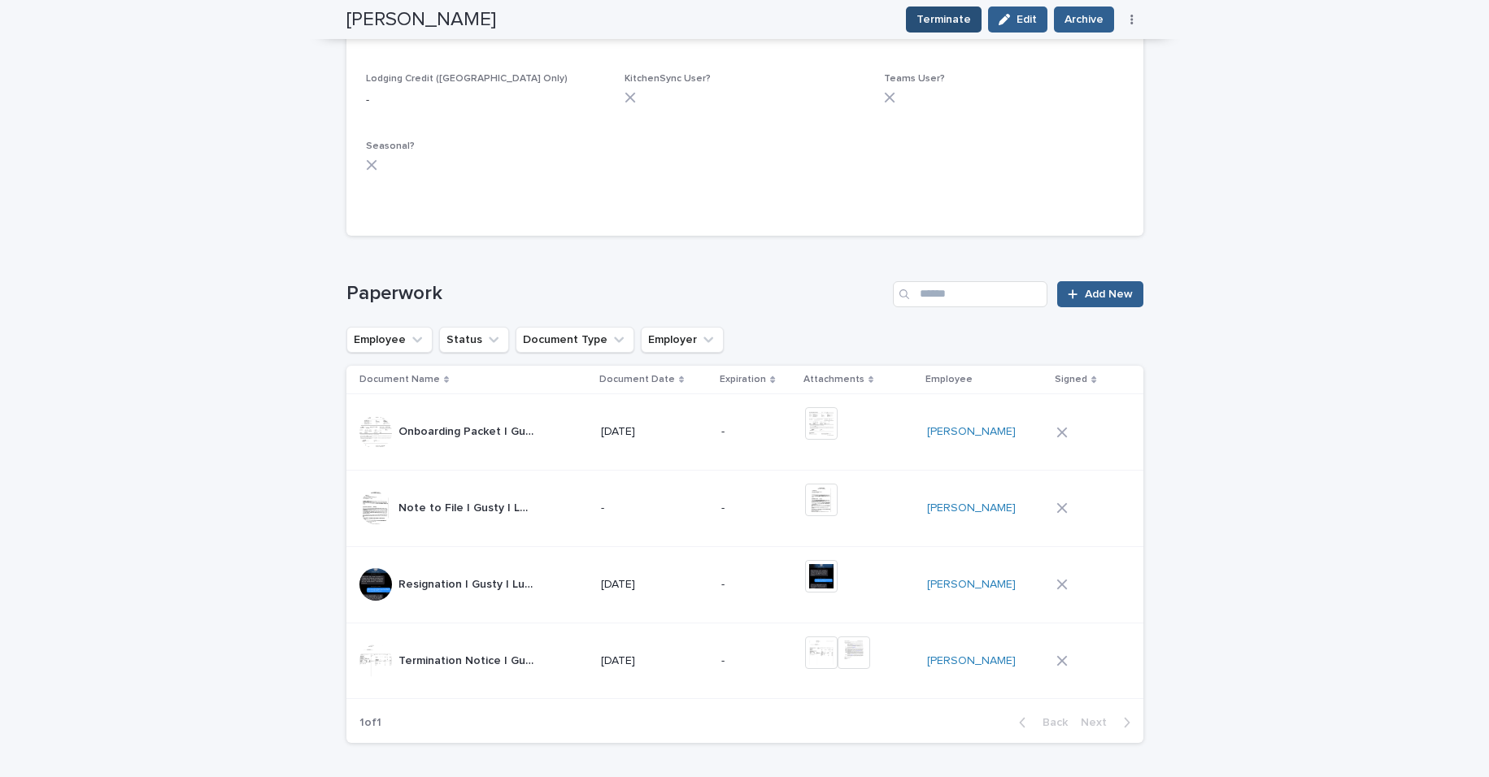
click at [943, 20] on span "Terminate" at bounding box center [943, 19] width 54 height 16
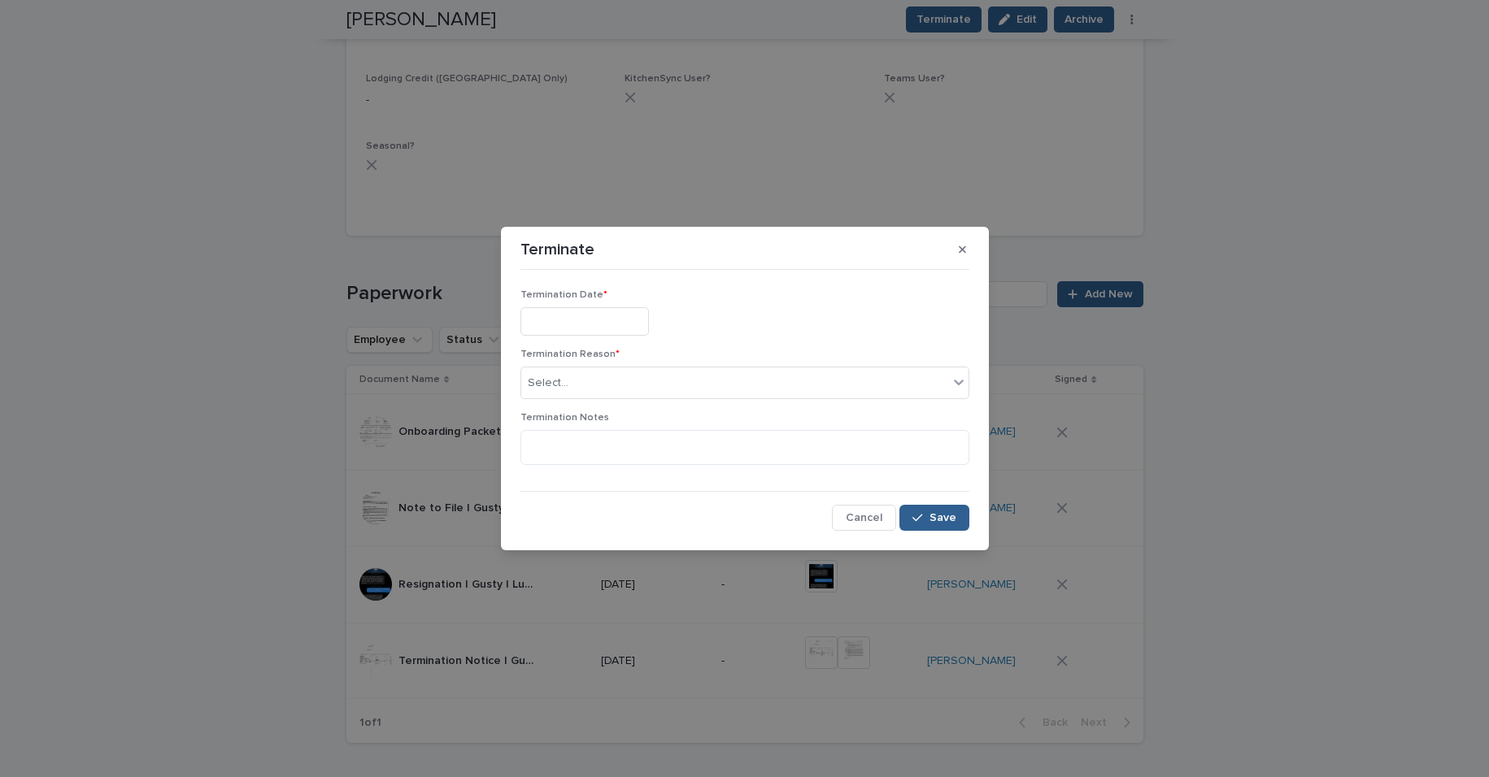
click at [614, 319] on input "text" at bounding box center [584, 321] width 128 height 28
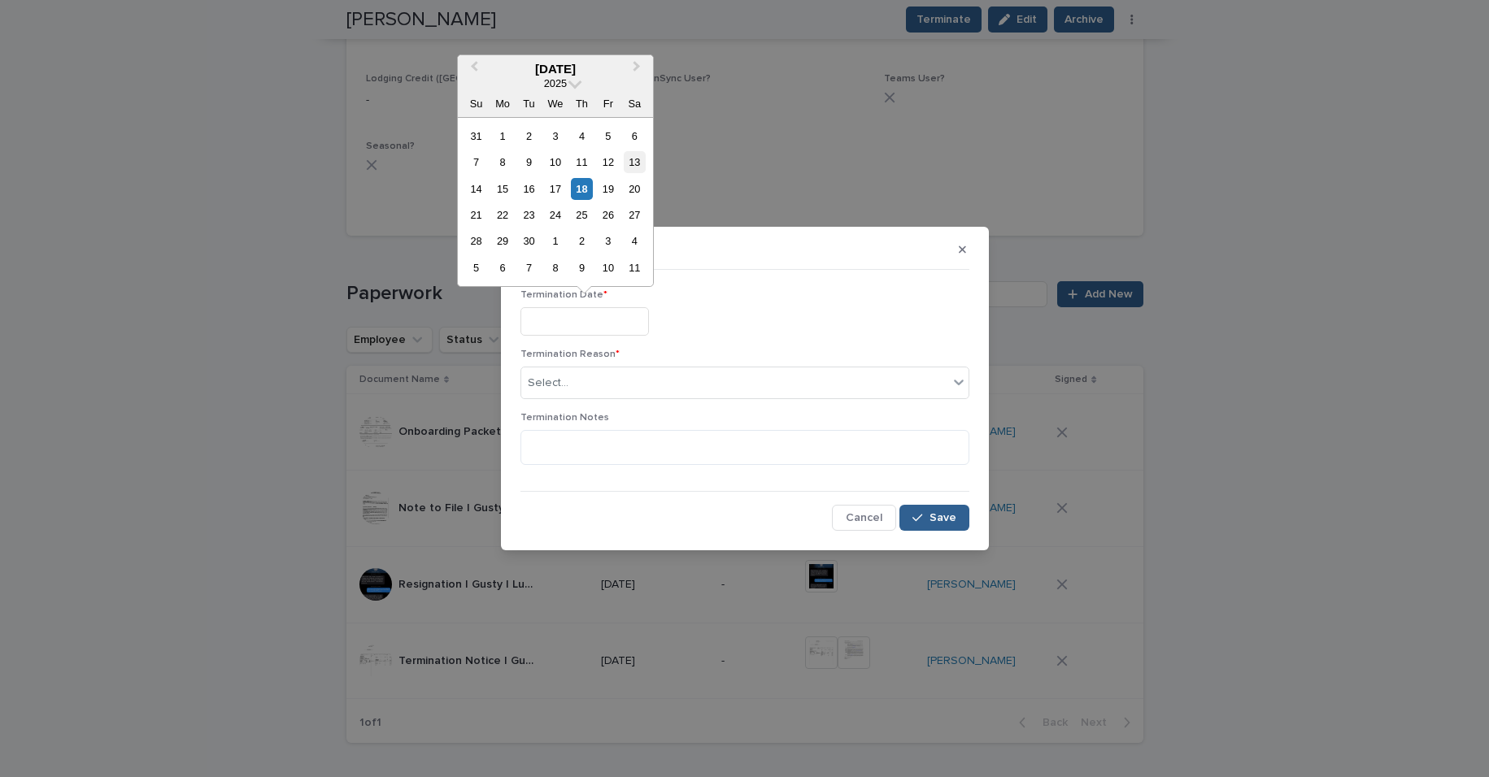
click at [631, 159] on div "13" at bounding box center [635, 162] width 22 height 22
type input "**********"
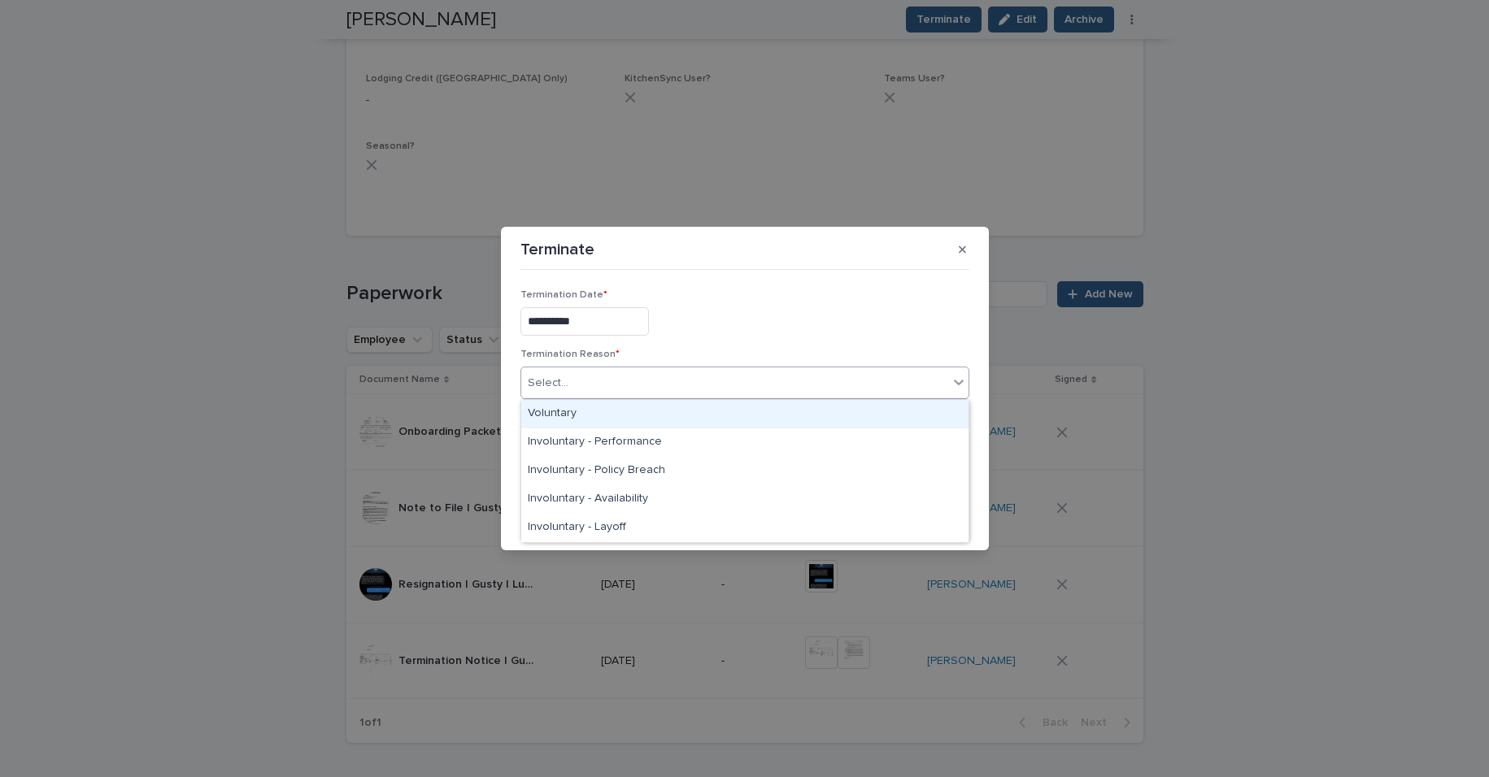
click at [644, 384] on div "Select..." at bounding box center [734, 383] width 427 height 27
click at [628, 420] on div "Voluntary" at bounding box center [744, 414] width 447 height 28
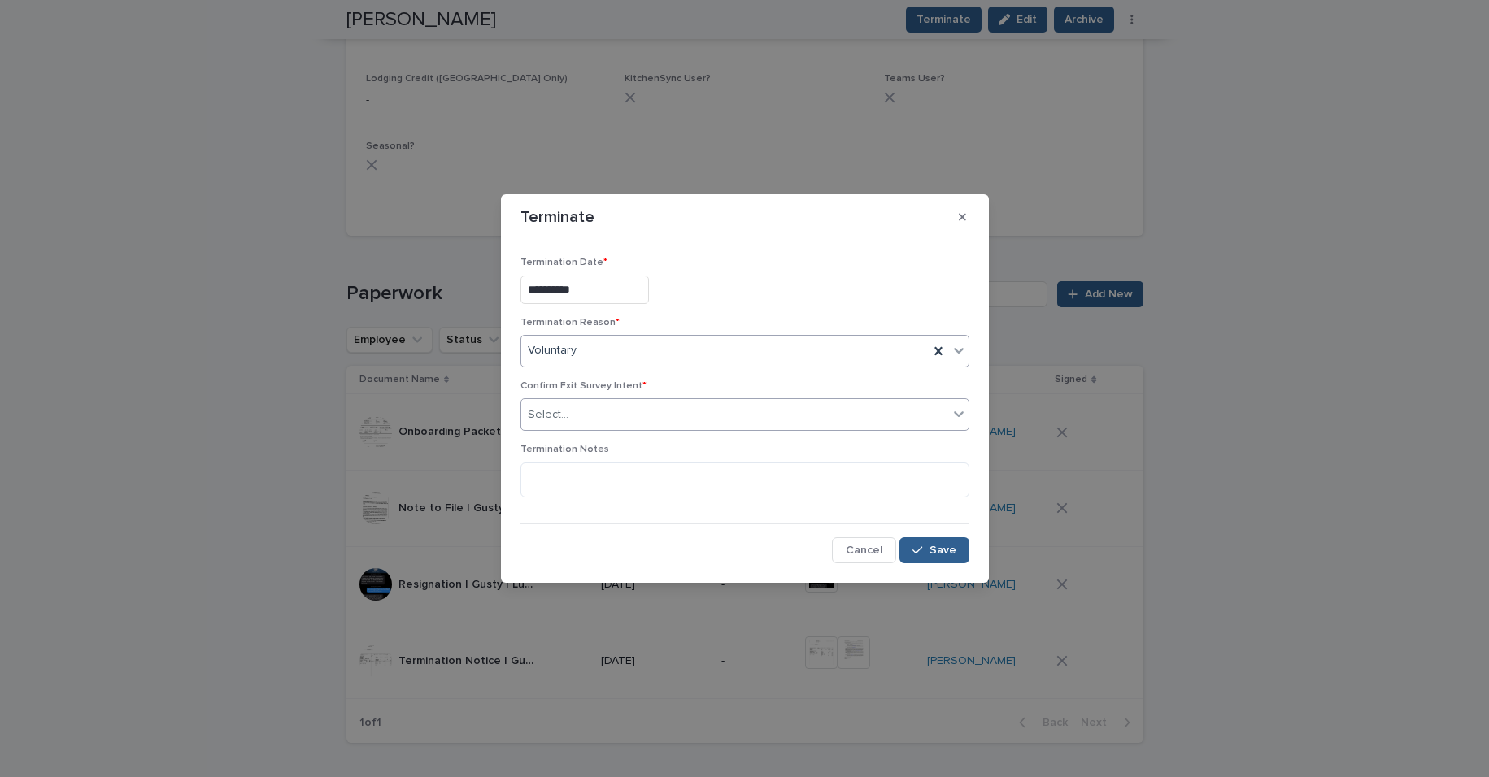
click at [633, 419] on div "Select..." at bounding box center [734, 415] width 427 height 27
click at [632, 449] on div "Send" at bounding box center [744, 446] width 447 height 28
click at [649, 528] on div "**********" at bounding box center [744, 403] width 449 height 319
click at [942, 559] on button "Save" at bounding box center [933, 550] width 69 height 26
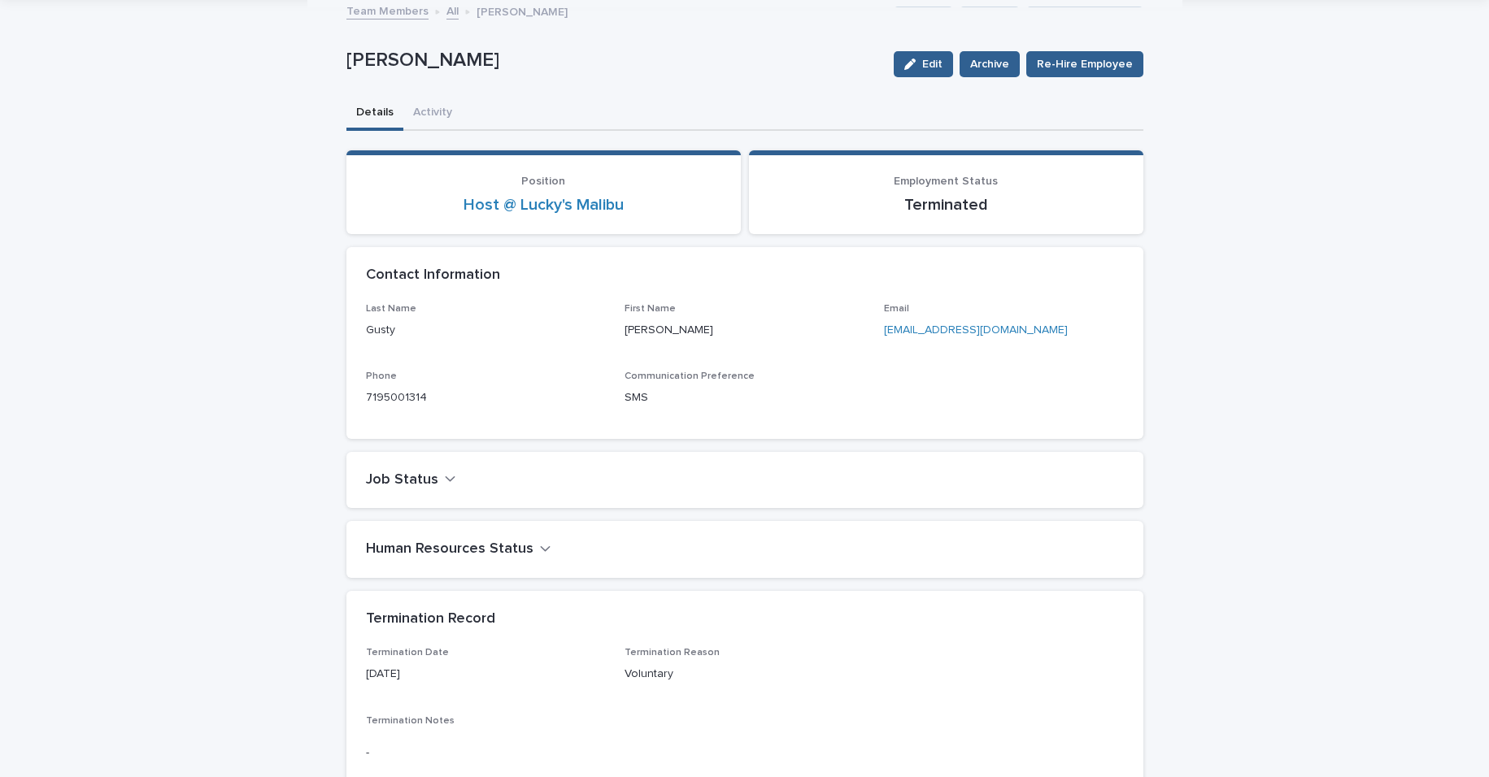
scroll to position [0, 0]
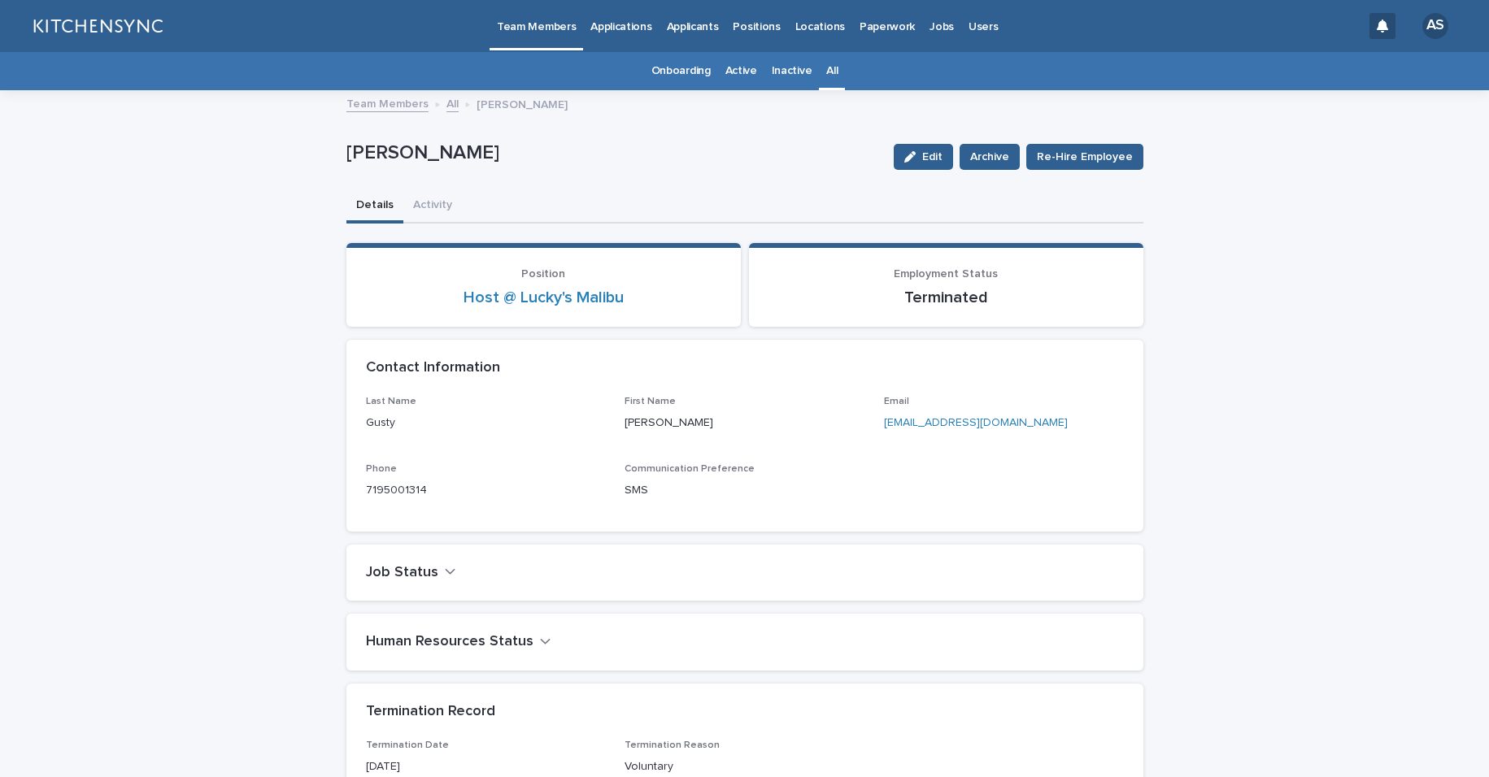
click at [836, 79] on div "All" at bounding box center [832, 71] width 26 height 38
click at [826, 74] on link "All" at bounding box center [831, 71] width 11 height 38
